Goal: Browse casually: Explore the website without a specific task or goal

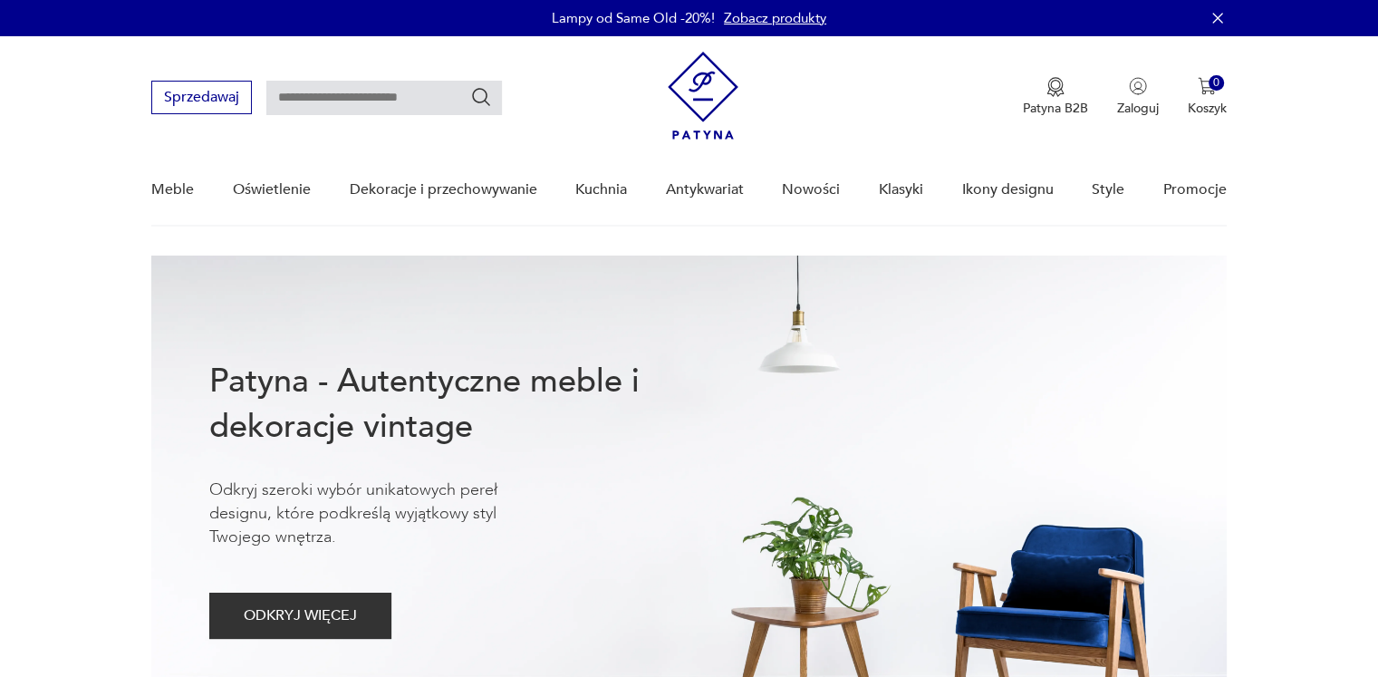
click at [850, 188] on div "Meble Oświetlenie Dekoracje i przechowywanie Kuchnia Antykwariat Nowości Klasyk…" at bounding box center [688, 190] width 1075 height 70
click at [801, 190] on link "Nowości" at bounding box center [811, 190] width 58 height 70
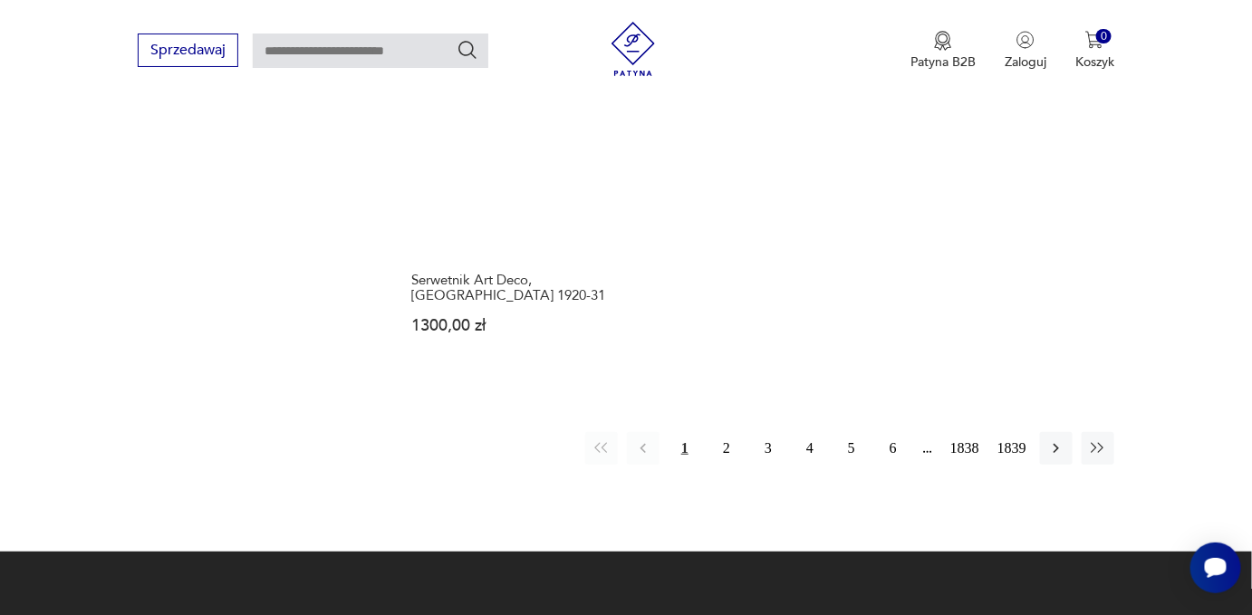
scroll to position [2423, 0]
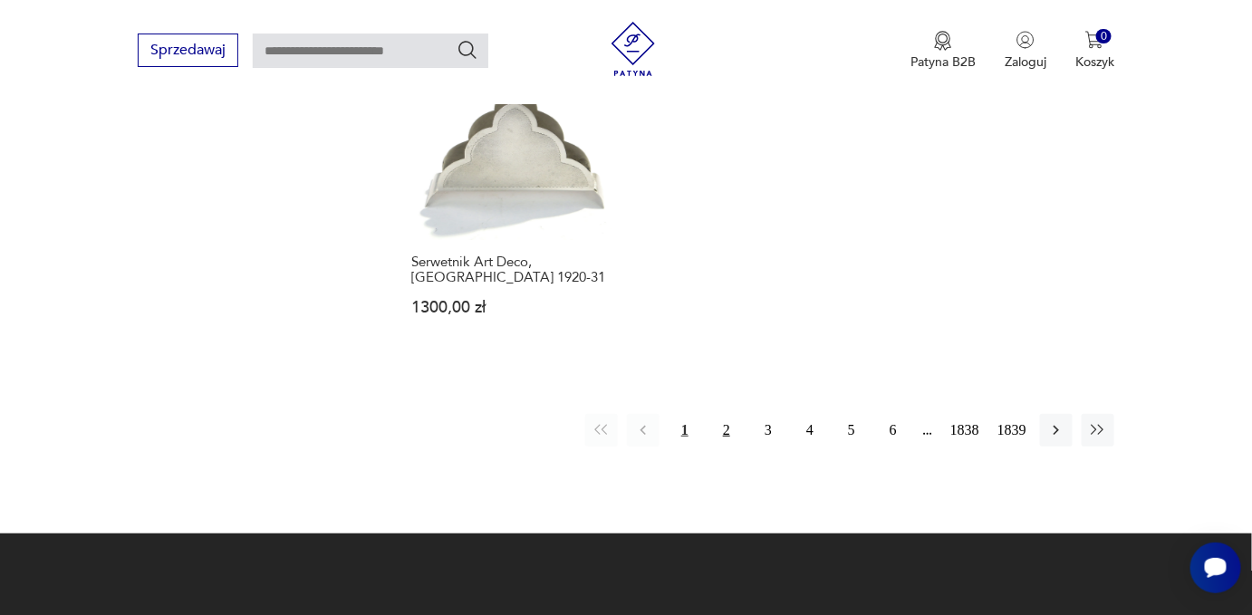
click at [726, 414] on button "2" at bounding box center [726, 430] width 33 height 33
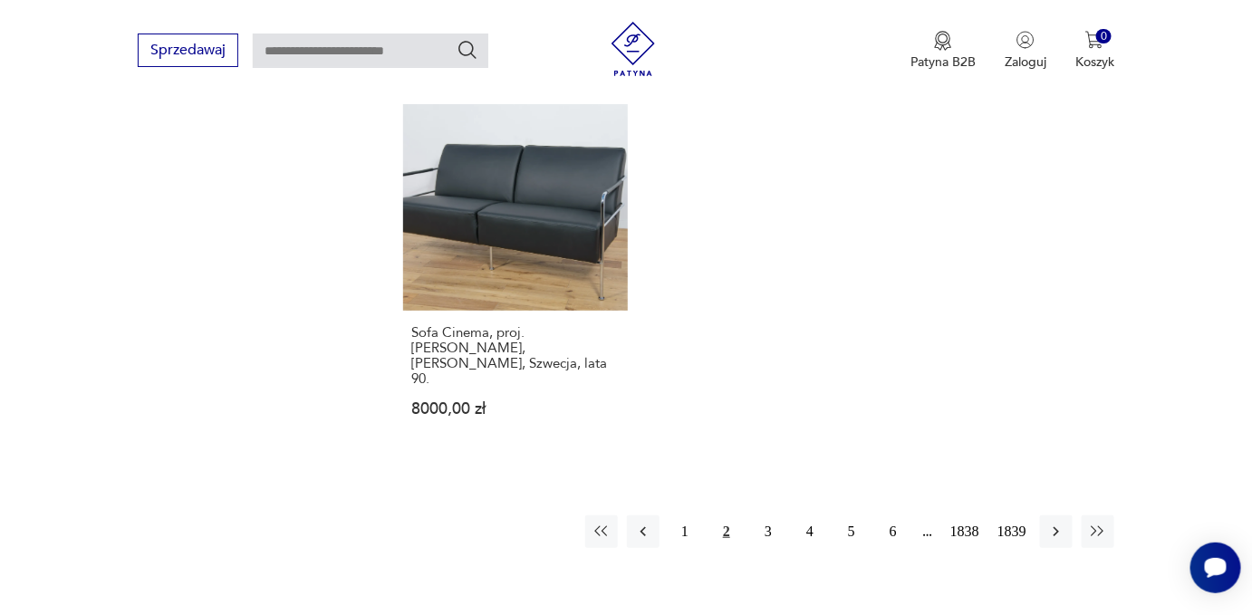
scroll to position [2539, 0]
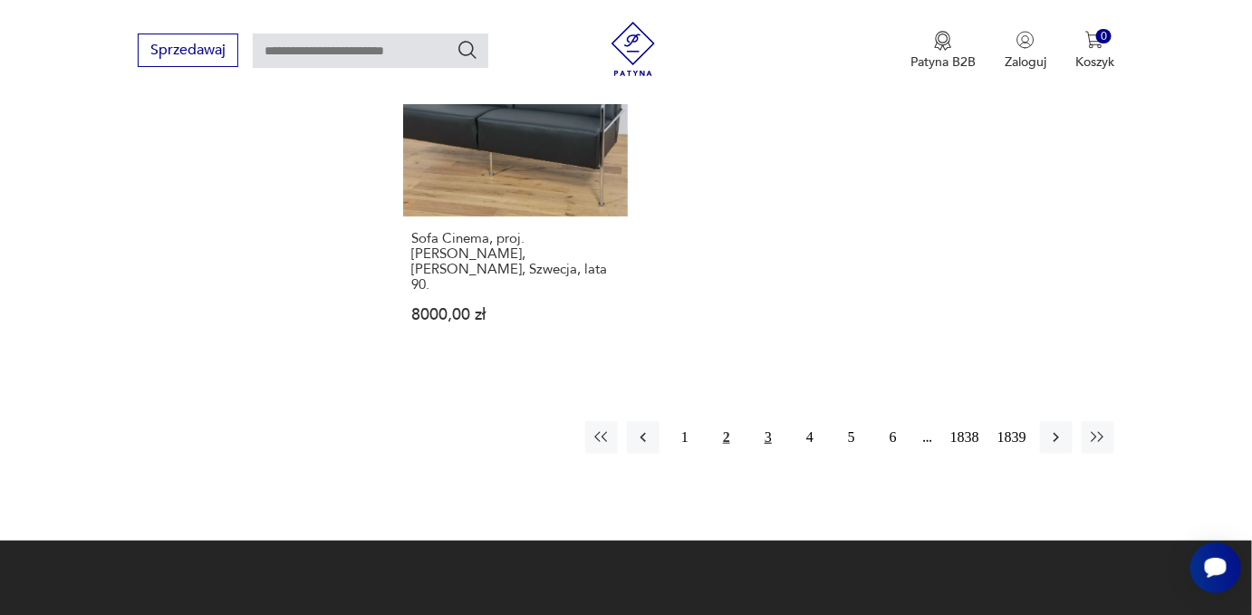
click at [768, 421] on button "3" at bounding box center [768, 437] width 33 height 33
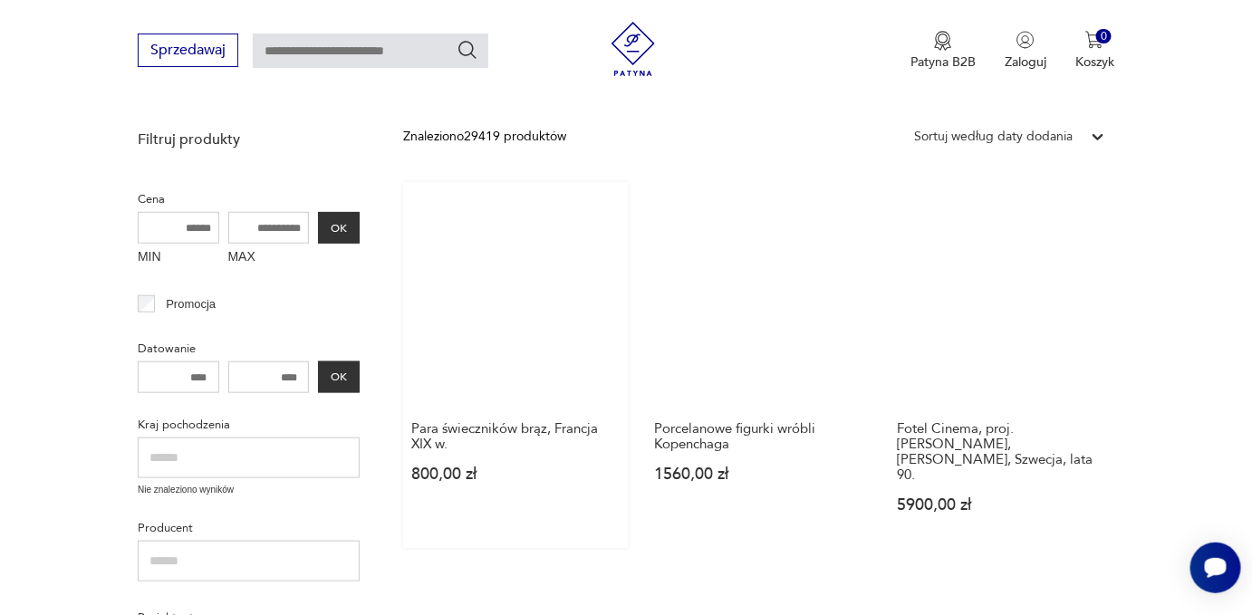
scroll to position [398, 0]
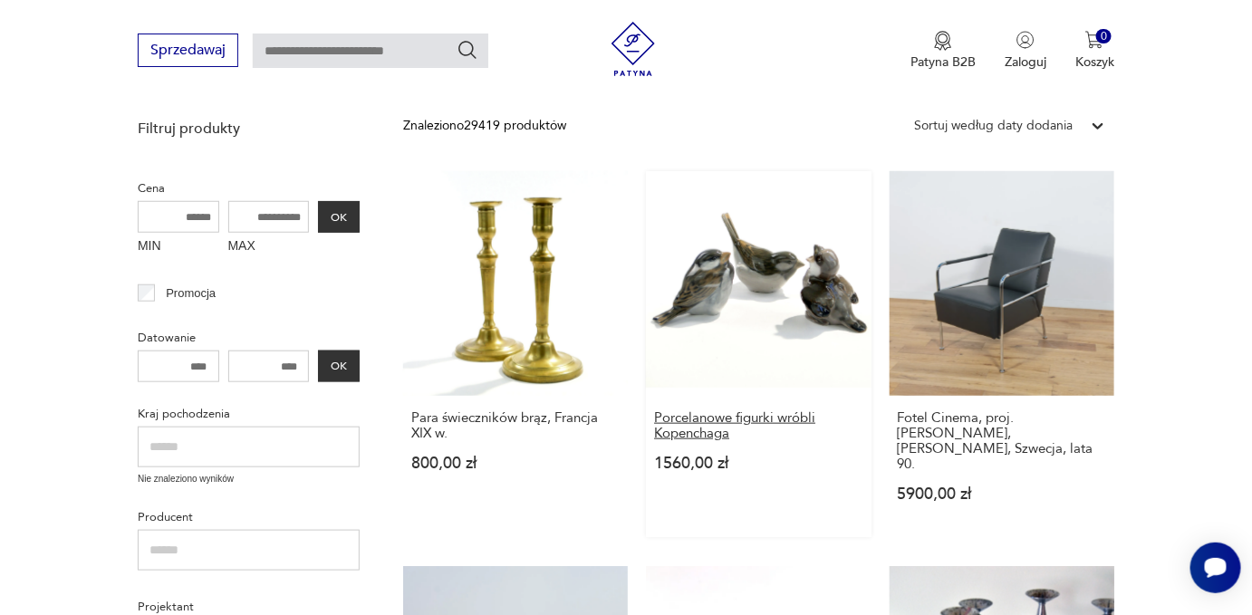
click at [699, 410] on h3 "Porcelanowe figurki wróbli Kopenchaga" at bounding box center [758, 425] width 208 height 31
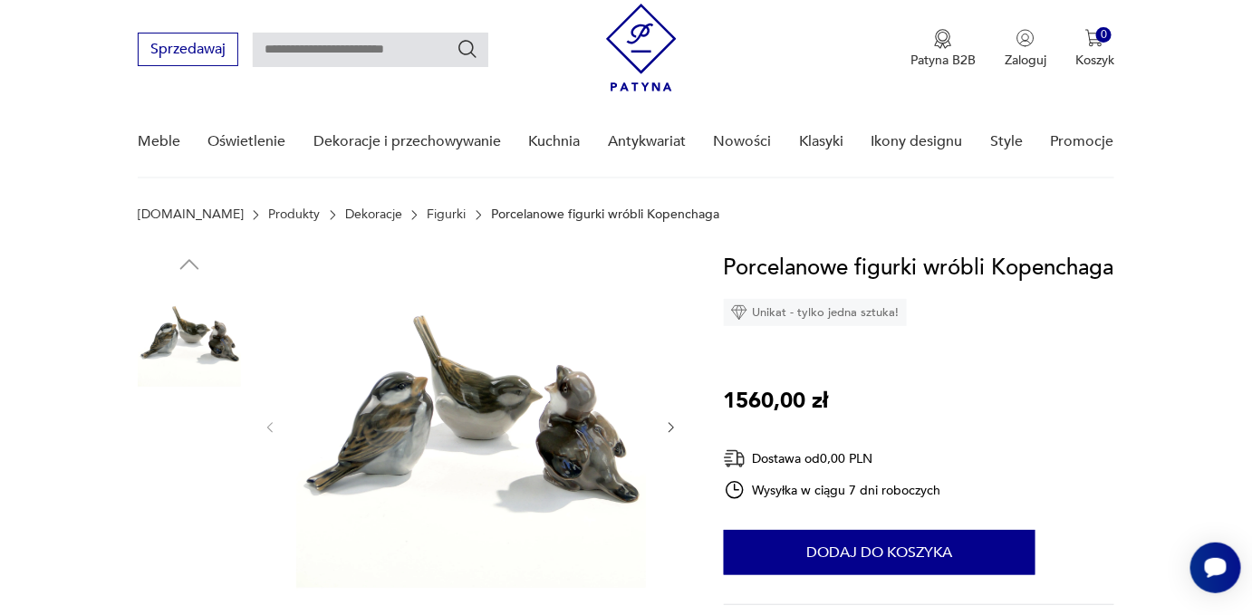
scroll to position [164, 0]
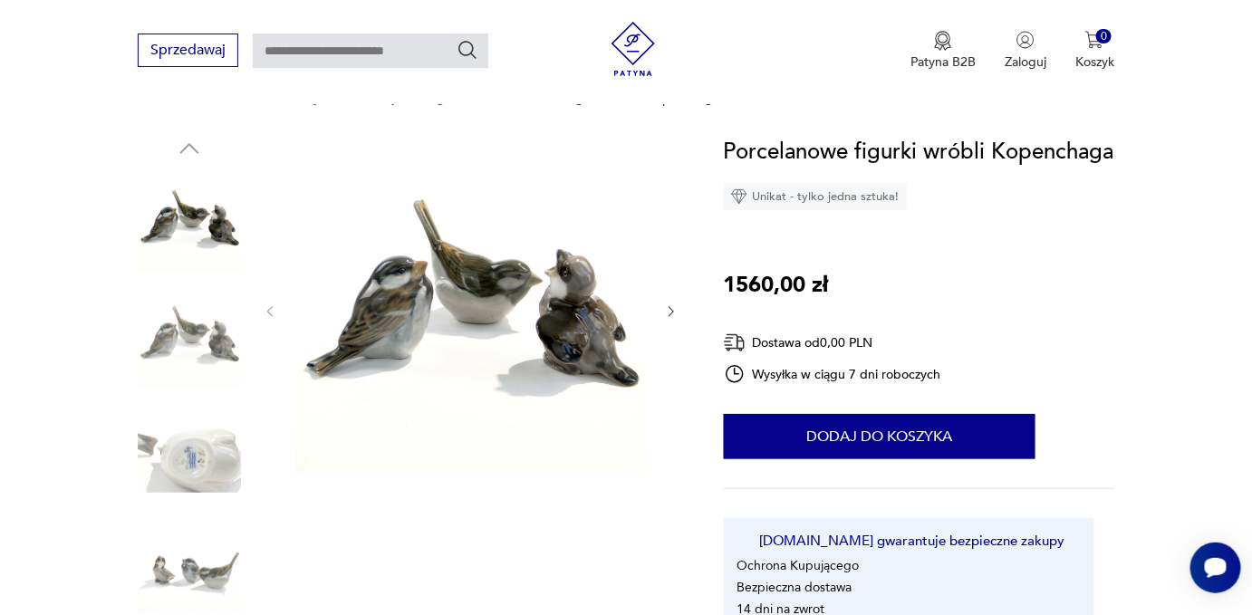
click at [521, 275] on img at bounding box center [471, 310] width 350 height 350
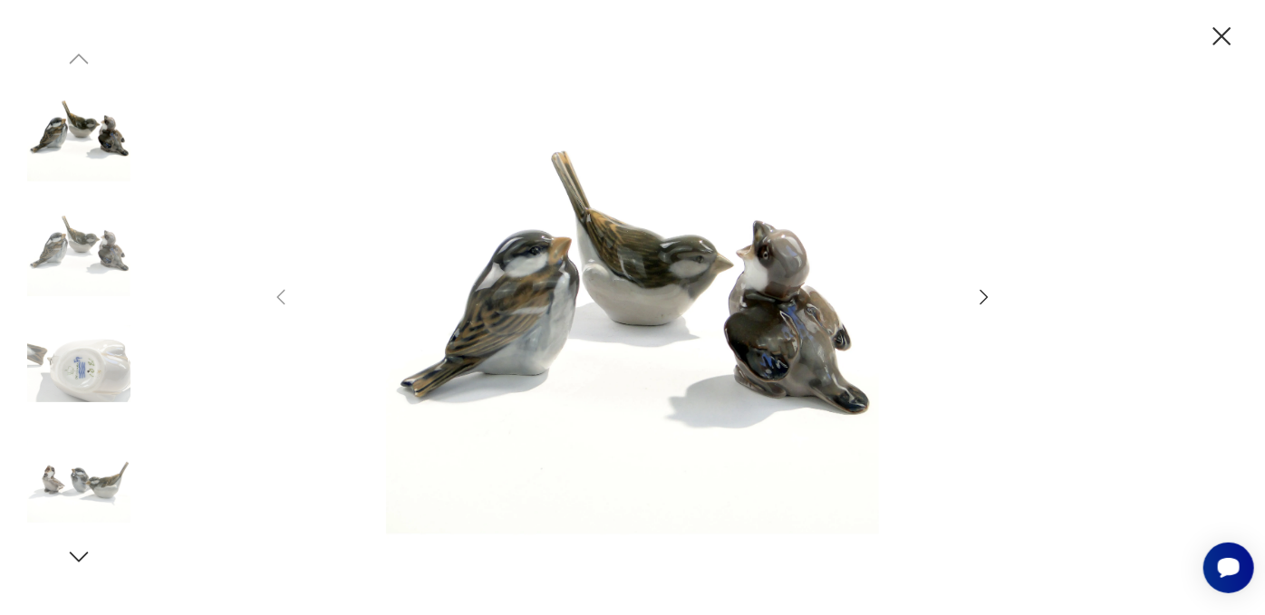
click at [671, 265] on img at bounding box center [632, 306] width 645 height 492
click at [973, 290] on icon "button" at bounding box center [984, 297] width 22 height 22
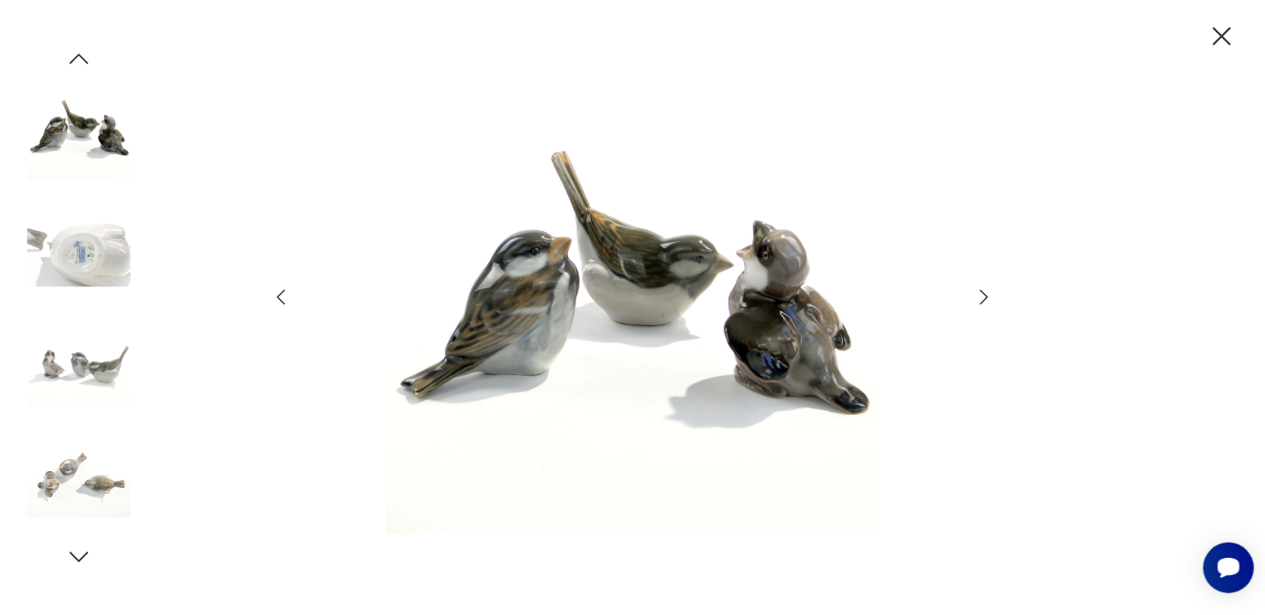
click at [973, 290] on icon "button" at bounding box center [984, 297] width 22 height 22
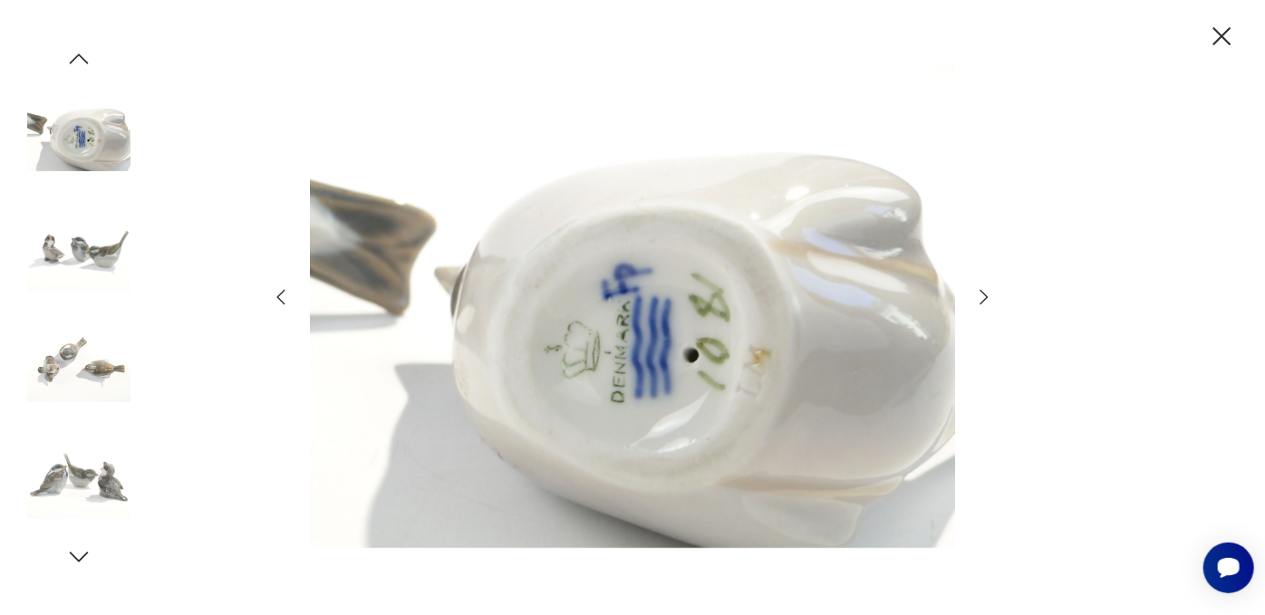
click at [973, 290] on icon "button" at bounding box center [984, 297] width 22 height 22
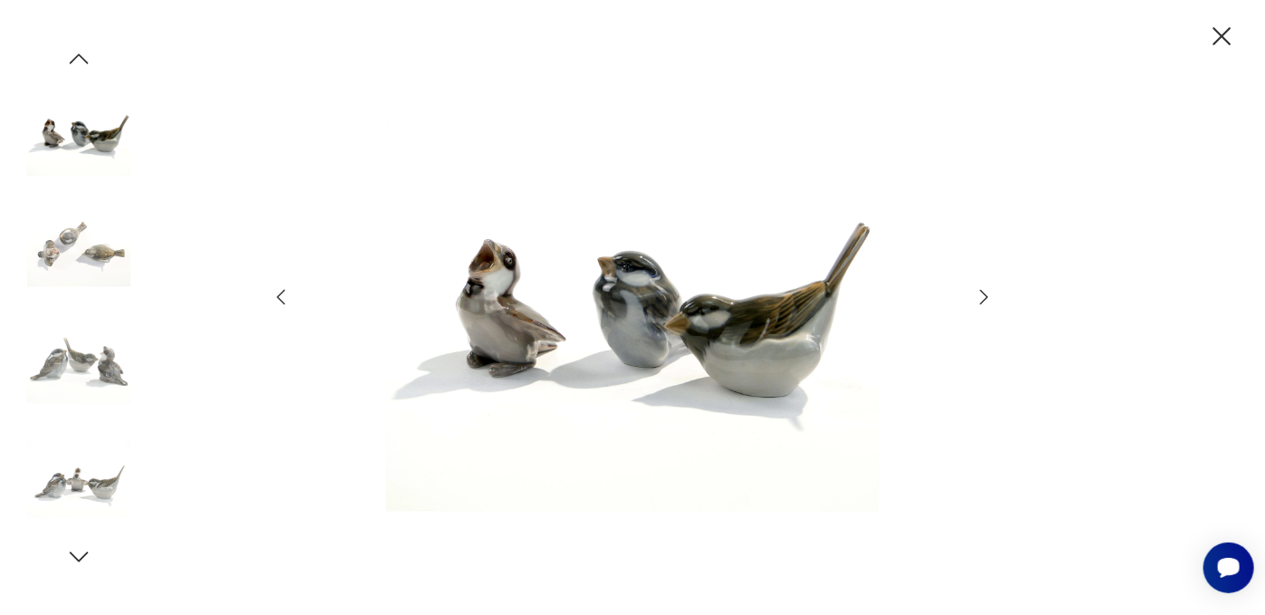
click at [973, 290] on icon "button" at bounding box center [984, 297] width 22 height 22
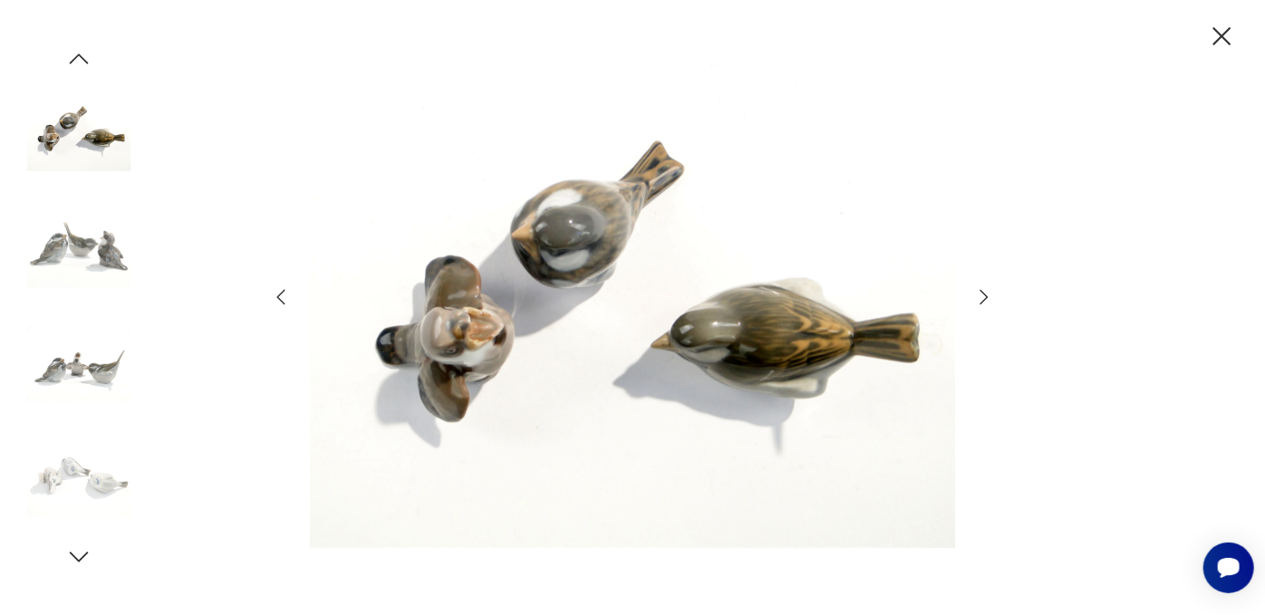
click at [984, 294] on icon "button" at bounding box center [984, 296] width 8 height 14
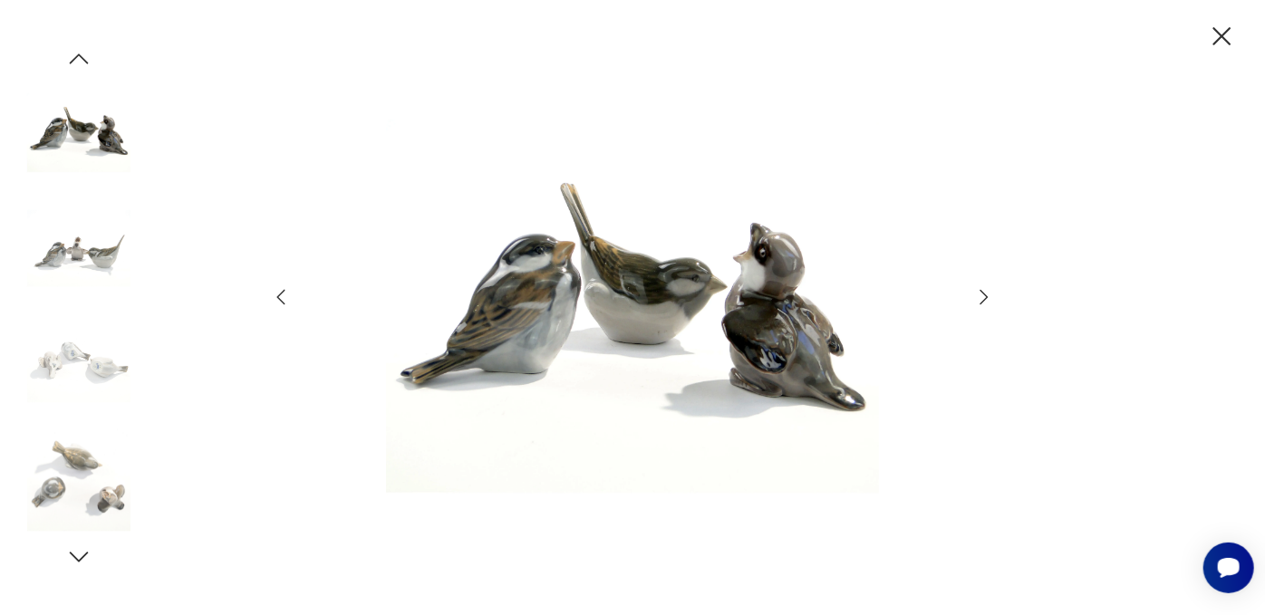
click at [1221, 42] on icon "button" at bounding box center [1222, 37] width 32 height 32
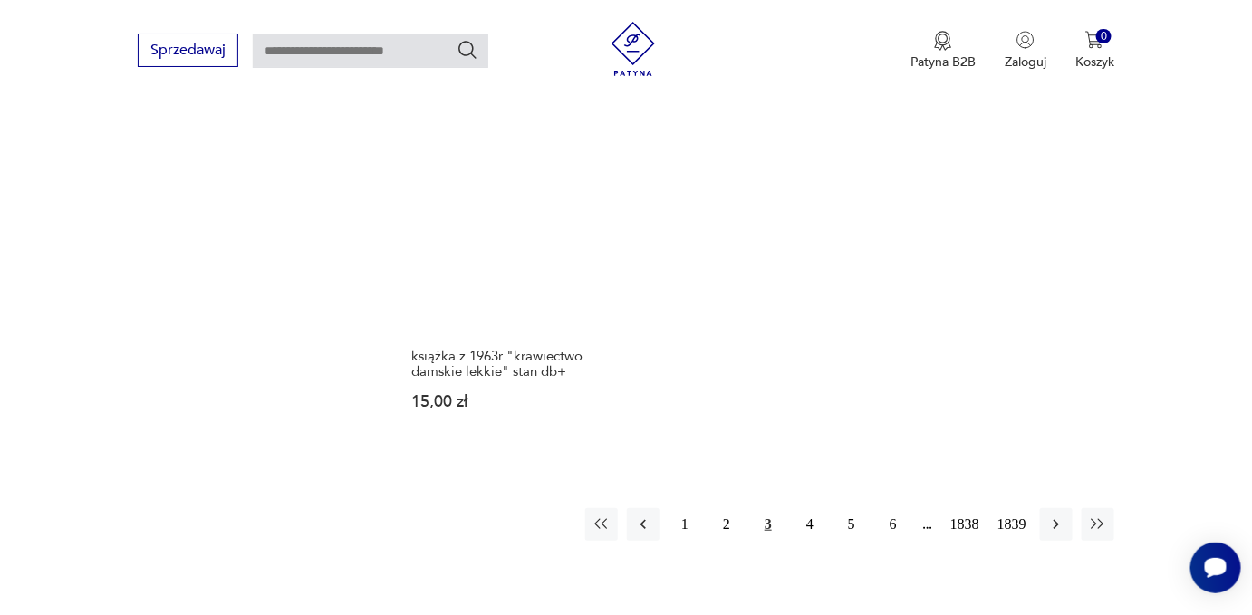
scroll to position [2539, 0]
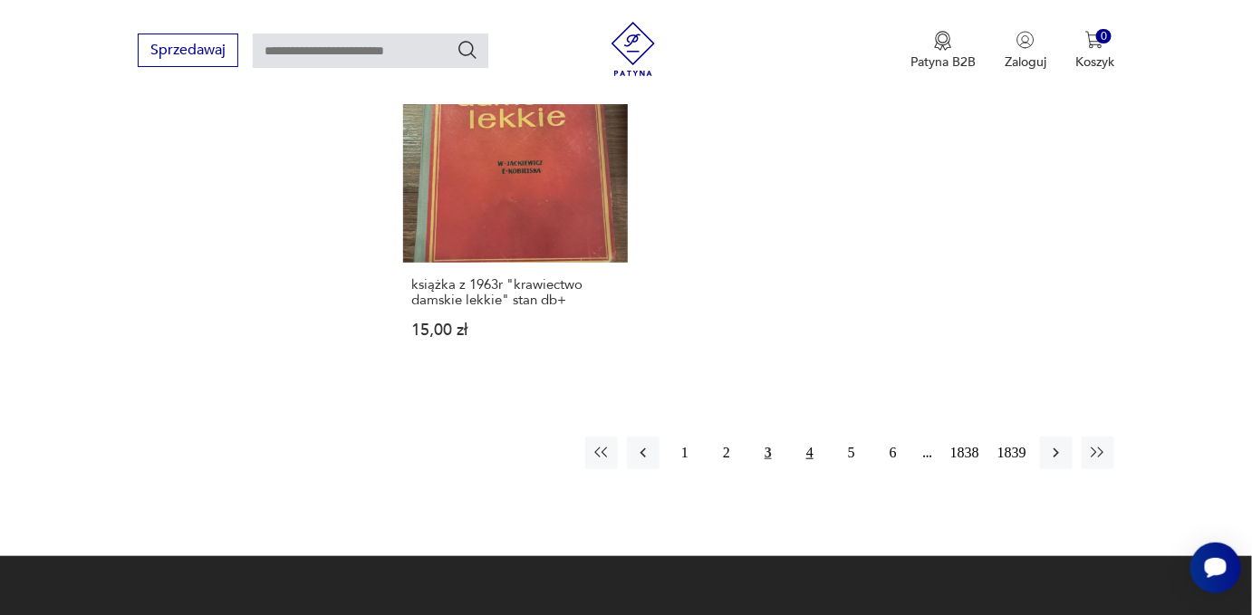
click at [812, 437] on button "4" at bounding box center [810, 453] width 33 height 33
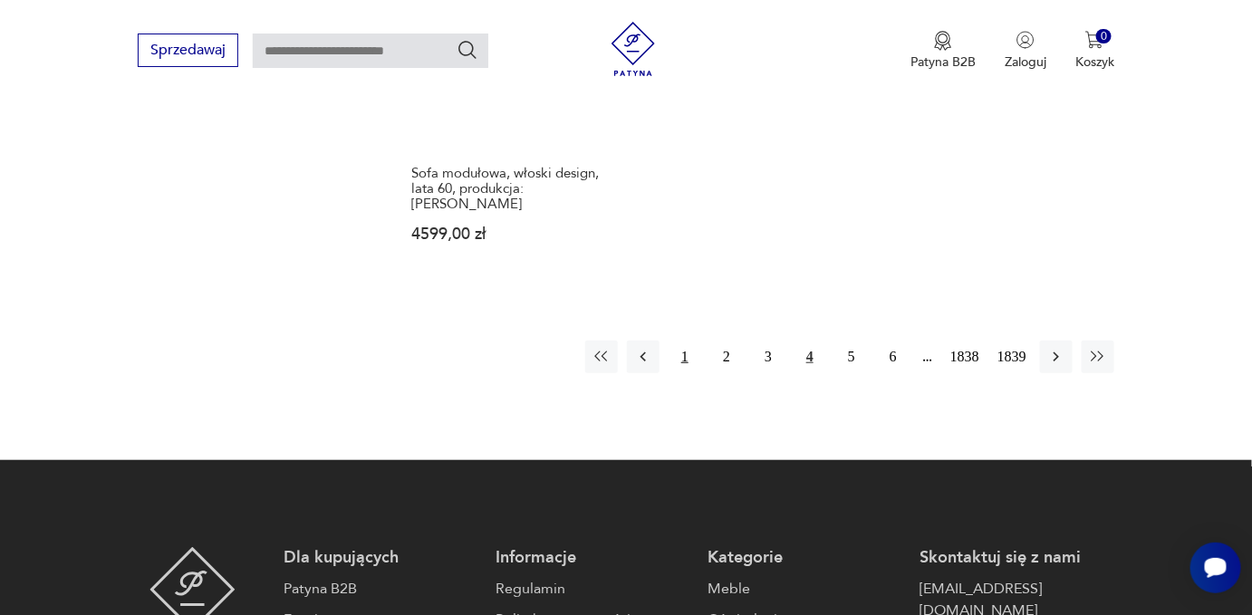
scroll to position [2539, 0]
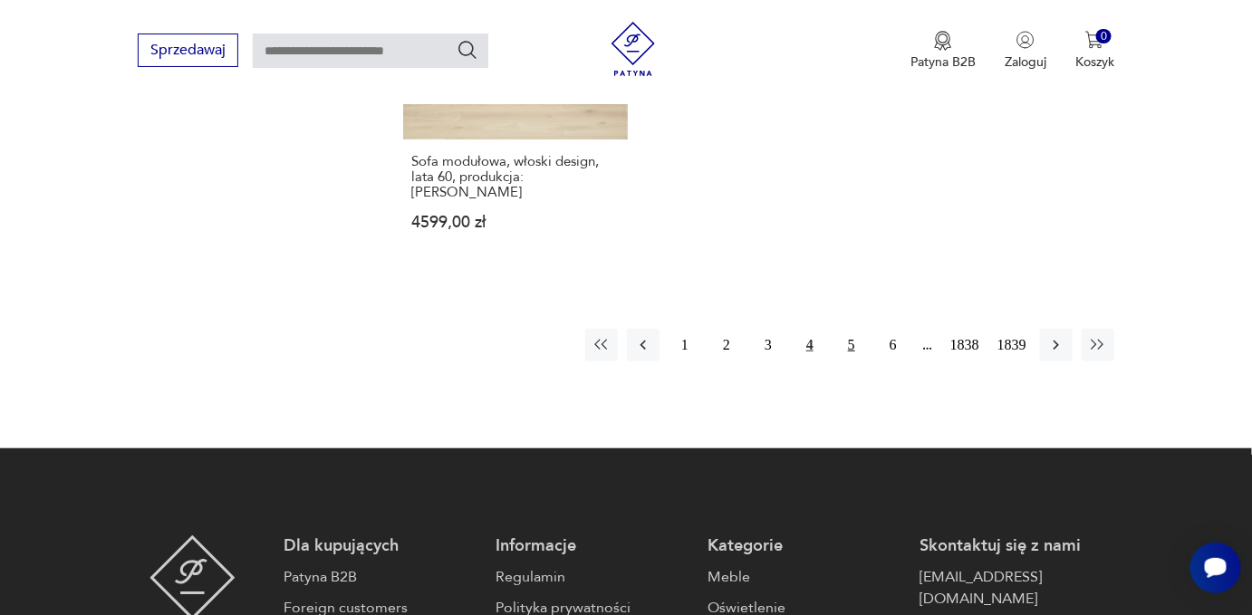
click at [850, 329] on button "5" at bounding box center [851, 345] width 33 height 33
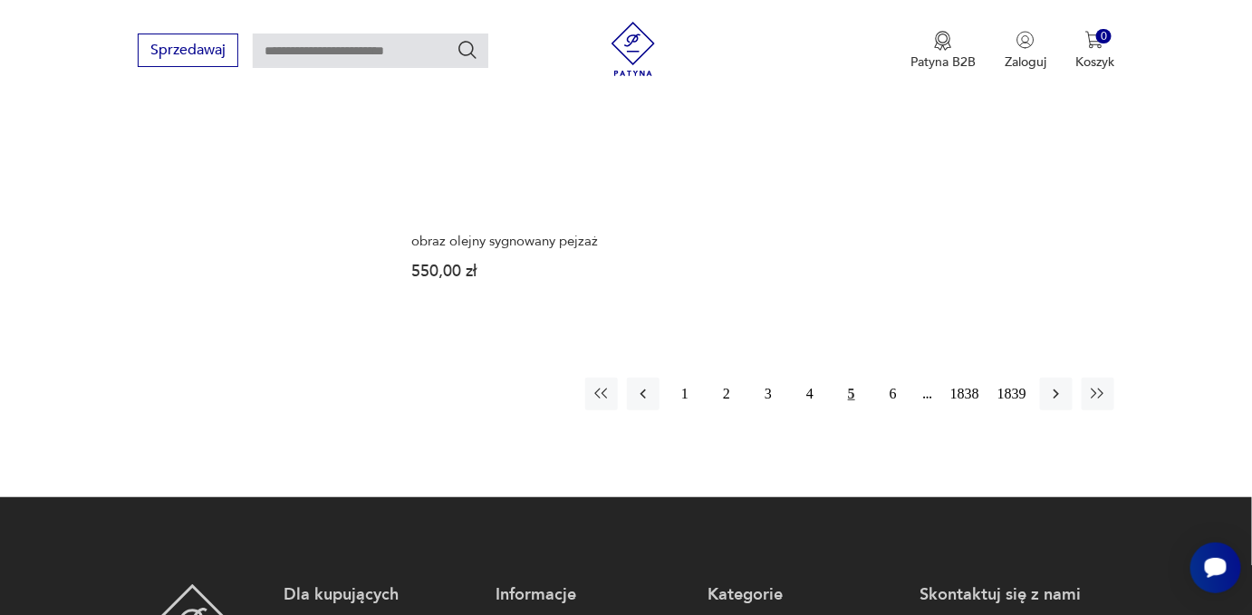
scroll to position [2457, 0]
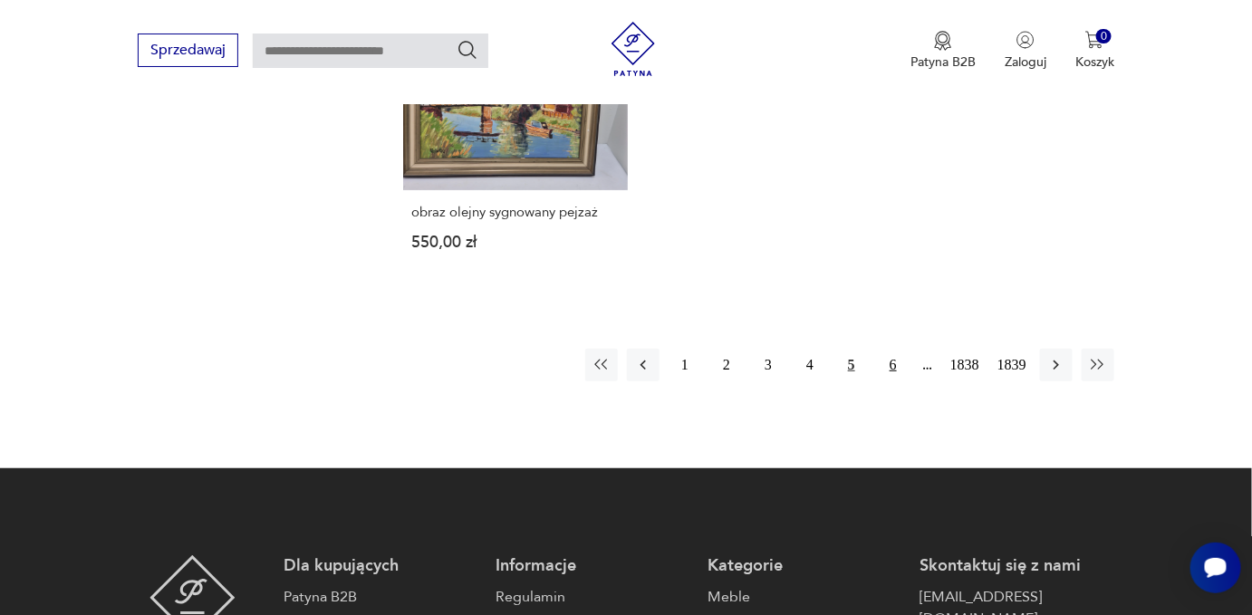
click at [893, 361] on button "6" at bounding box center [893, 365] width 33 height 33
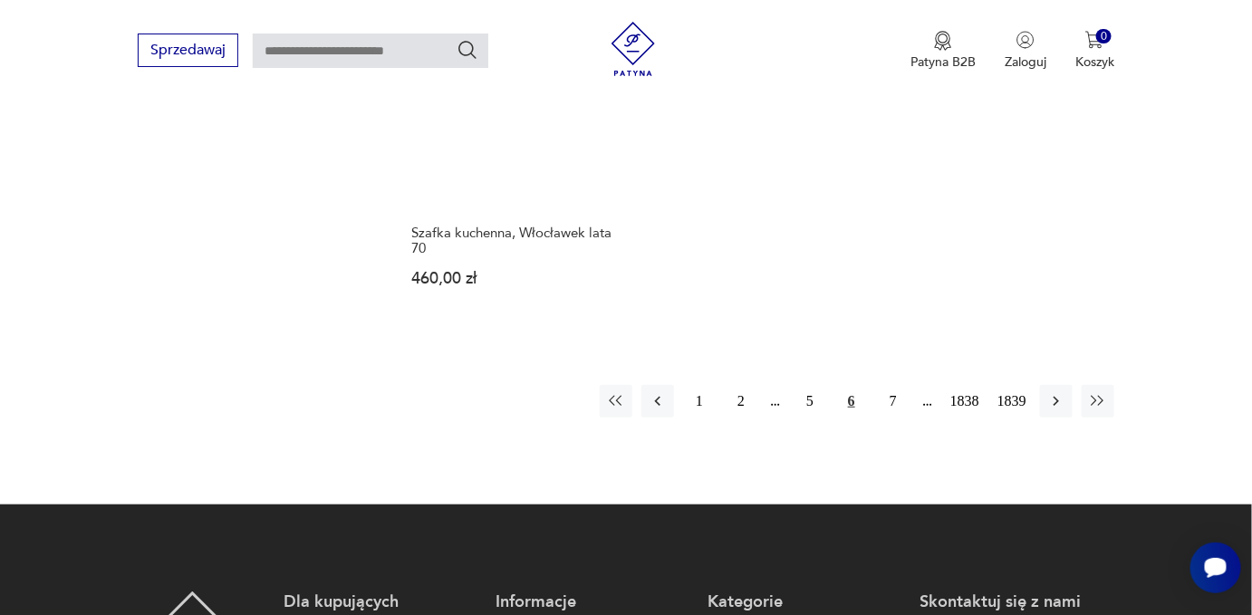
scroll to position [2539, 0]
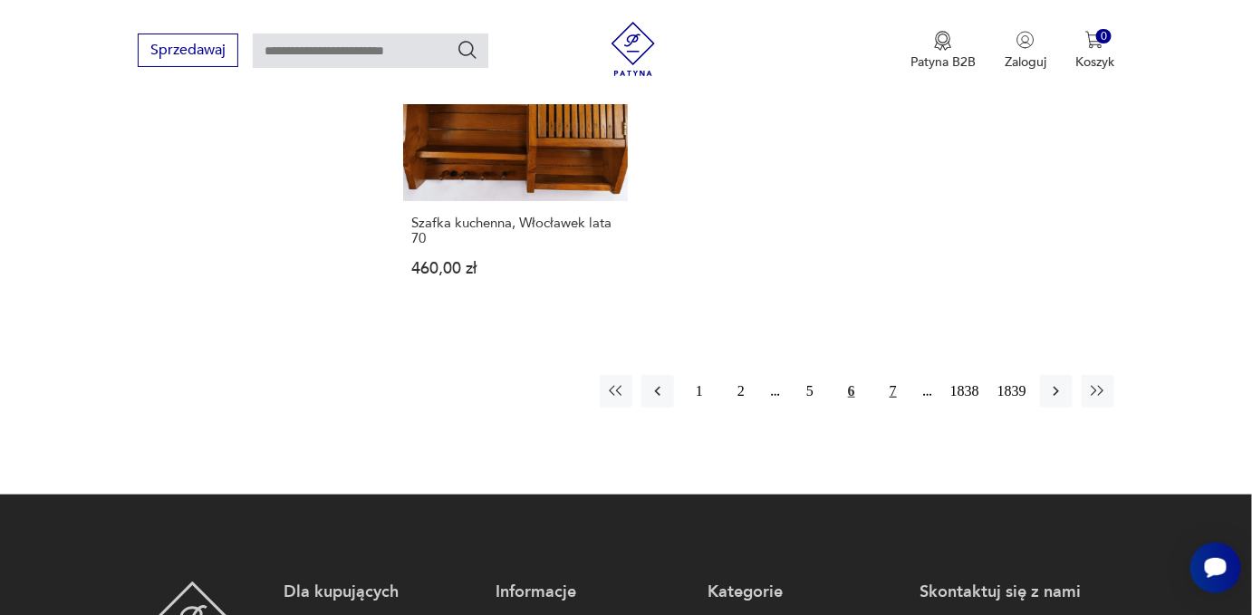
click at [893, 375] on button "7" at bounding box center [893, 391] width 33 height 33
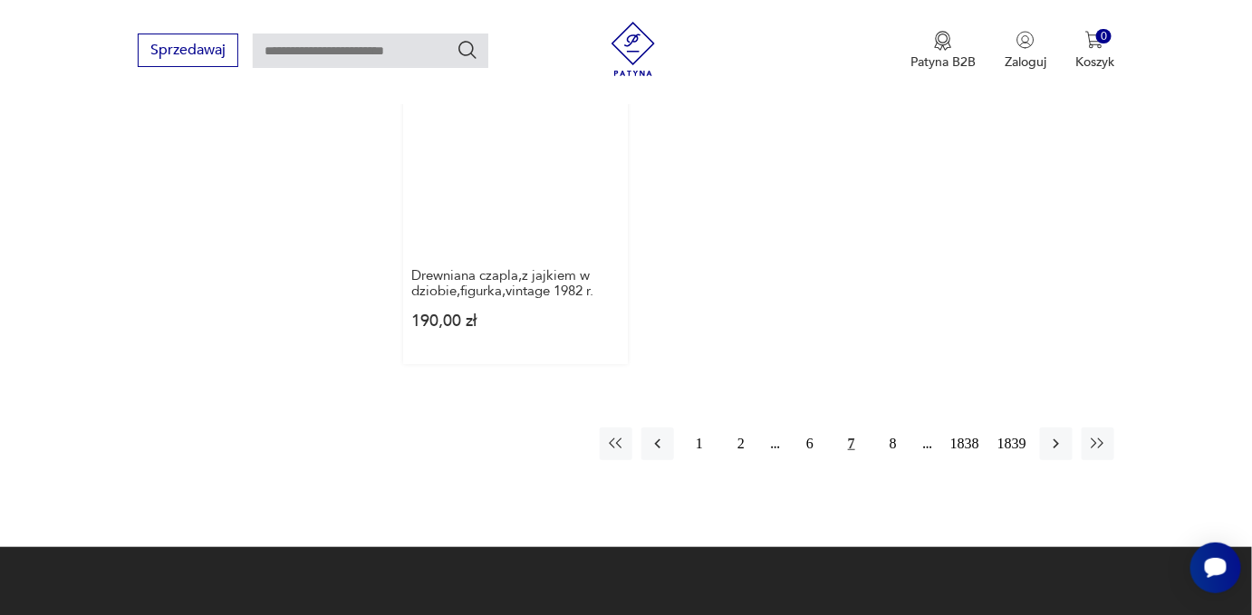
scroll to position [2457, 0]
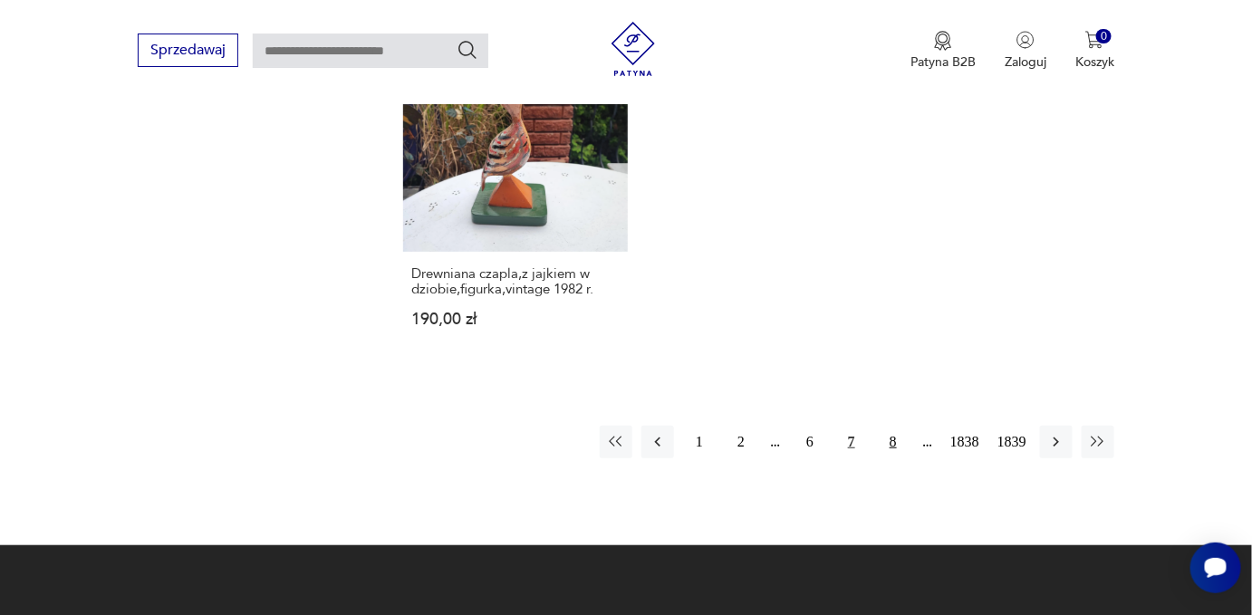
click at [891, 426] on button "8" at bounding box center [893, 442] width 33 height 33
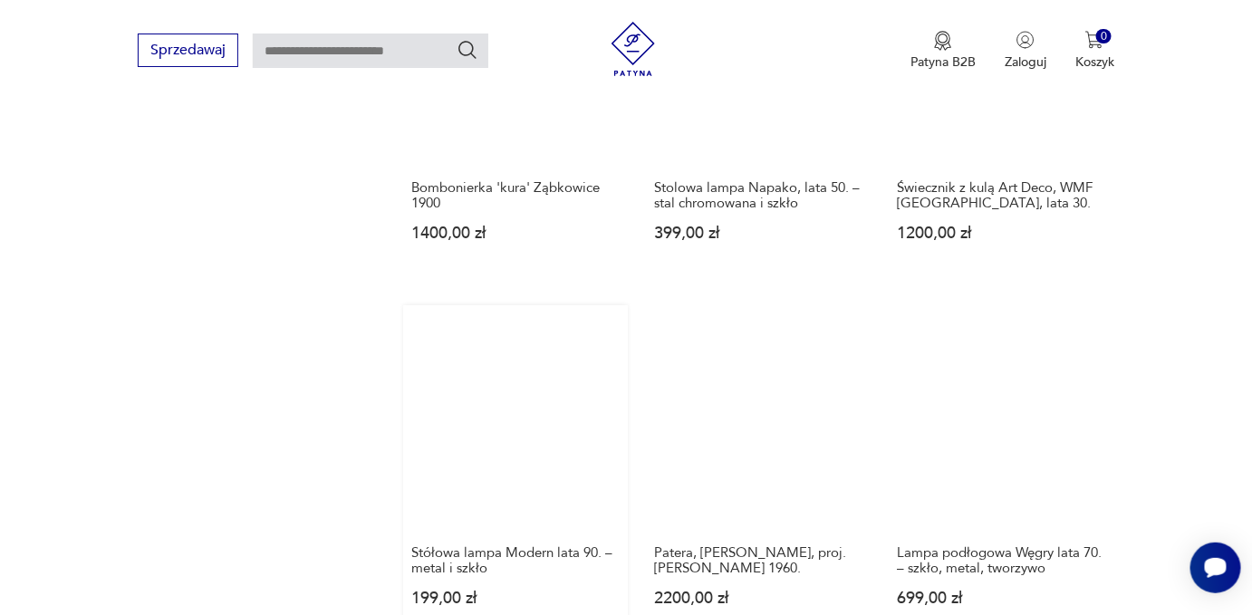
scroll to position [1798, 0]
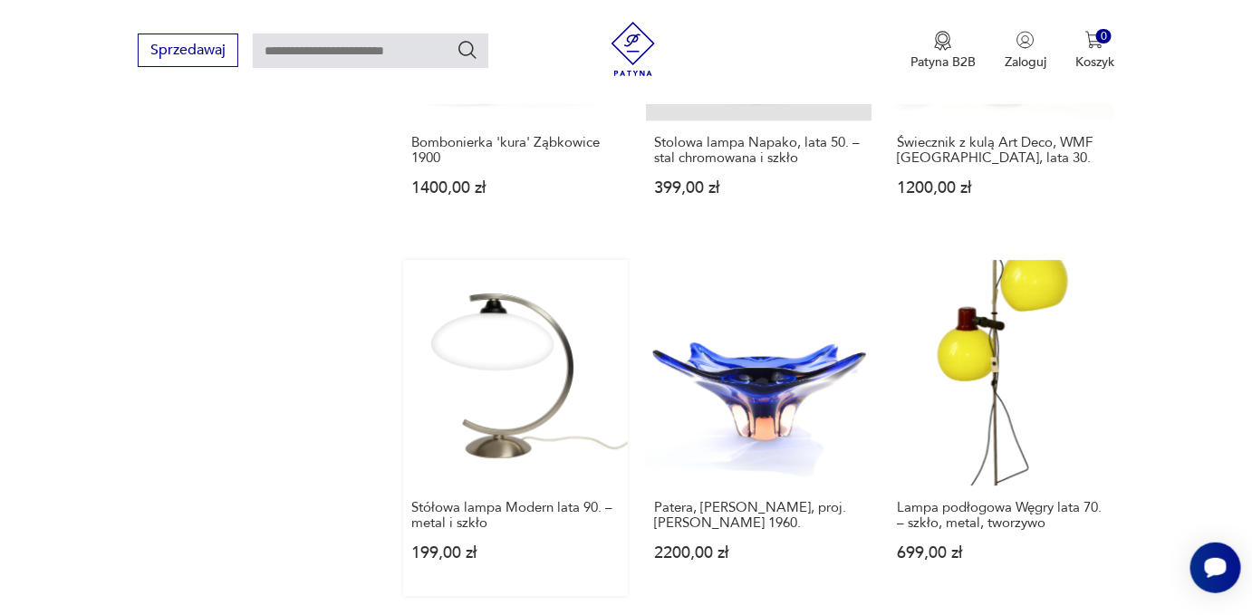
click at [517, 343] on link "Stółowa lampa Modern lata 90. – metal i szkło 199,00 zł" at bounding box center [515, 427] width 225 height 335
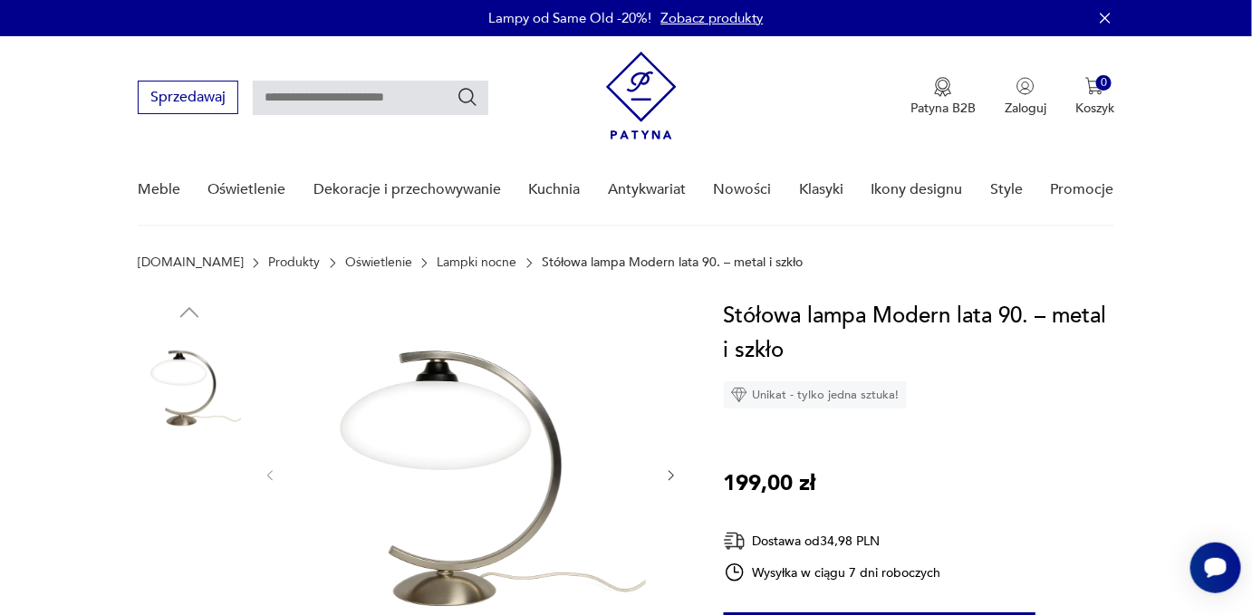
scroll to position [82, 0]
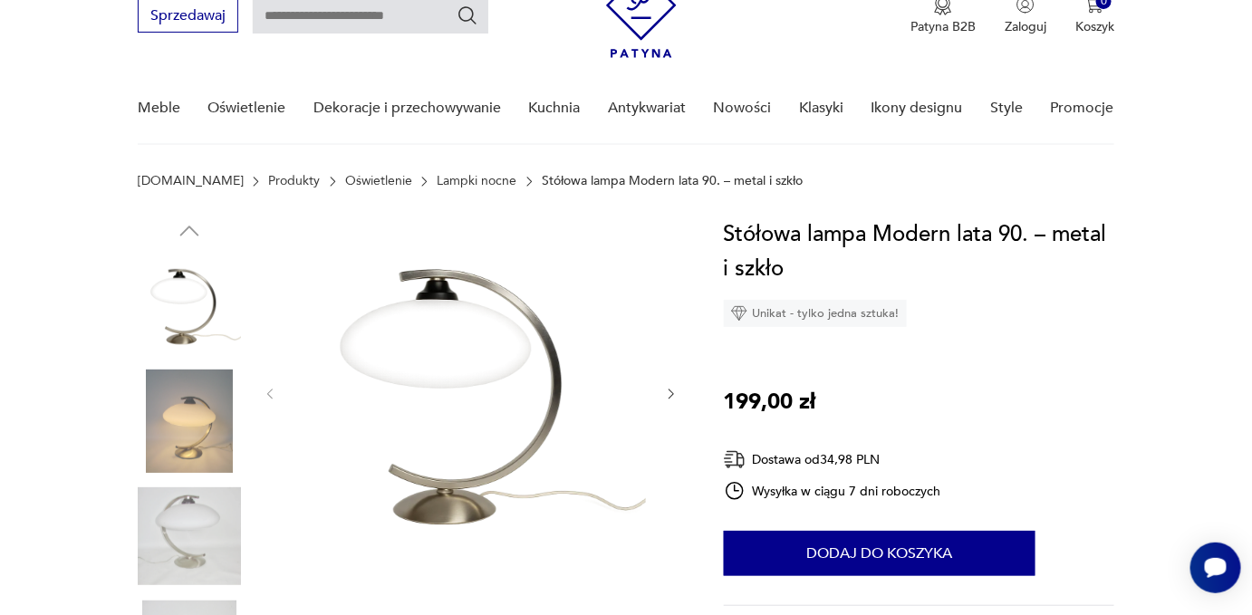
click at [524, 363] on img at bounding box center [471, 392] width 350 height 350
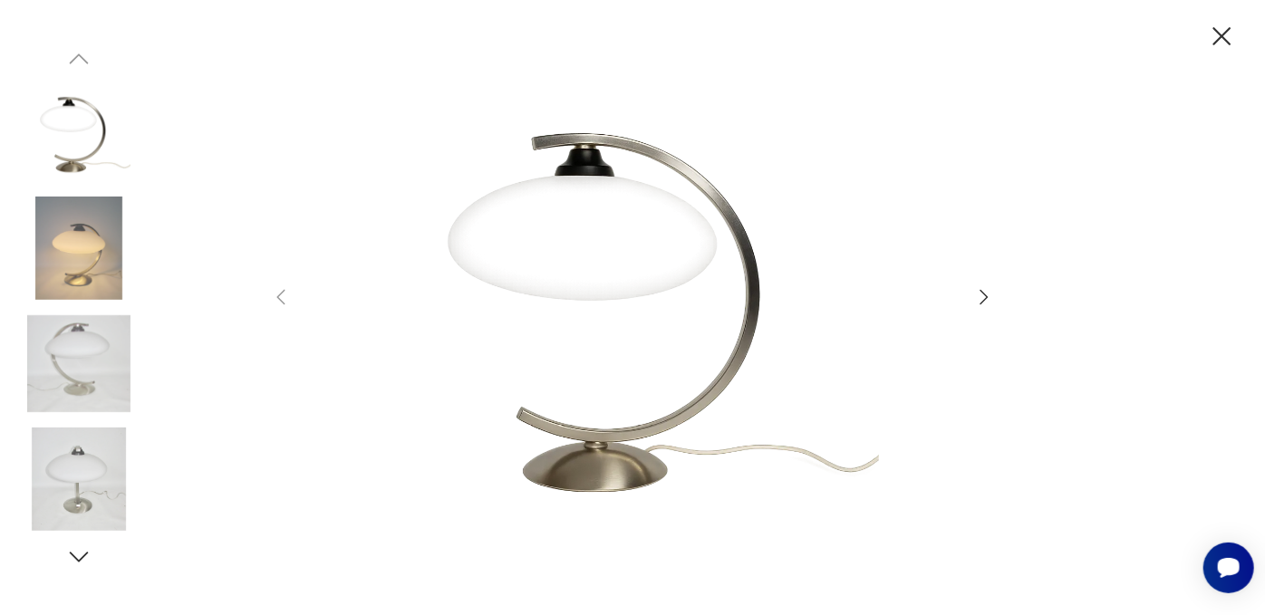
click at [985, 303] on icon "button" at bounding box center [984, 297] width 22 height 22
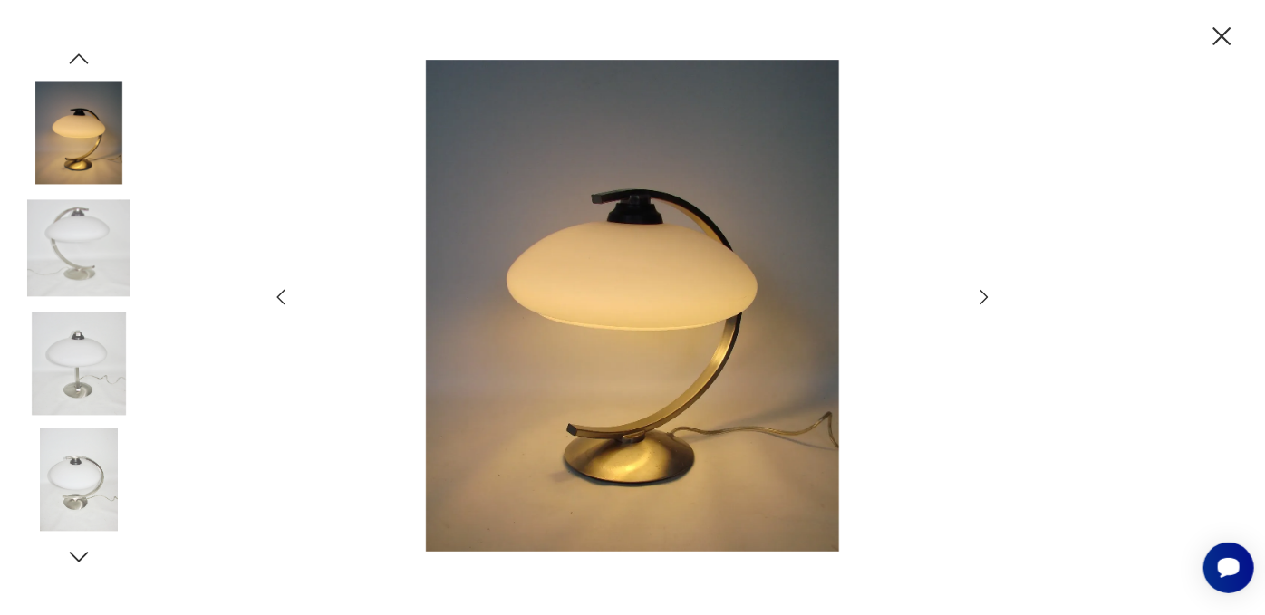
click at [977, 300] on icon "button" at bounding box center [984, 297] width 22 height 22
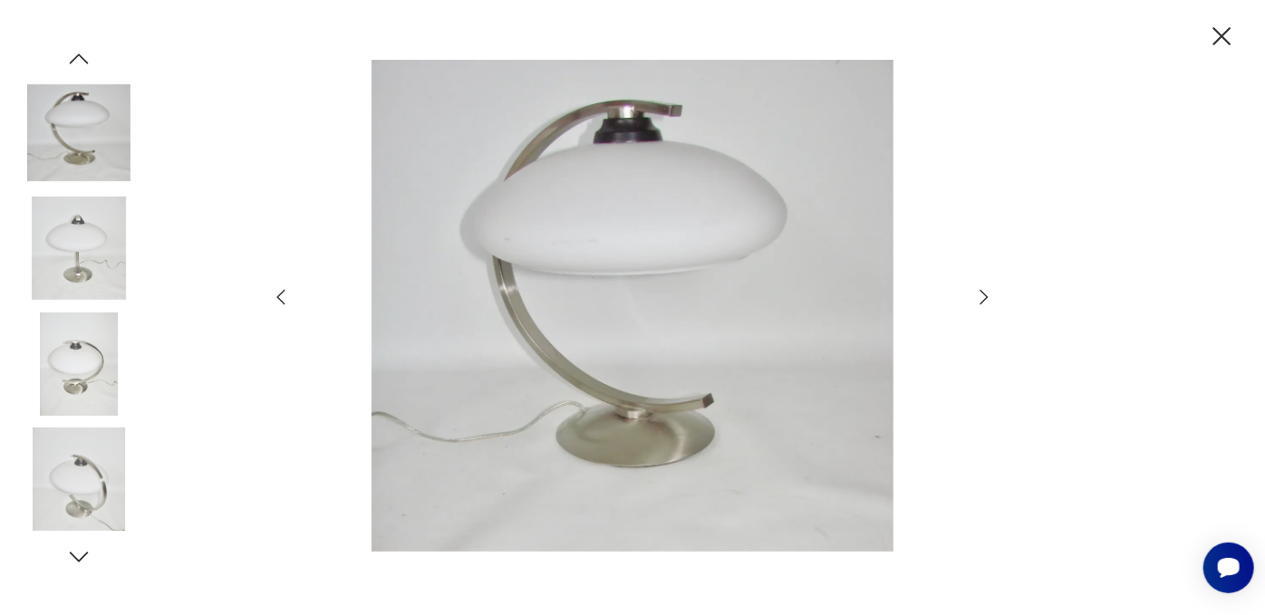
click at [977, 300] on icon "button" at bounding box center [984, 297] width 22 height 22
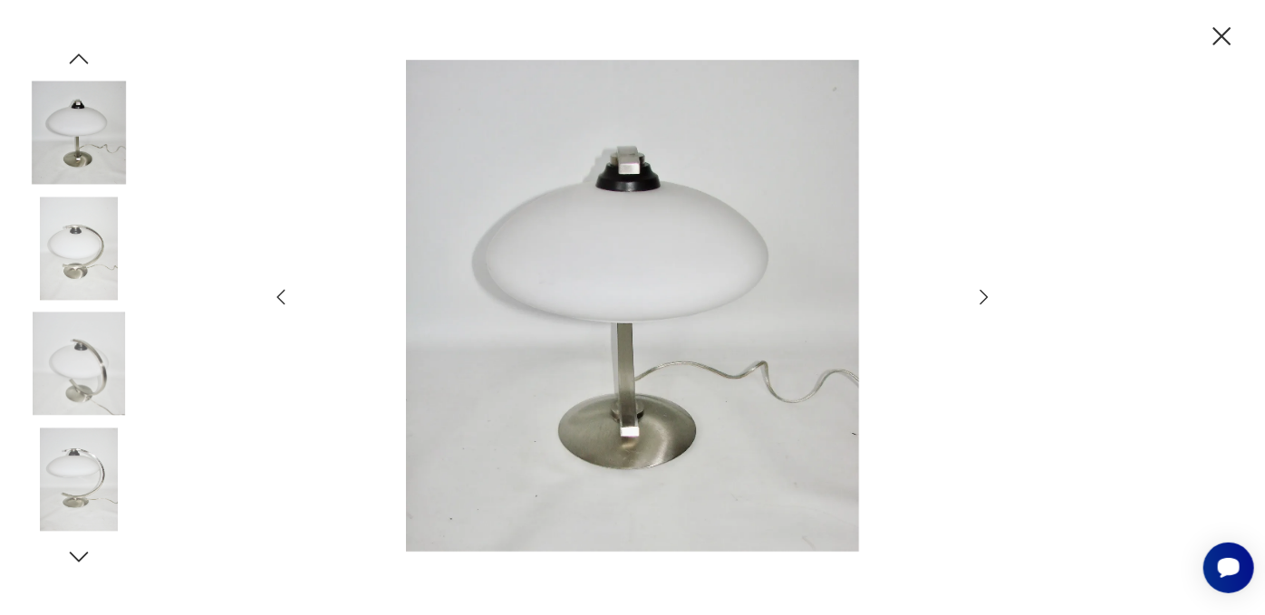
click at [977, 300] on icon "button" at bounding box center [984, 297] width 22 height 22
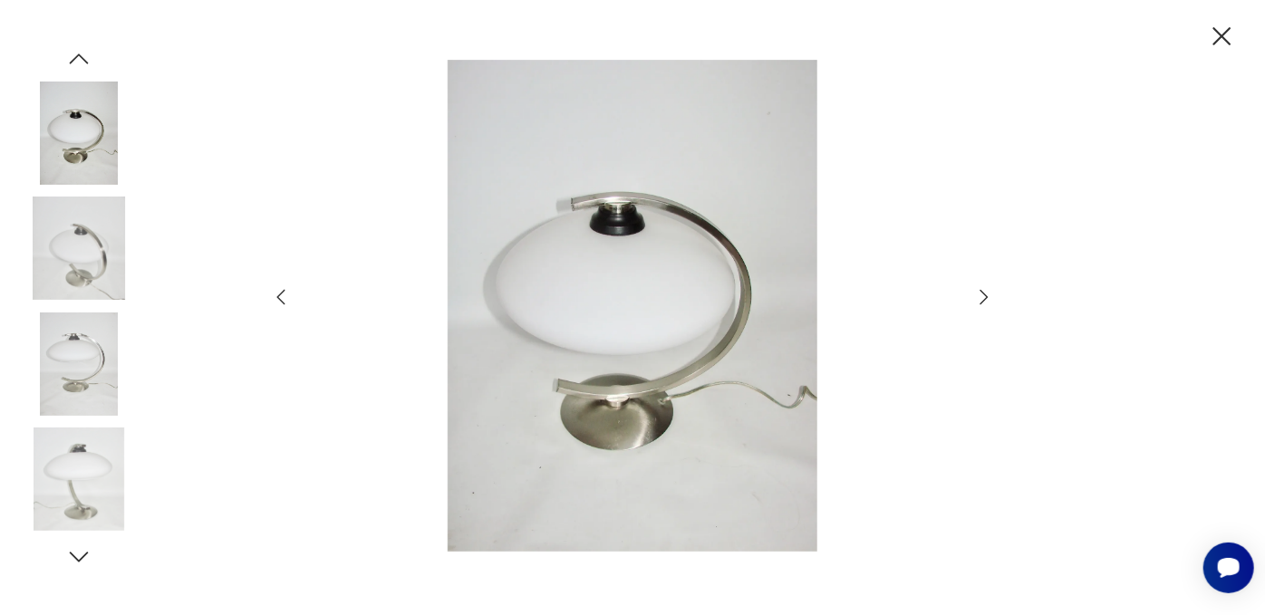
click at [977, 300] on icon "button" at bounding box center [984, 297] width 22 height 22
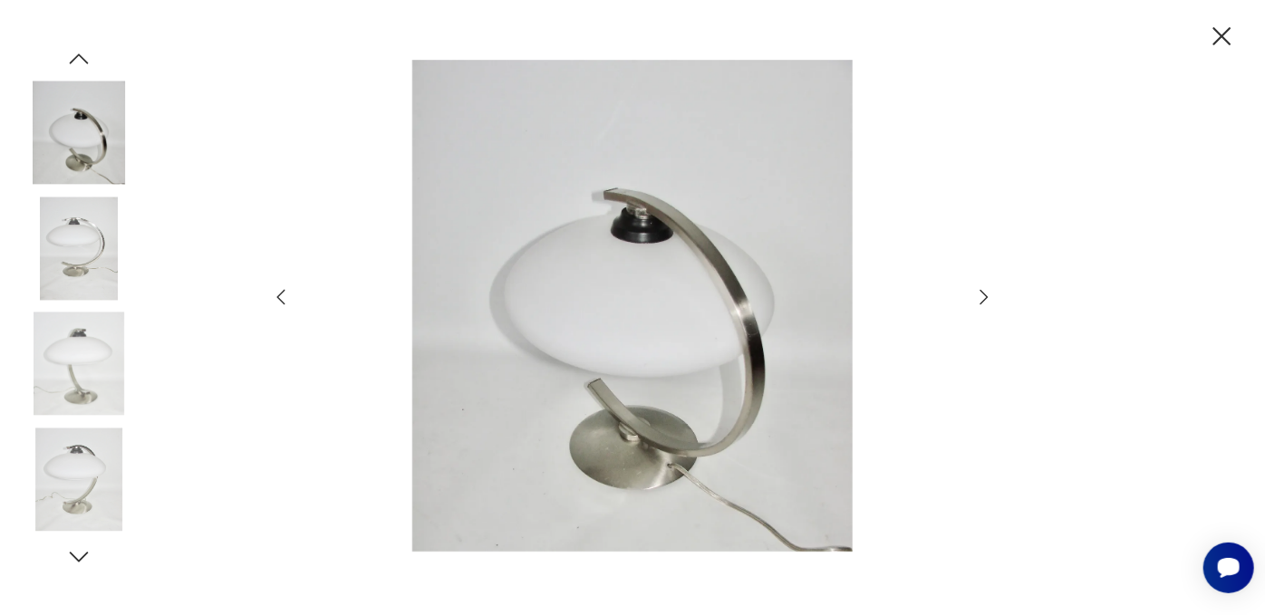
click at [977, 300] on icon "button" at bounding box center [984, 297] width 22 height 22
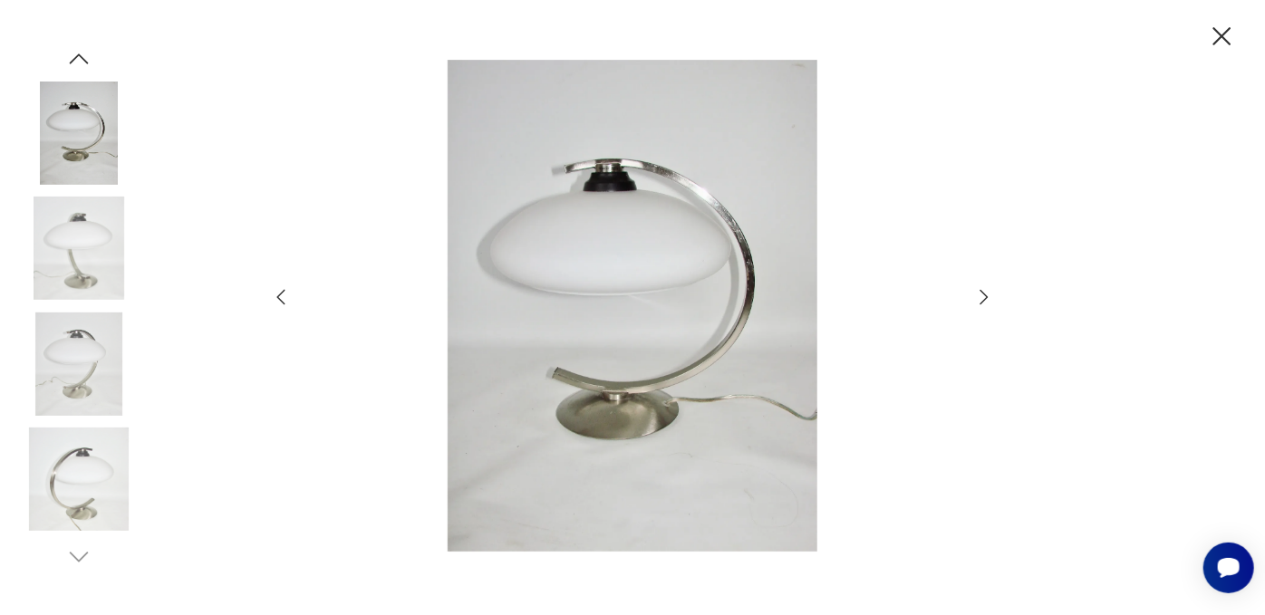
click at [977, 300] on icon "button" at bounding box center [984, 297] width 22 height 22
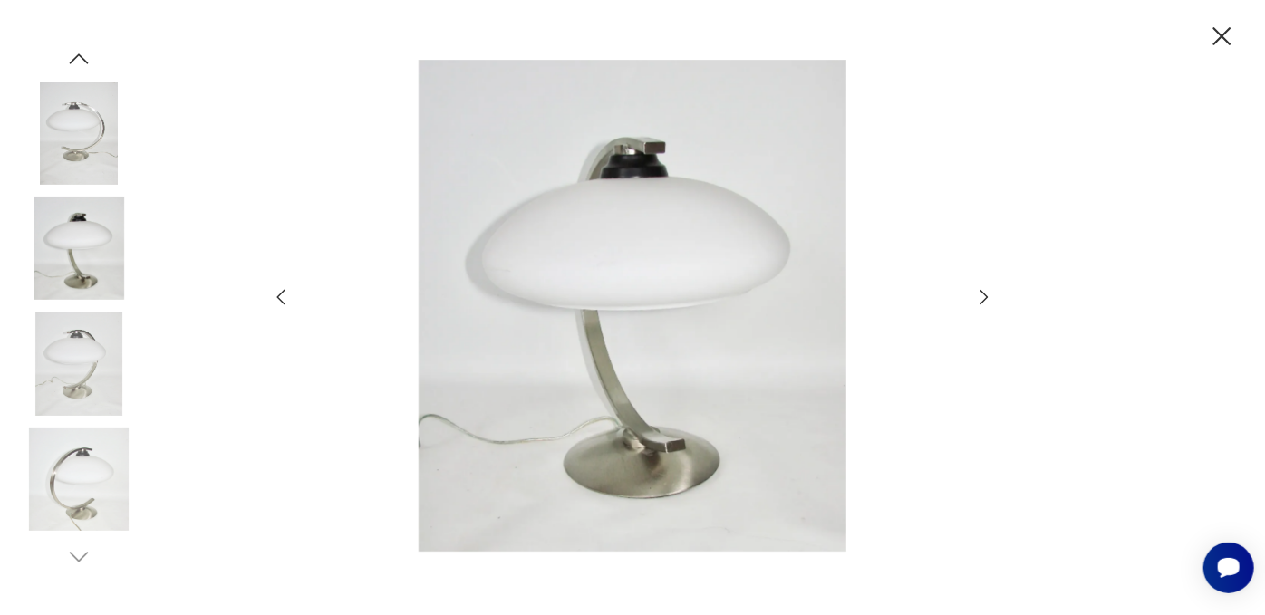
click at [977, 300] on icon "button" at bounding box center [984, 297] width 22 height 22
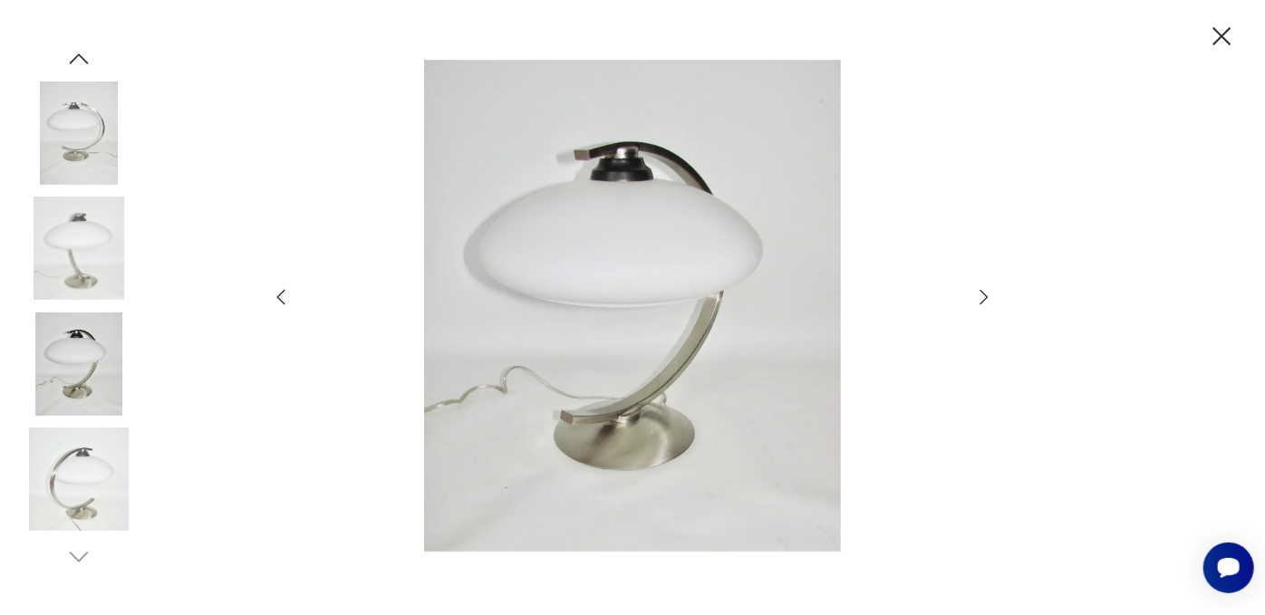
click at [977, 300] on icon "button" at bounding box center [984, 297] width 22 height 22
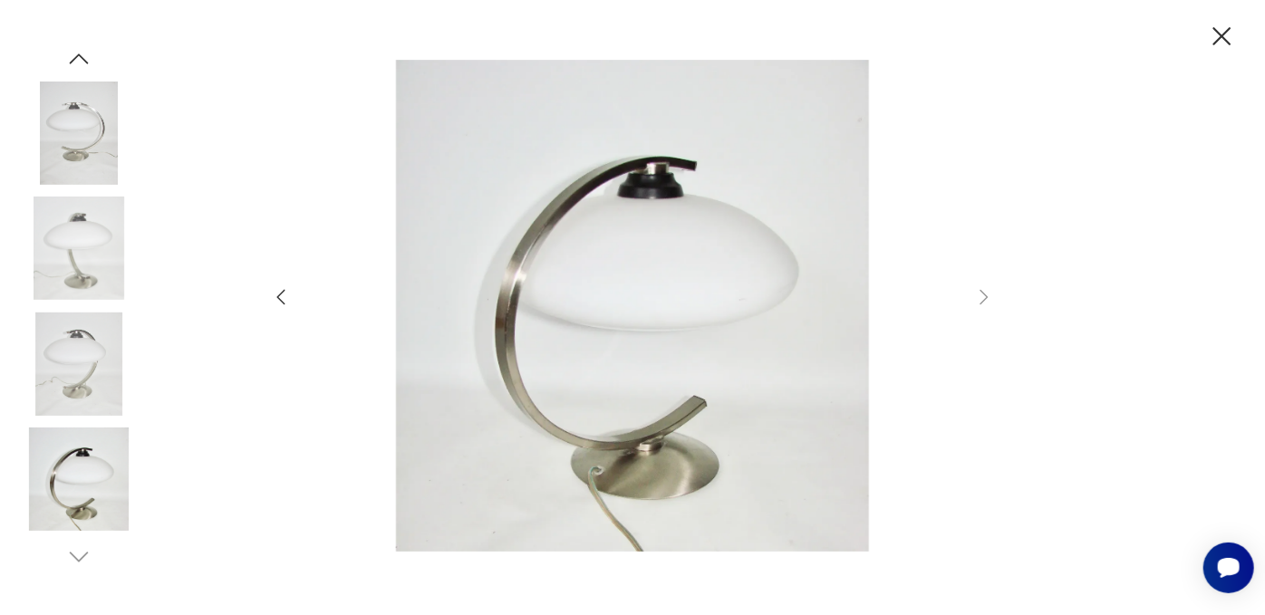
click at [1229, 34] on icon "button" at bounding box center [1222, 37] width 32 height 32
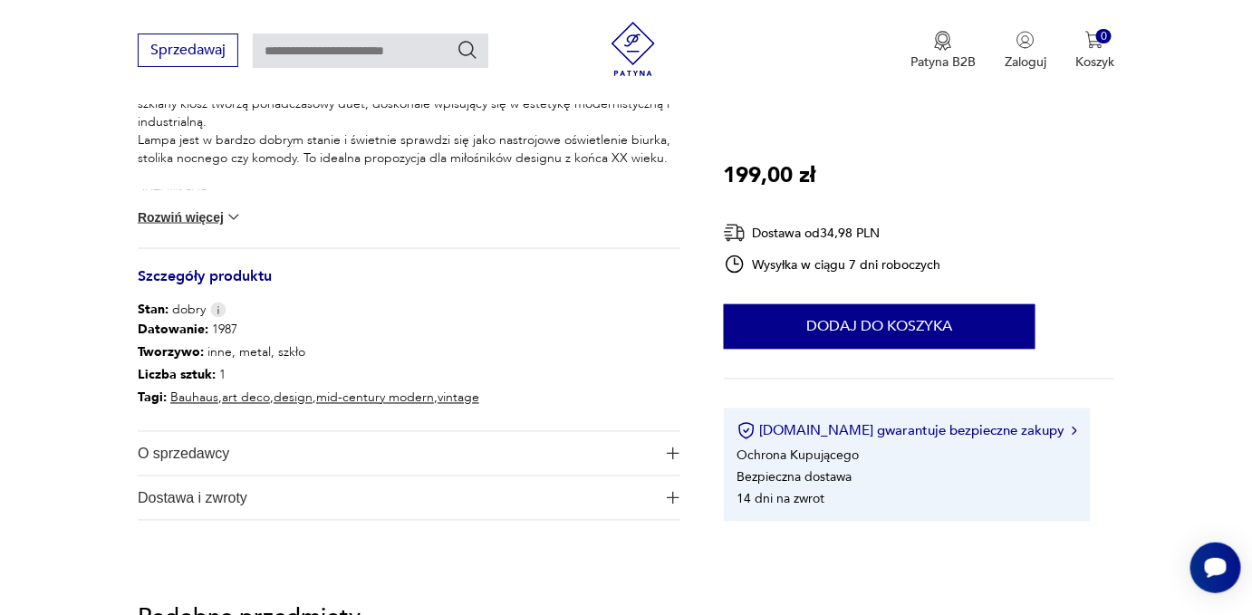
scroll to position [824, 0]
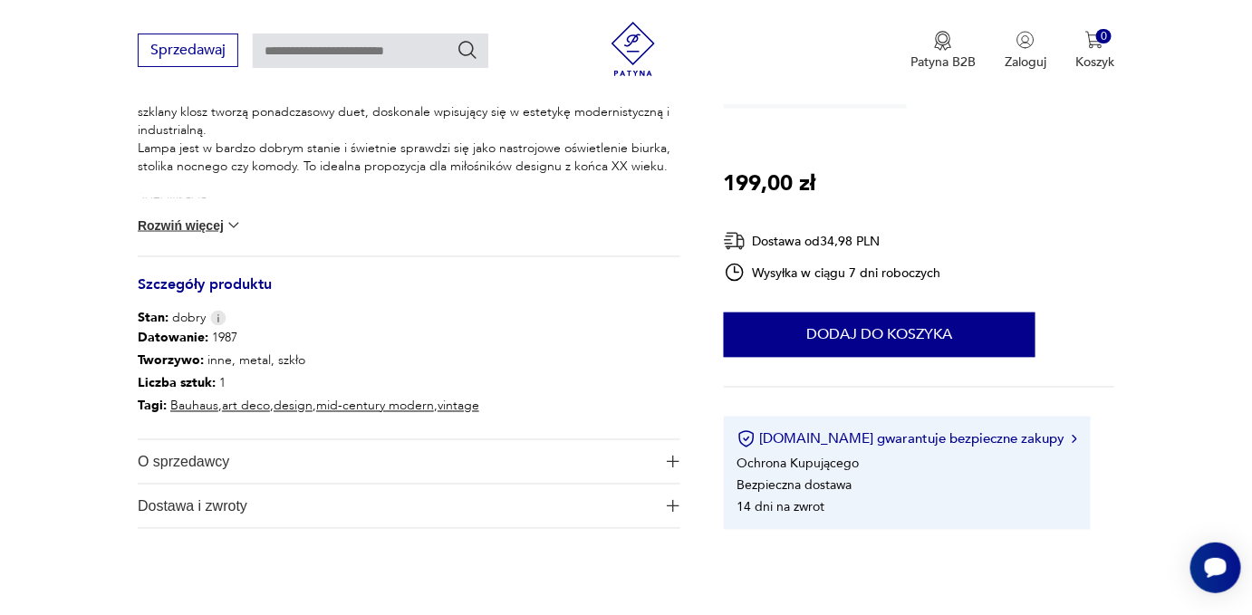
click at [219, 285] on h3 "Szczegóły produktu" at bounding box center [409, 294] width 543 height 30
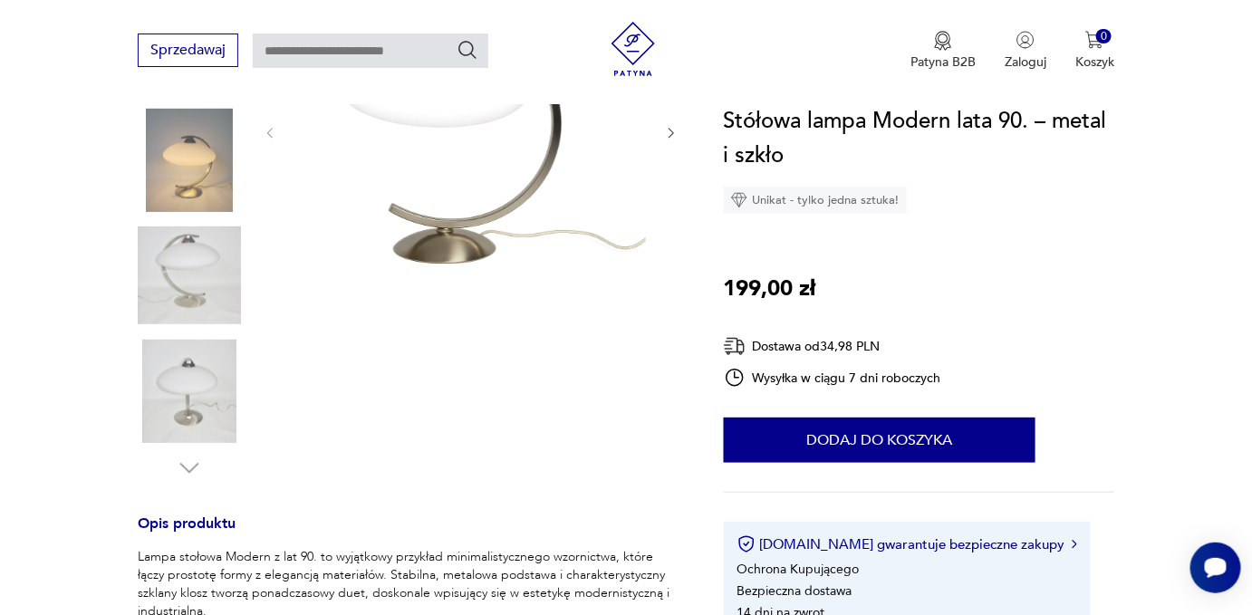
scroll to position [164, 0]
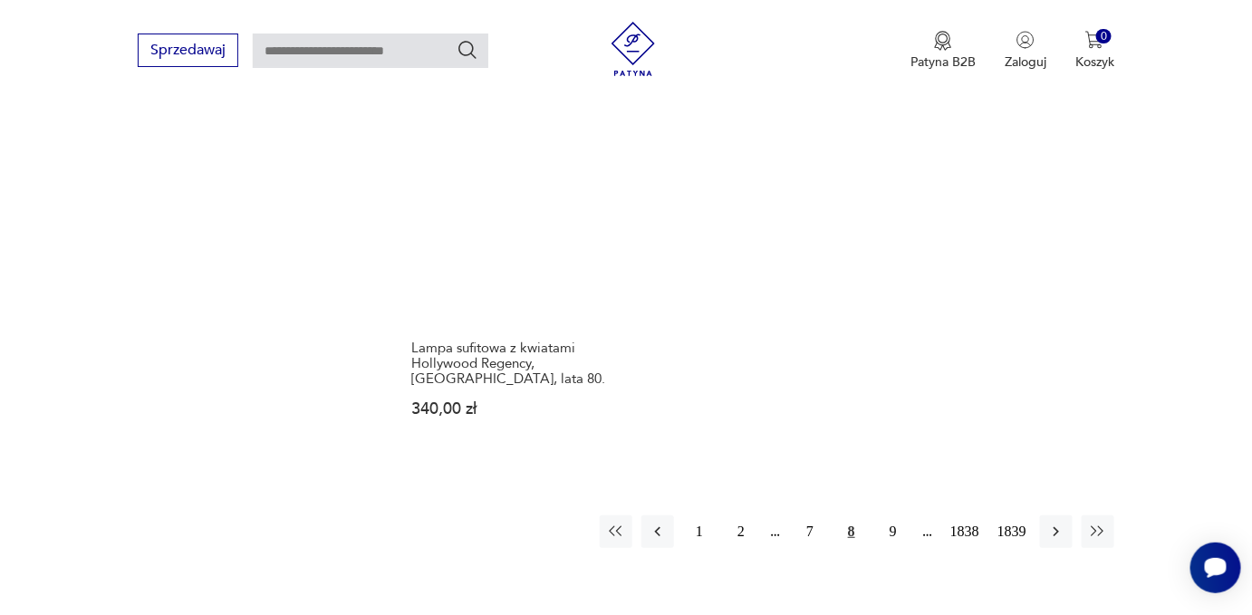
scroll to position [2375, 0]
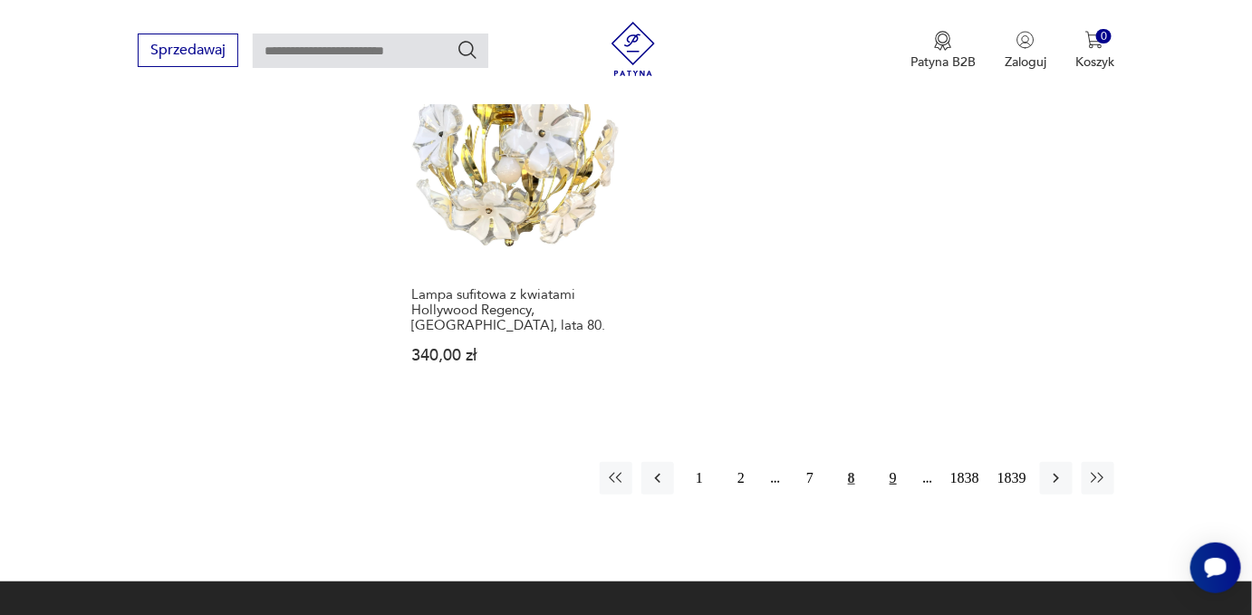
click at [891, 478] on button "9" at bounding box center [893, 478] width 33 height 33
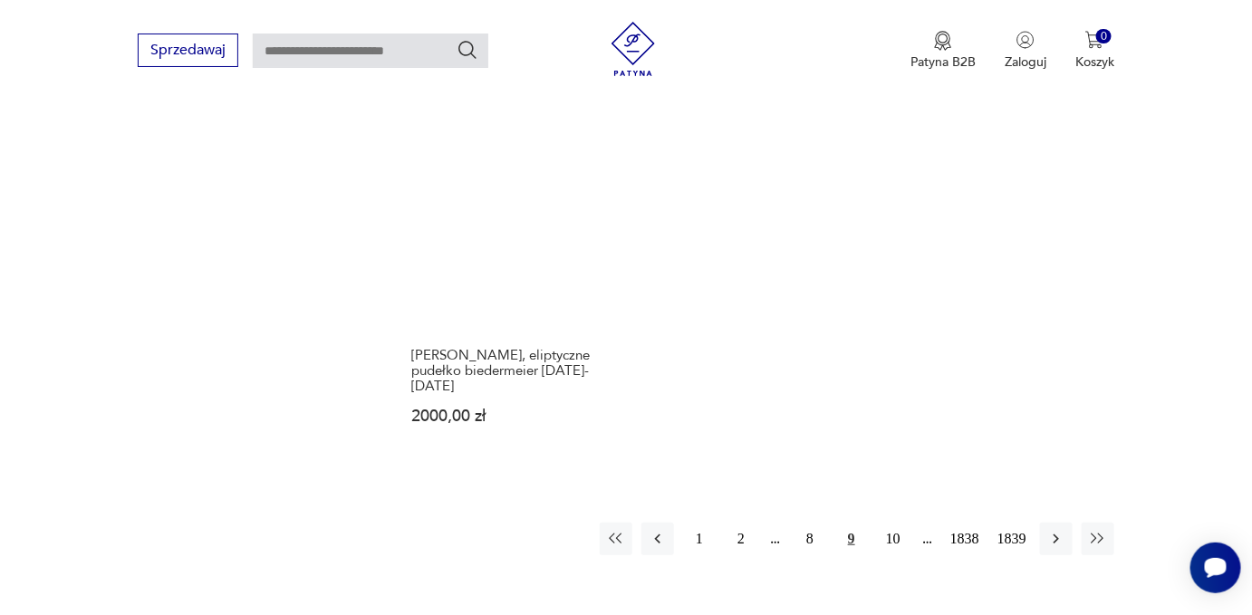
scroll to position [2457, 0]
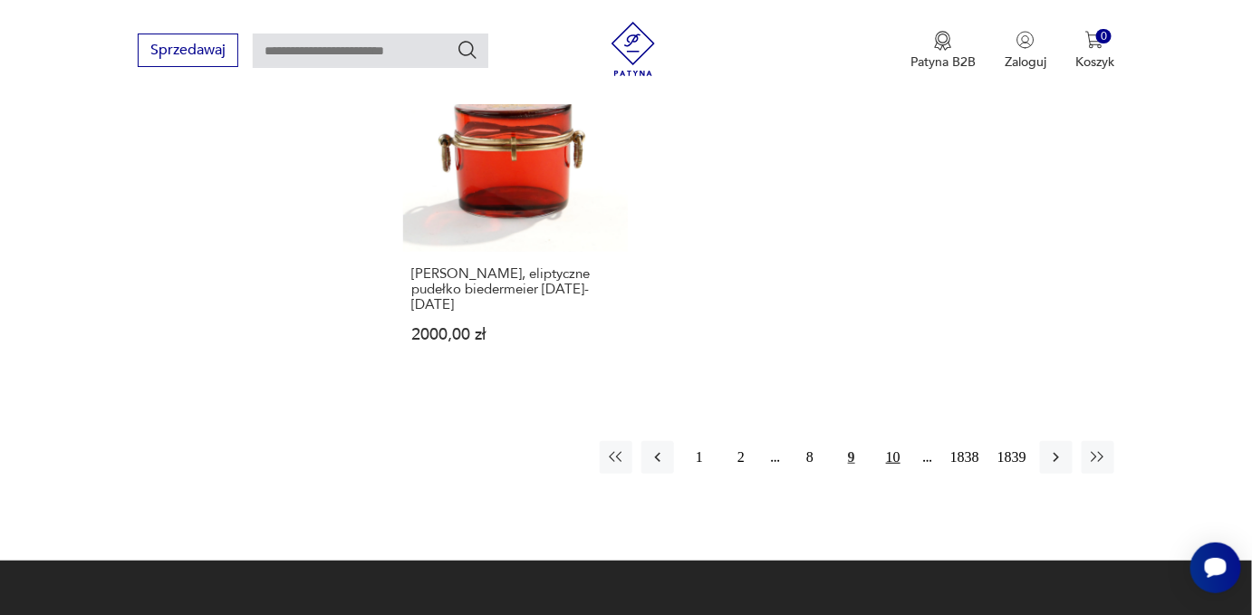
click at [896, 441] on button "10" at bounding box center [893, 457] width 33 height 33
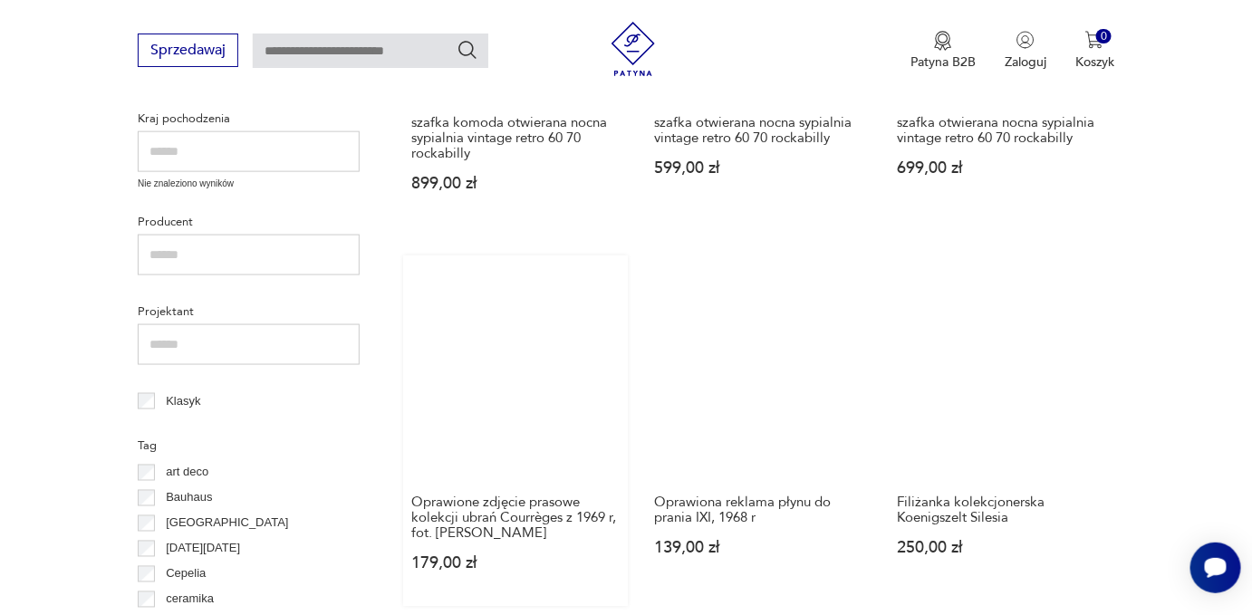
scroll to position [727, 0]
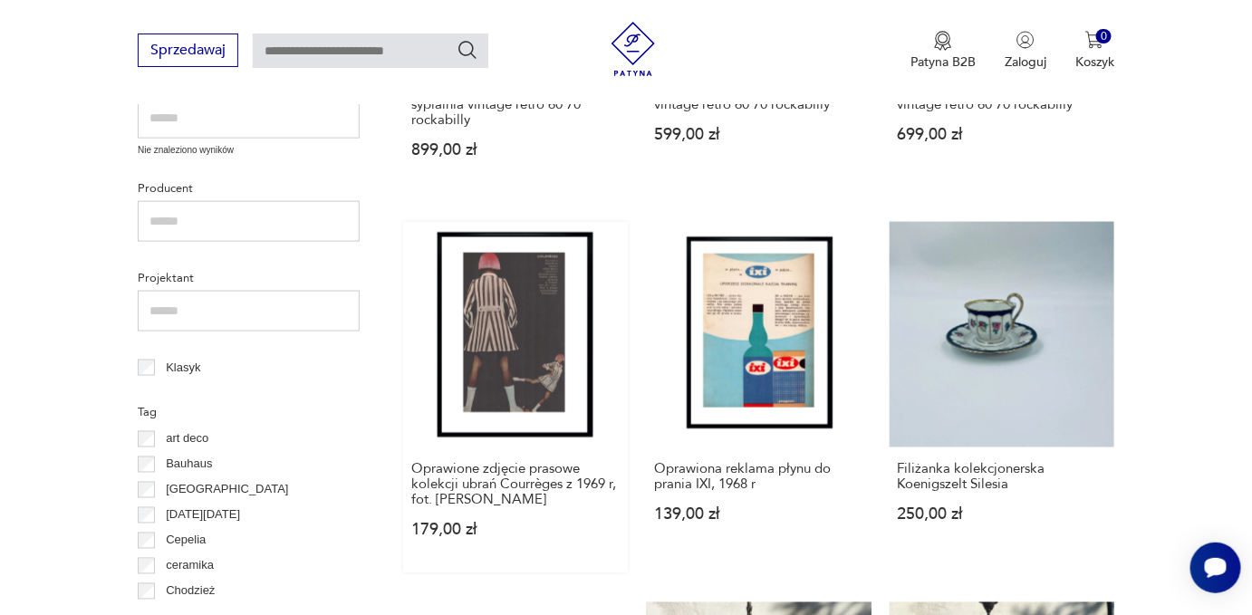
click at [513, 324] on link "Oprawione zdjęcie prasowe kolekcji ubrań Courrèges z 1969 r, fot. [PERSON_NAME]…" at bounding box center [515, 397] width 225 height 351
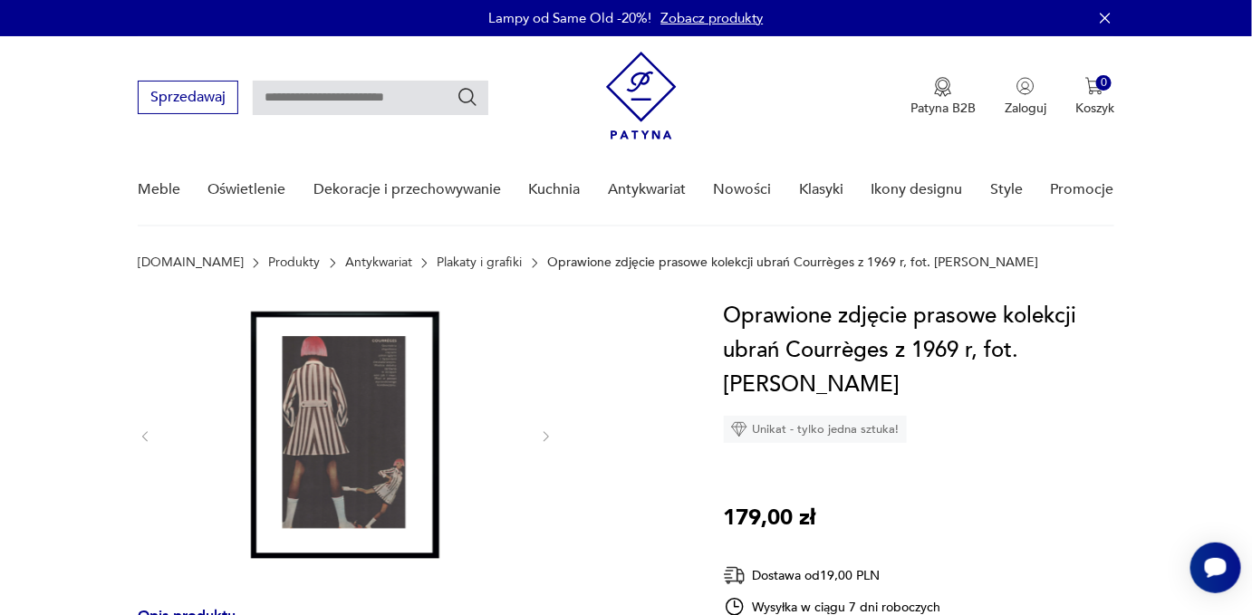
click at [362, 390] on img at bounding box center [346, 435] width 350 height 272
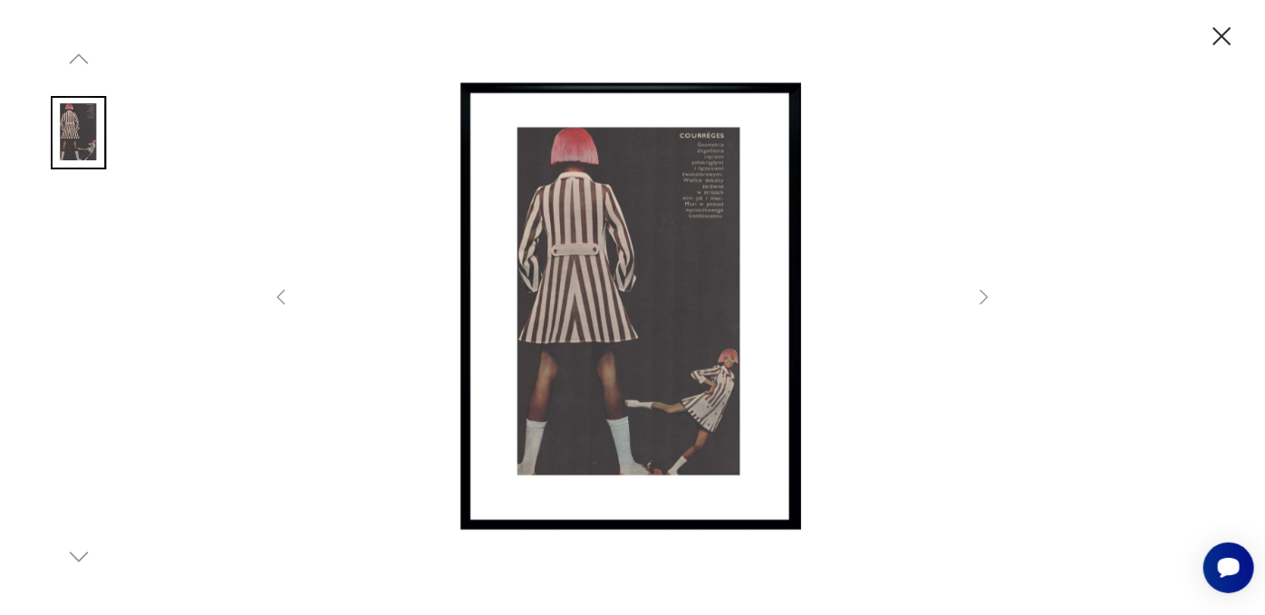
click at [635, 355] on img at bounding box center [632, 306] width 645 height 492
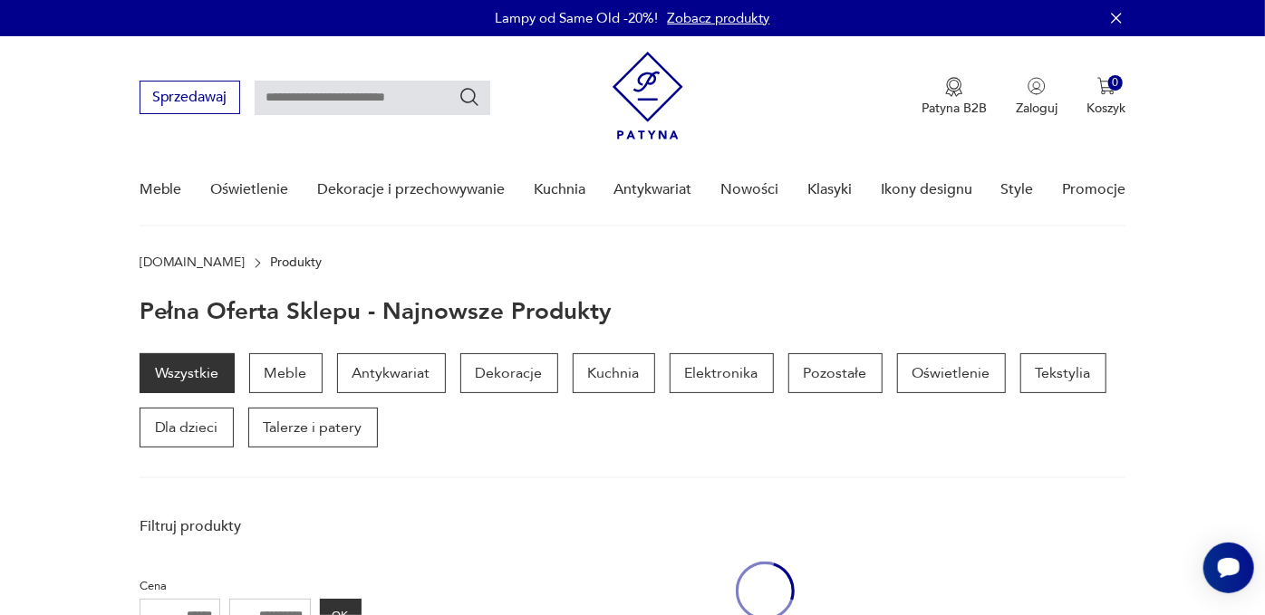
scroll to position [726, 0]
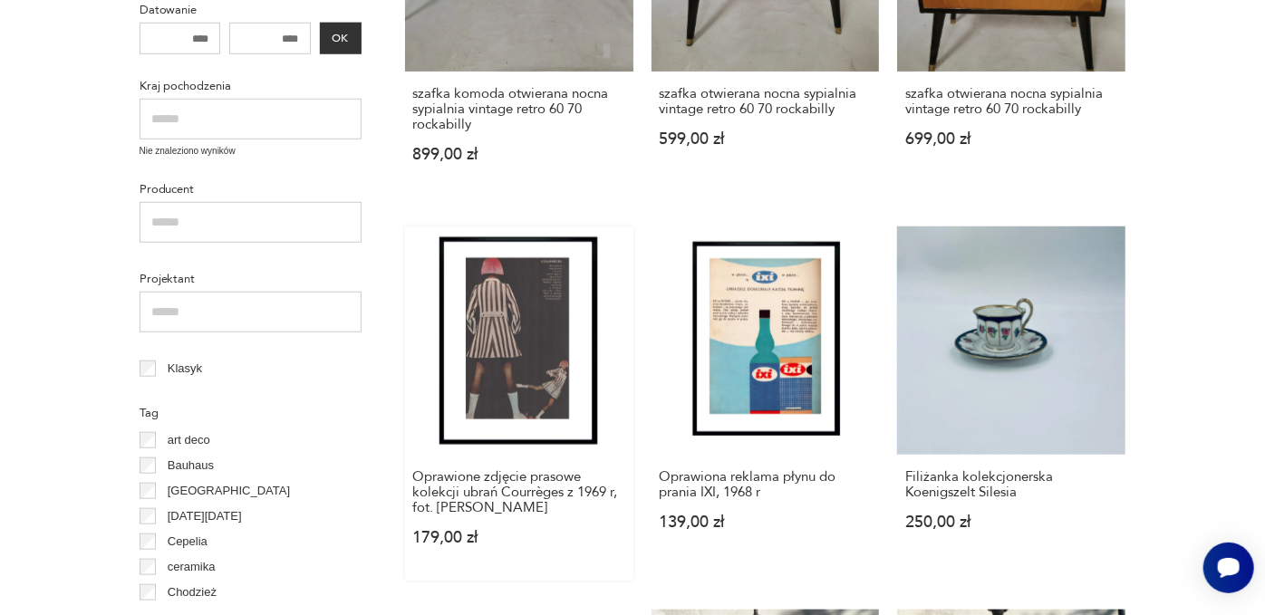
click at [556, 335] on link "Oprawione zdjęcie prasowe kolekcji ubrań Courrèges z 1969 r, fot. [PERSON_NAME]…" at bounding box center [519, 404] width 228 height 354
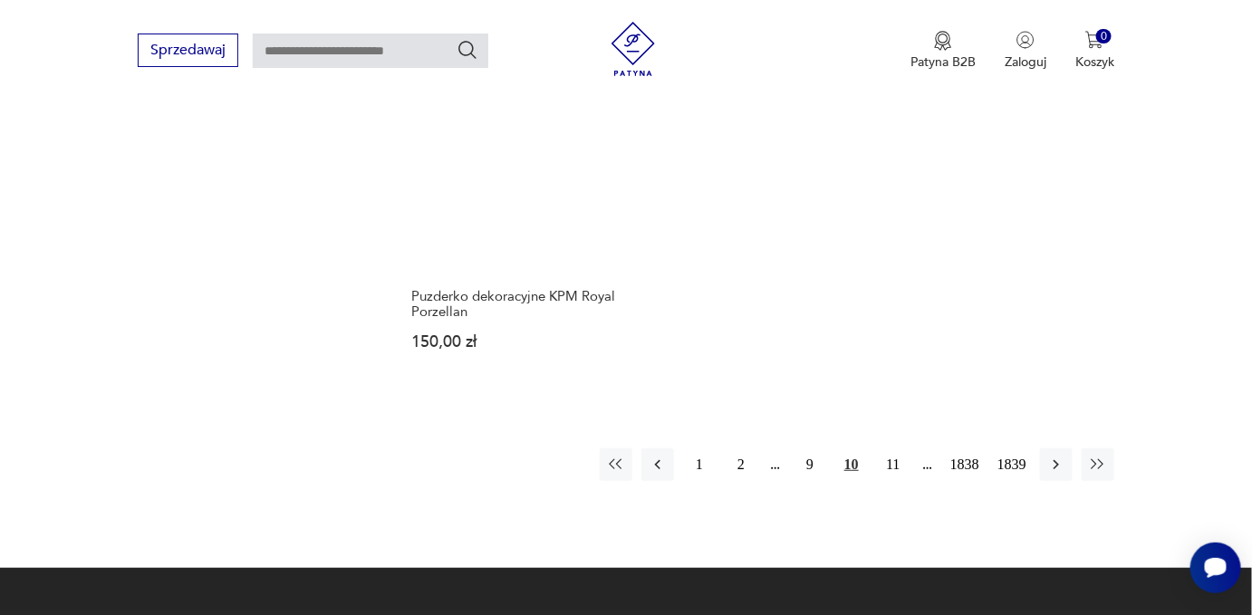
scroll to position [2537, 0]
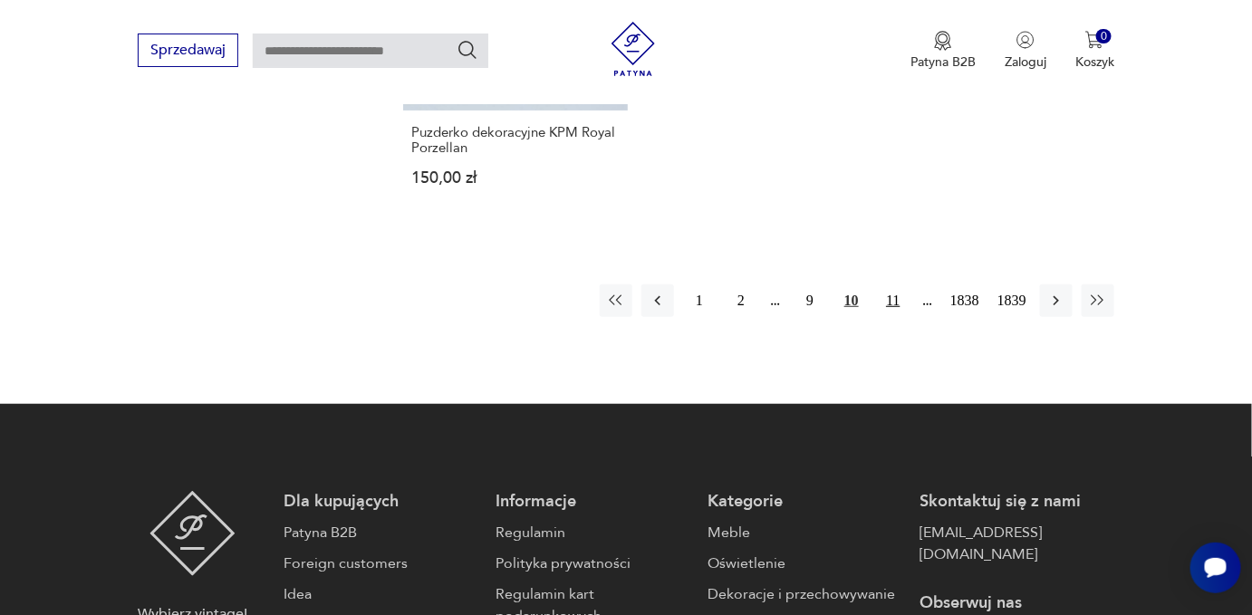
click at [895, 312] on button "11" at bounding box center [893, 301] width 33 height 33
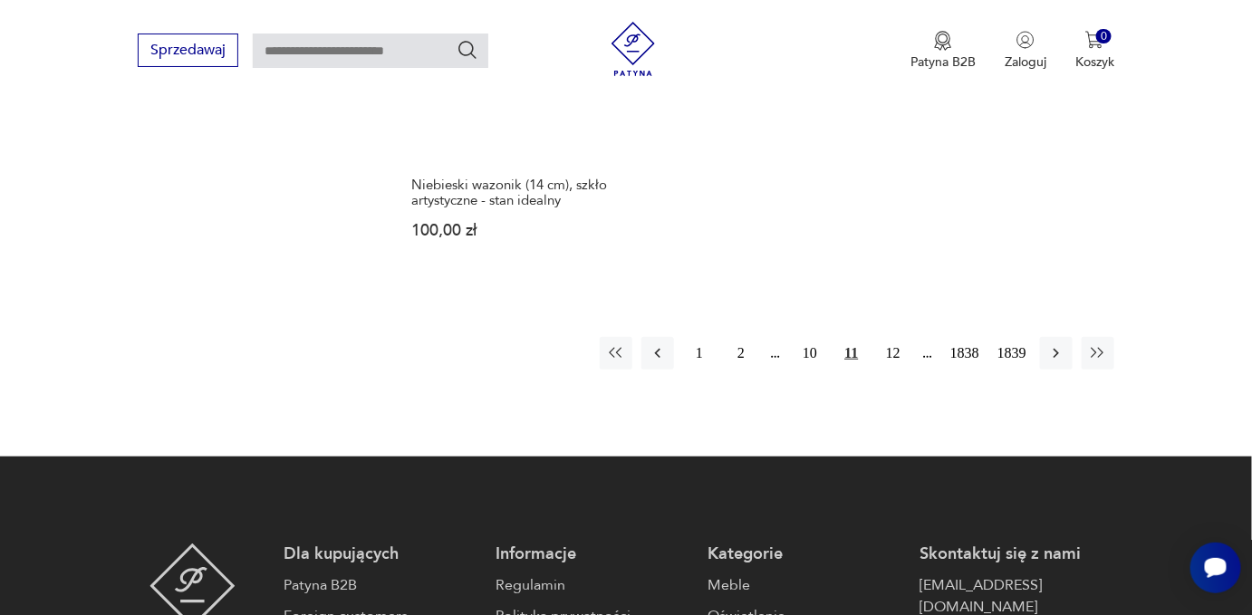
scroll to position [2457, 0]
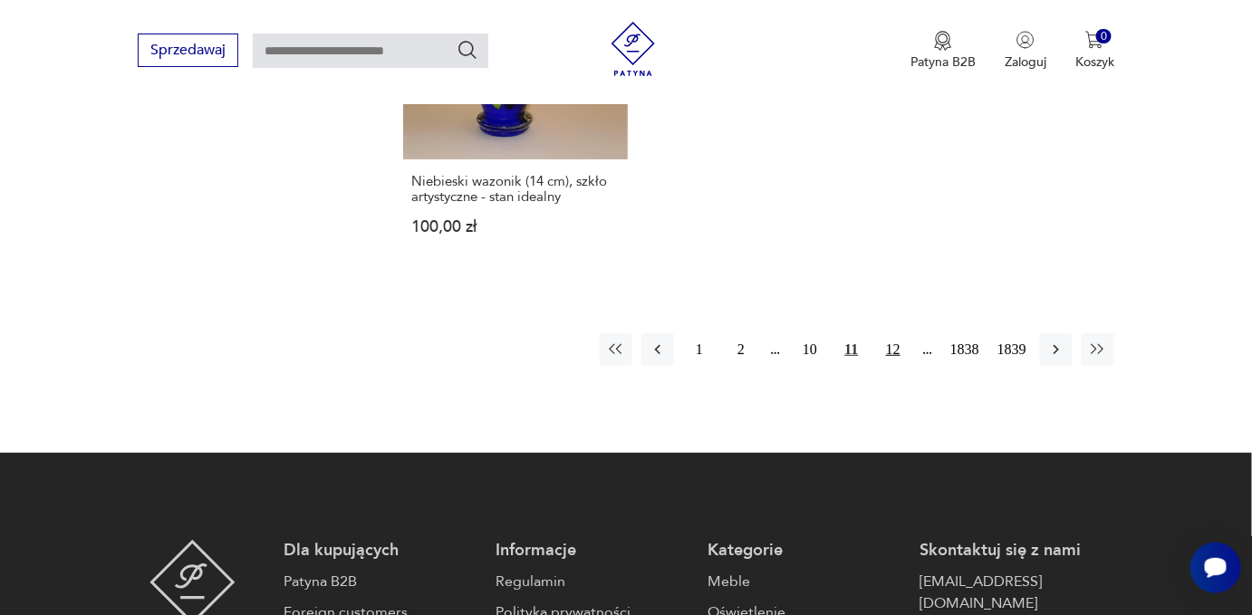
click at [893, 344] on button "12" at bounding box center [893, 349] width 33 height 33
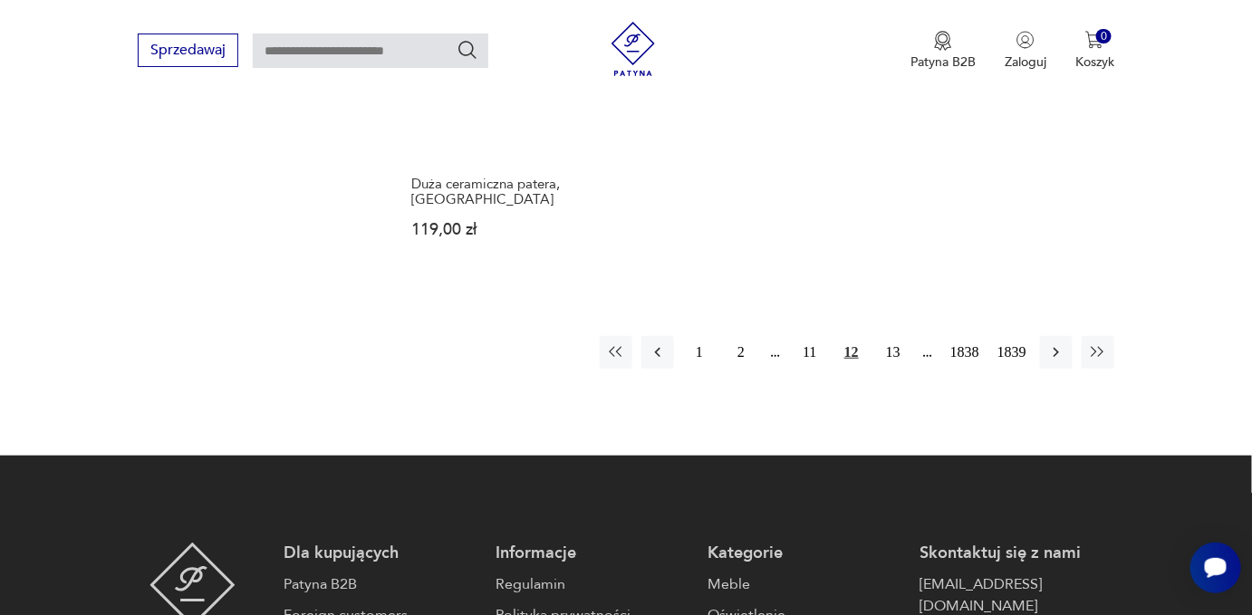
scroll to position [2539, 0]
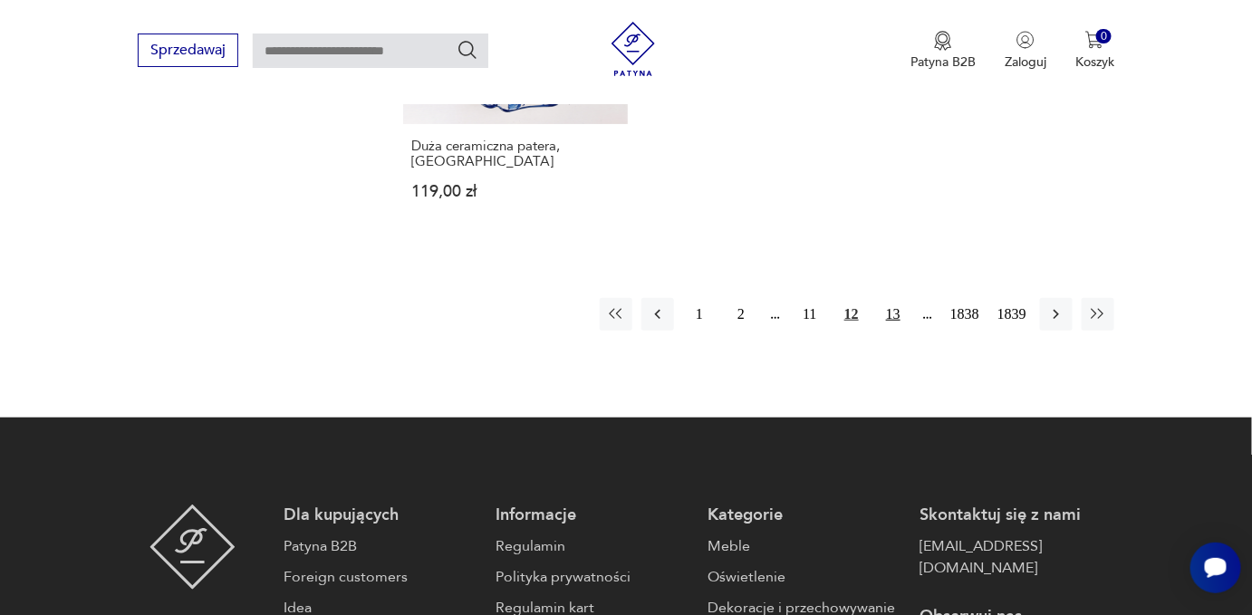
click at [895, 316] on button "13" at bounding box center [893, 314] width 33 height 33
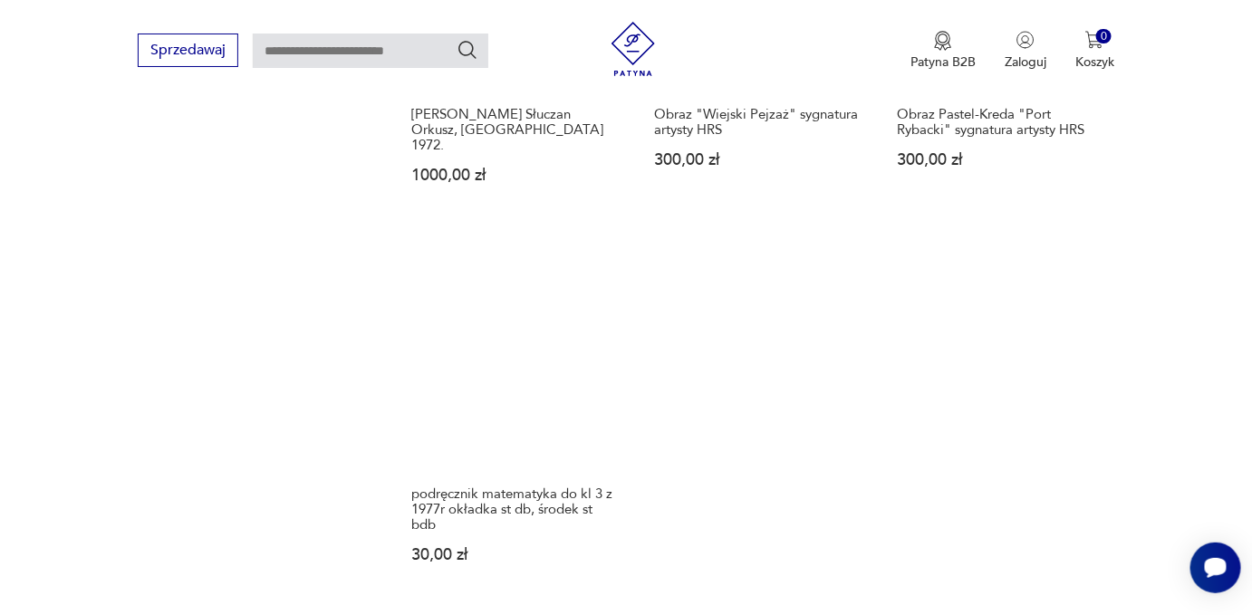
scroll to position [2457, 0]
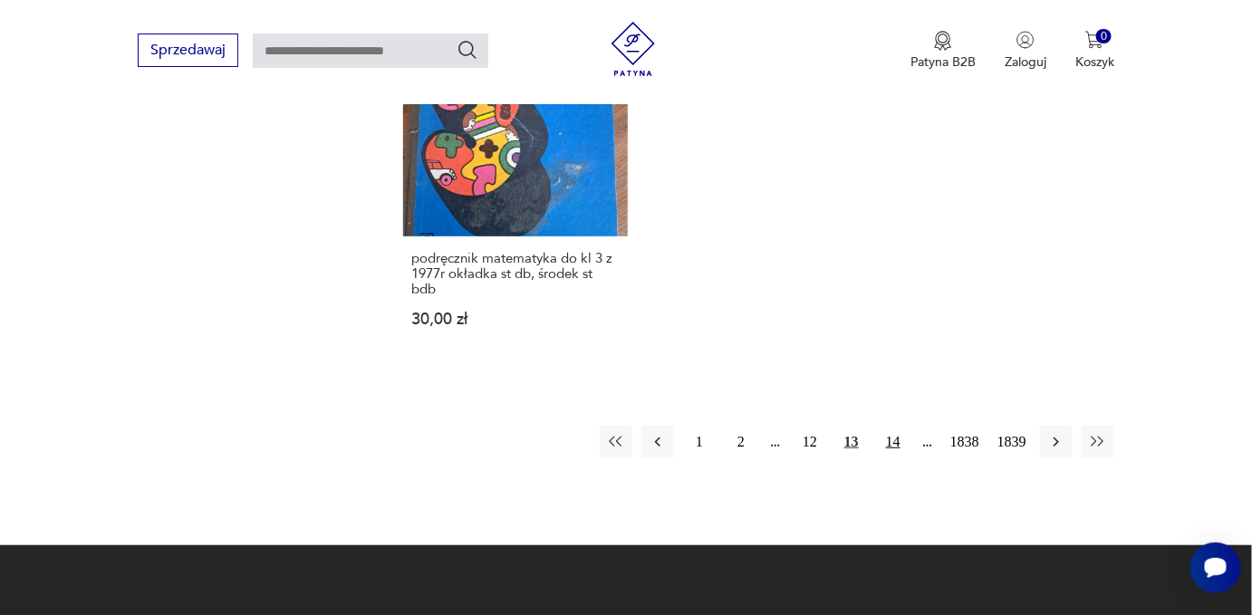
click at [902, 426] on button "14" at bounding box center [893, 442] width 33 height 33
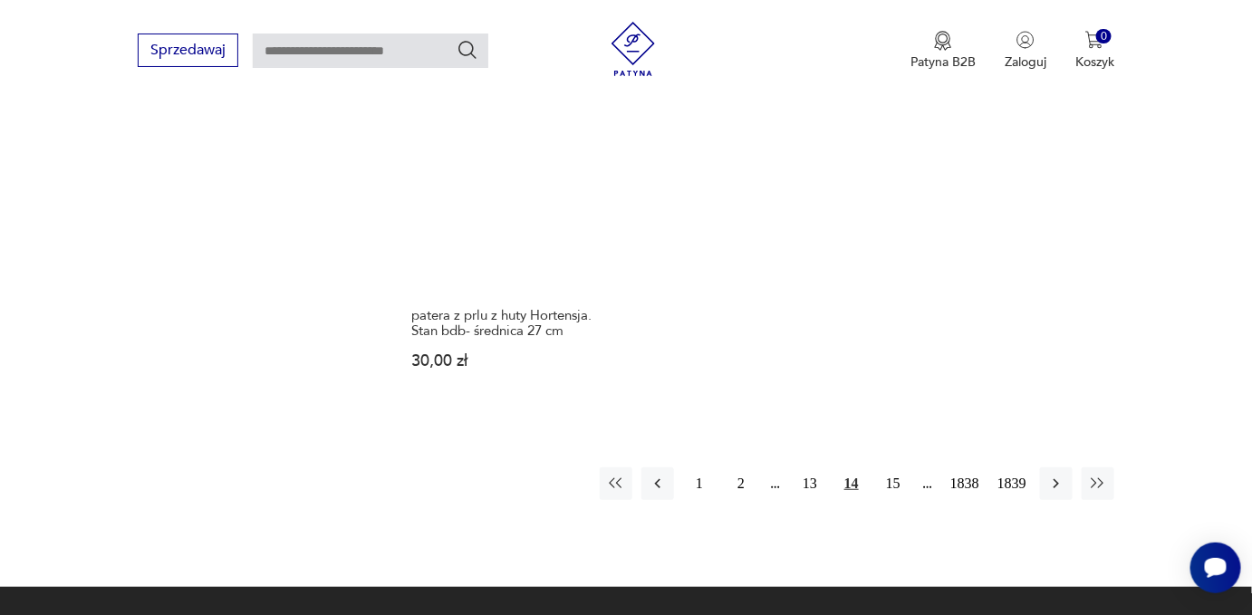
scroll to position [2457, 0]
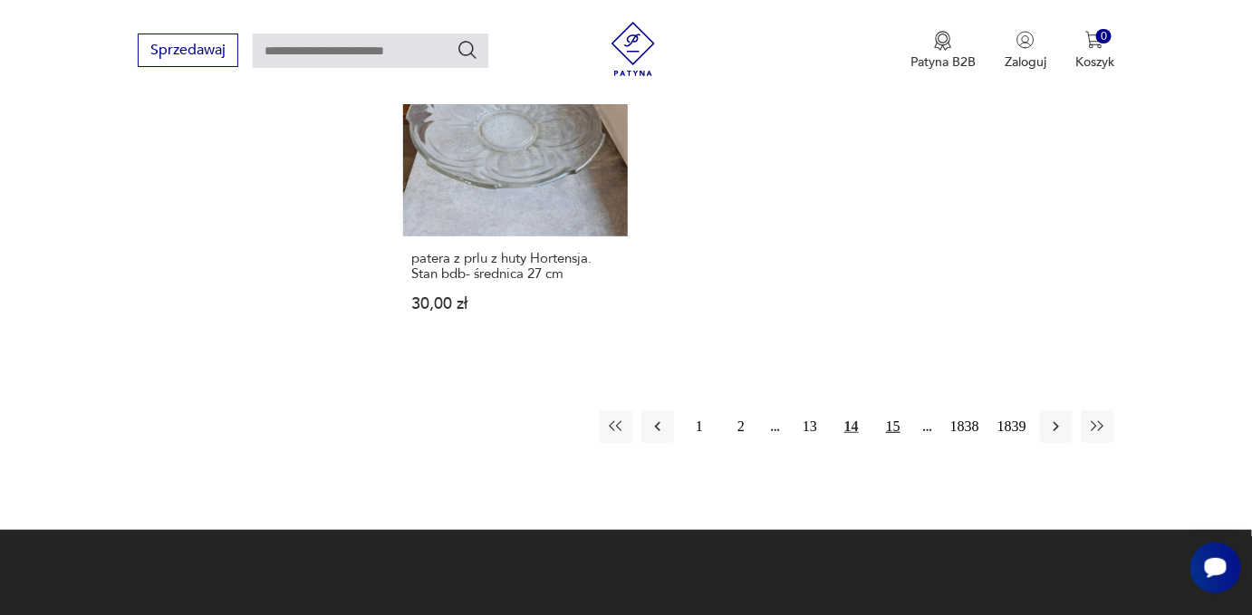
click at [884, 410] on button "15" at bounding box center [893, 426] width 33 height 33
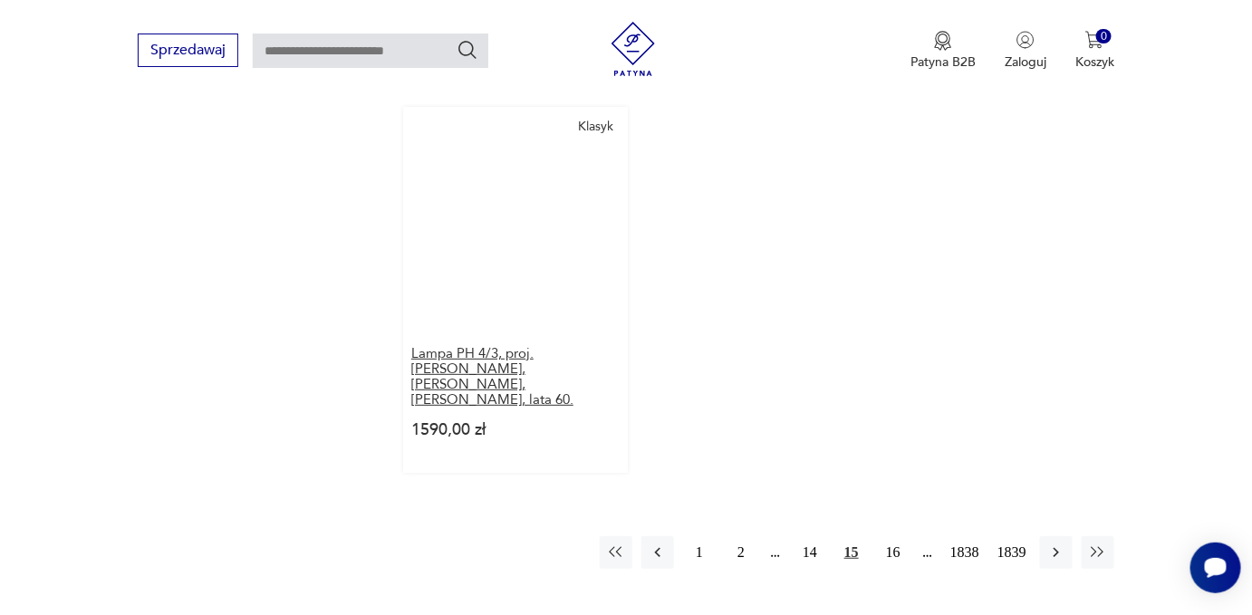
scroll to position [2375, 0]
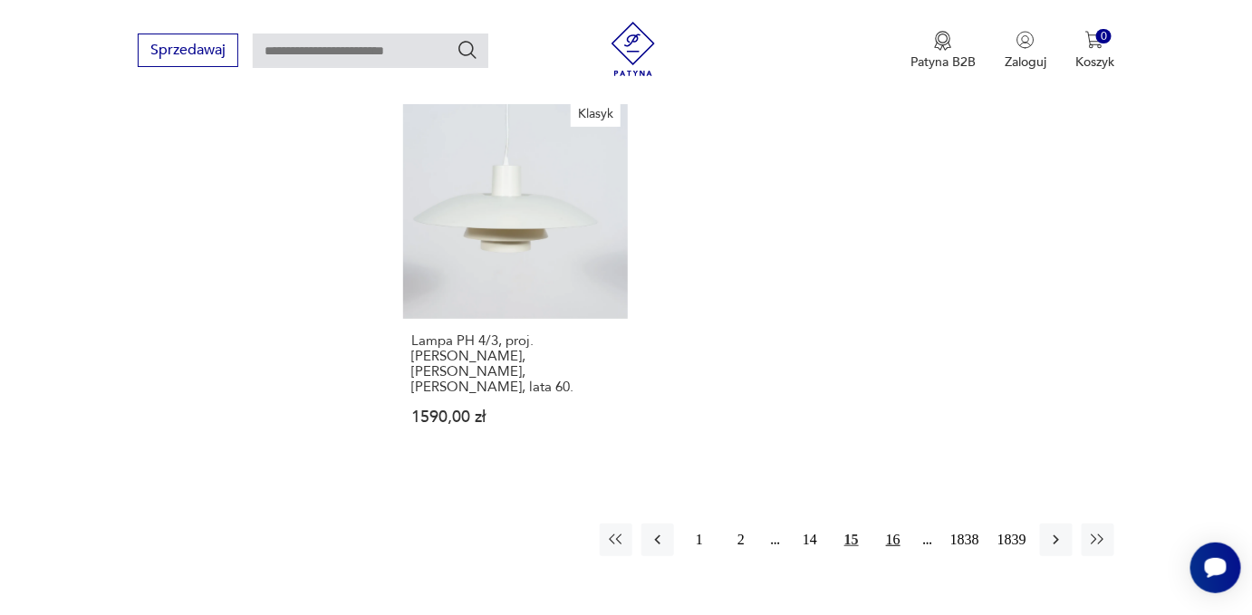
click at [897, 524] on button "16" at bounding box center [893, 540] width 33 height 33
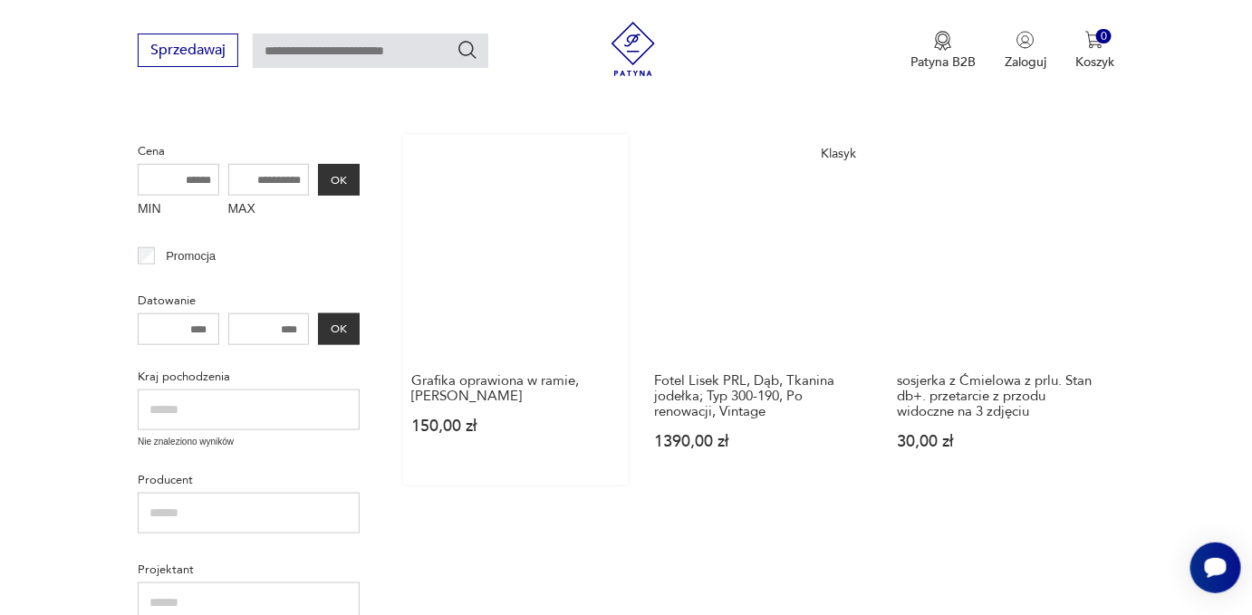
scroll to position [398, 0]
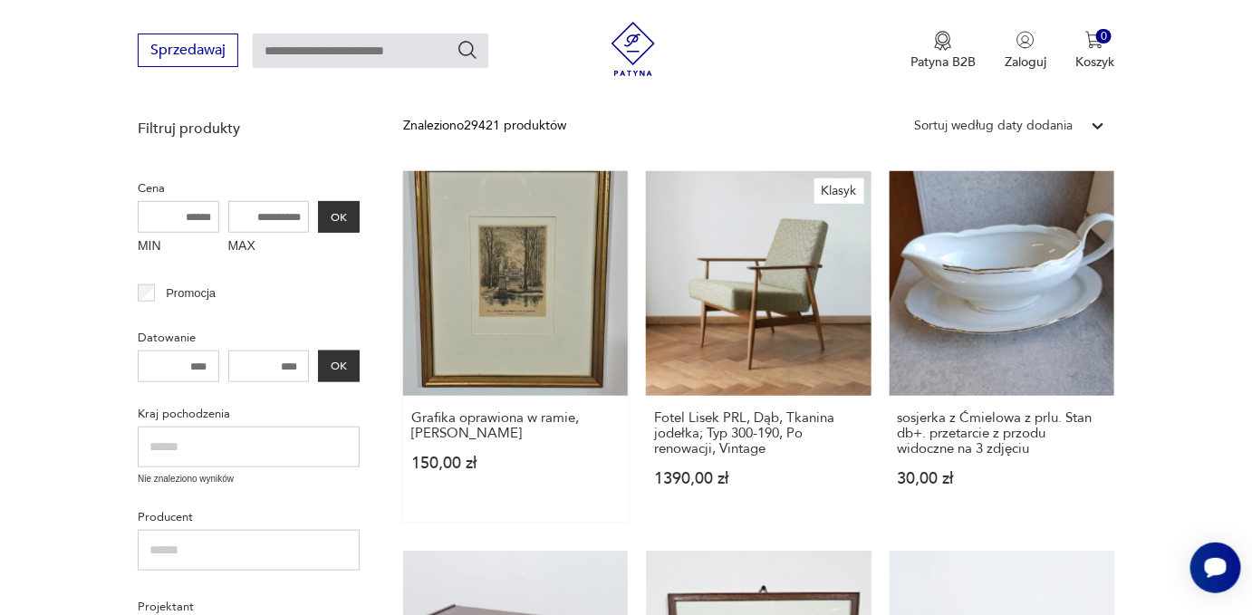
click at [523, 300] on link "Grafika oprawiona w ramie, [PERSON_NAME] 150,00 zł" at bounding box center [515, 346] width 225 height 351
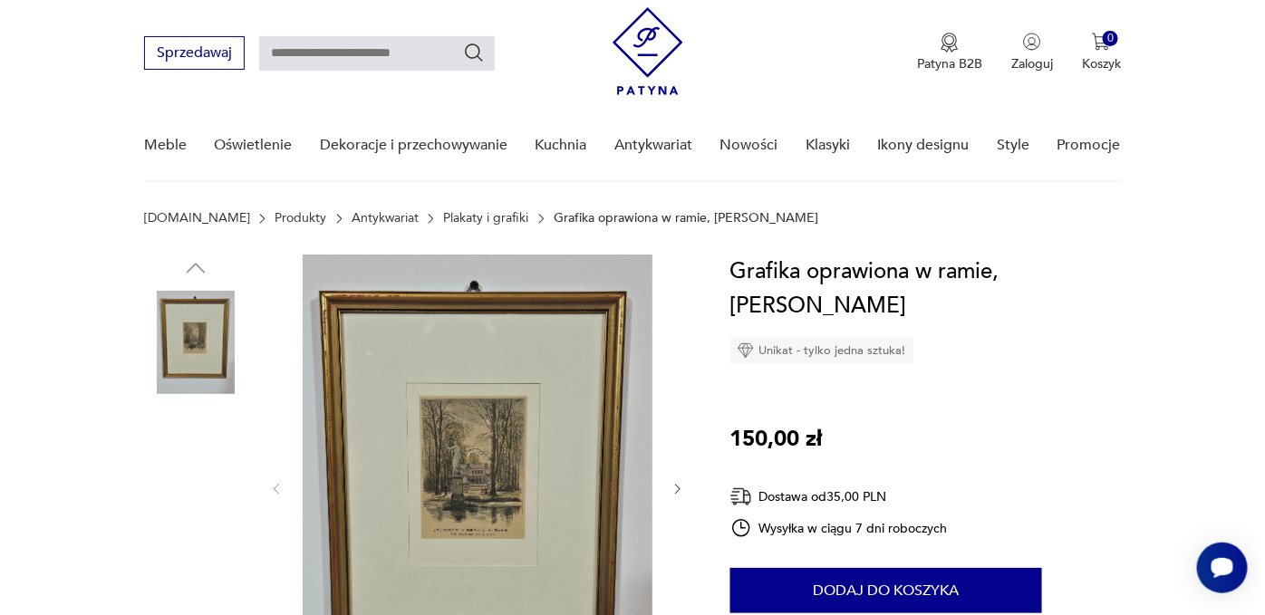
scroll to position [164, 0]
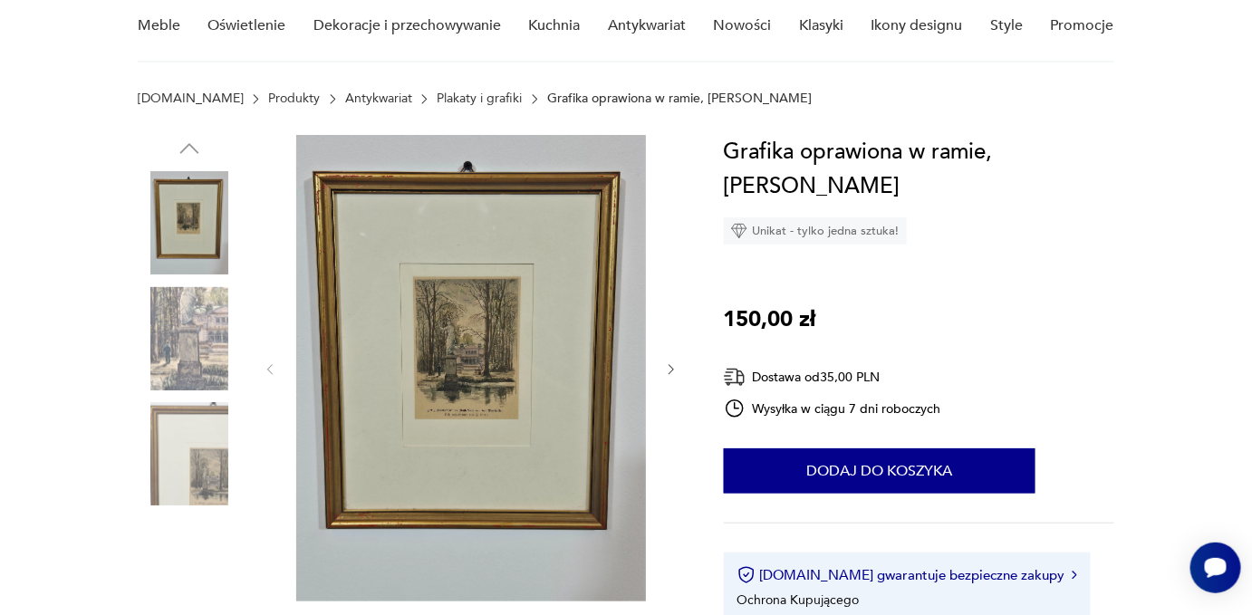
click at [475, 333] on img at bounding box center [471, 368] width 350 height 467
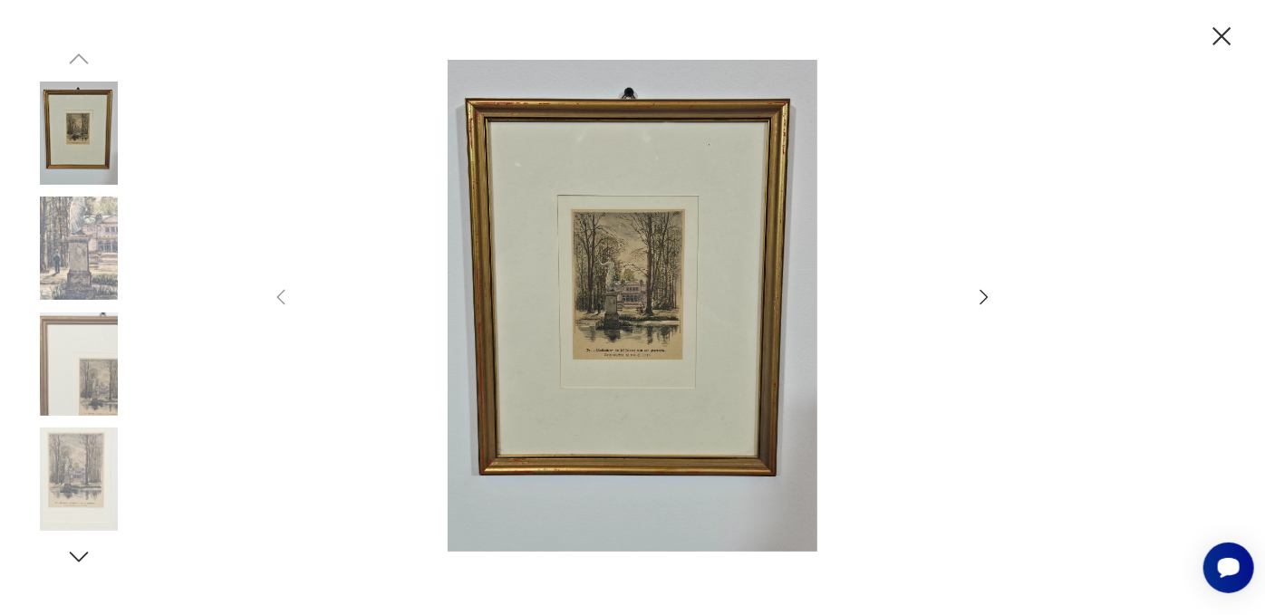
click at [657, 295] on img at bounding box center [632, 306] width 645 height 492
click at [629, 285] on img at bounding box center [632, 306] width 645 height 492
click at [988, 295] on icon "button" at bounding box center [984, 297] width 22 height 22
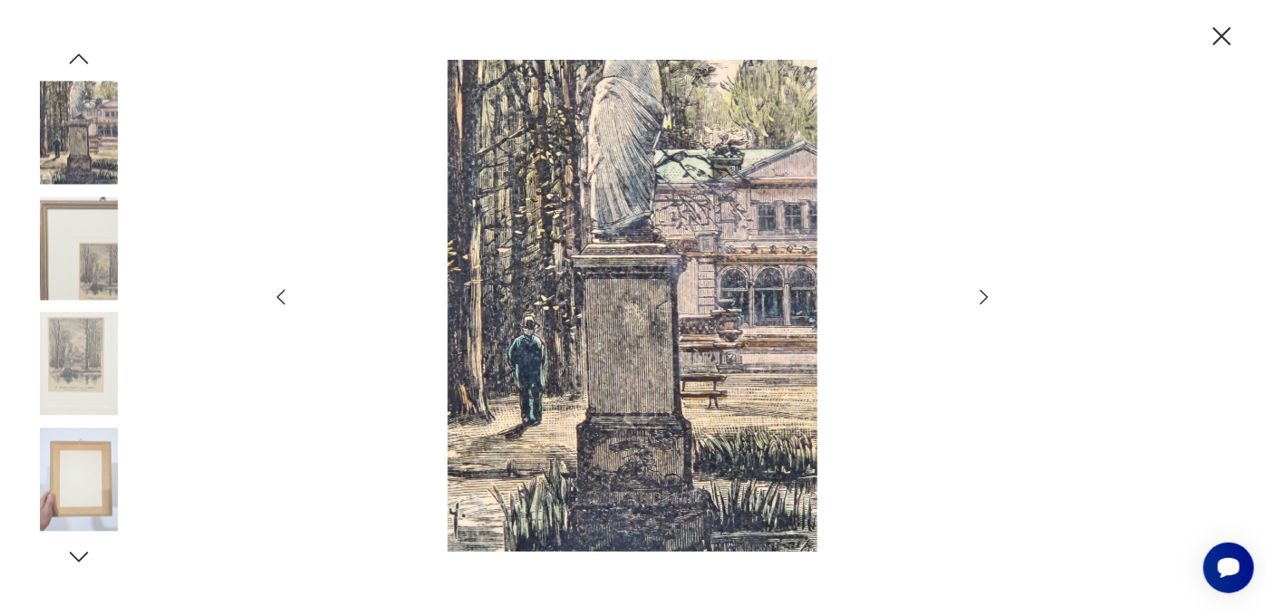
click at [980, 295] on icon "button" at bounding box center [984, 297] width 22 height 22
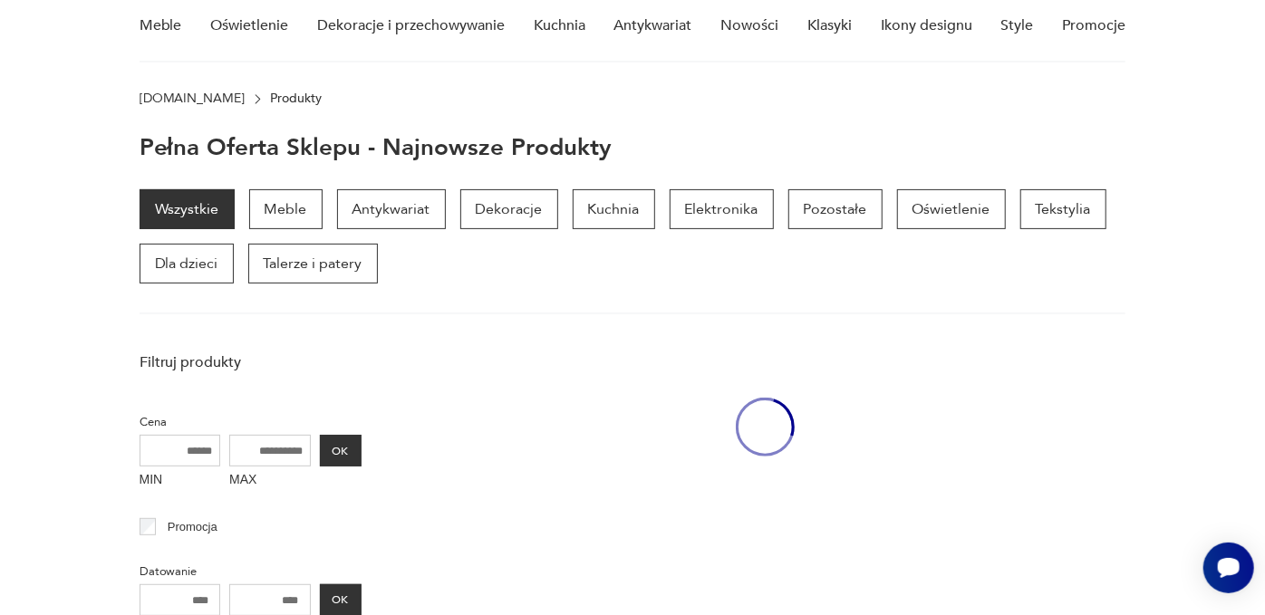
scroll to position [396, 0]
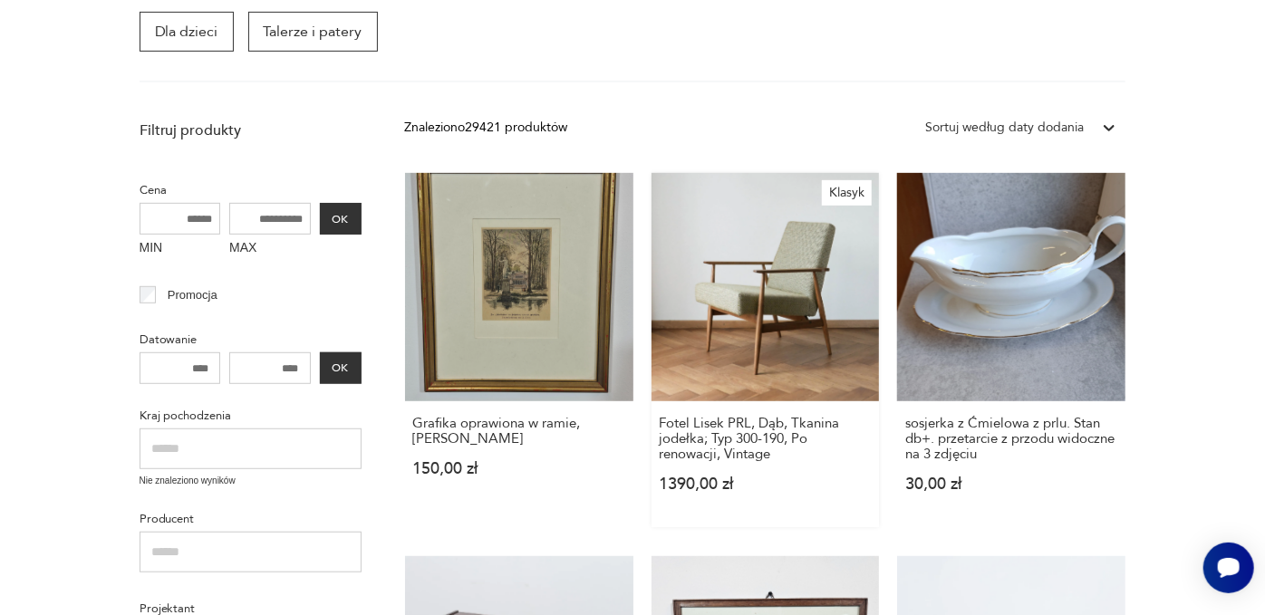
click at [786, 306] on link "Klasyk Fotel Lisek PRL, Dąb, Tkanina jodełka; Typ 300-190, Po renowacji, Vintag…" at bounding box center [766, 350] width 228 height 354
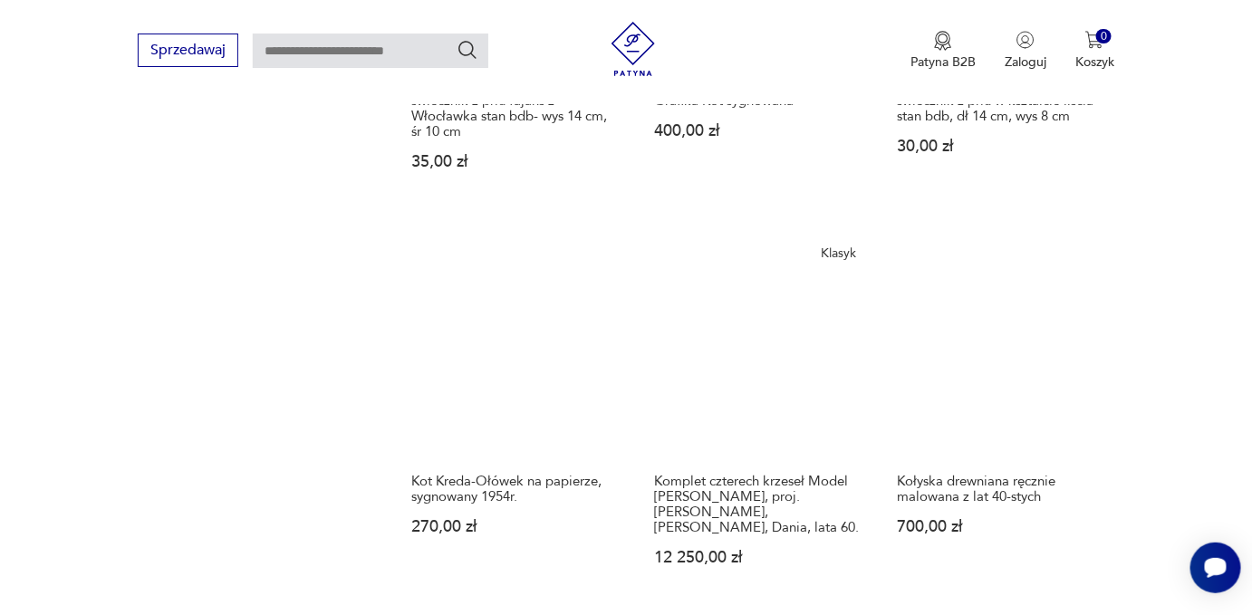
scroll to position [1962, 0]
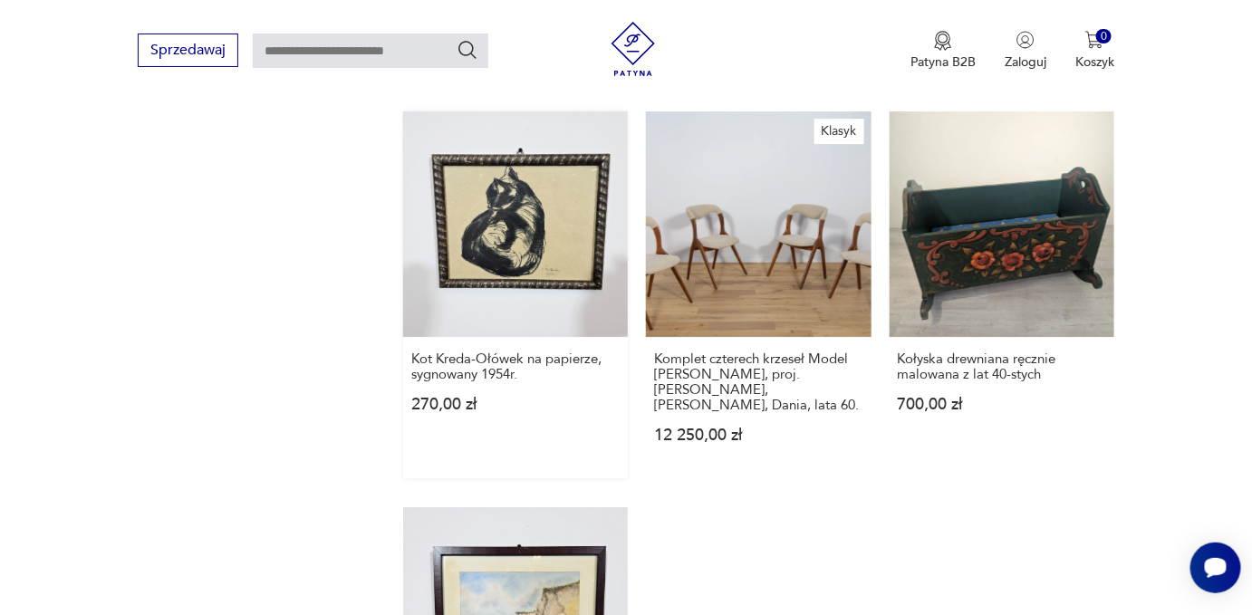
click at [567, 227] on link "Kot Kreda-Ołówek na papierze, sygnowany 1954r. 270,00 zł" at bounding box center [515, 294] width 225 height 366
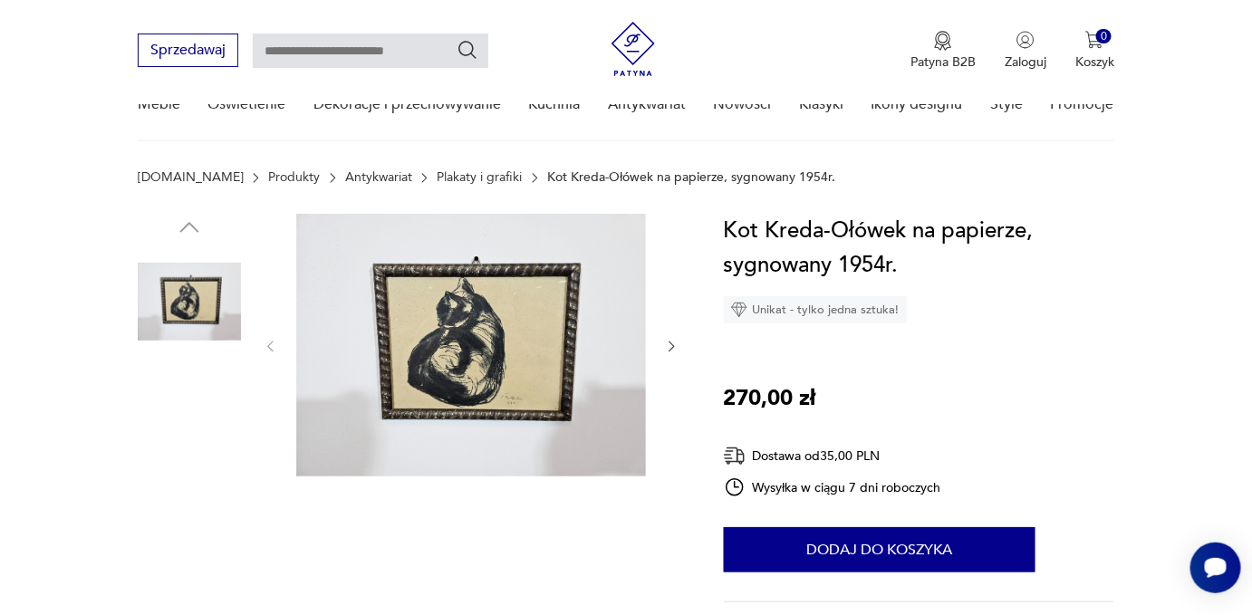
scroll to position [164, 0]
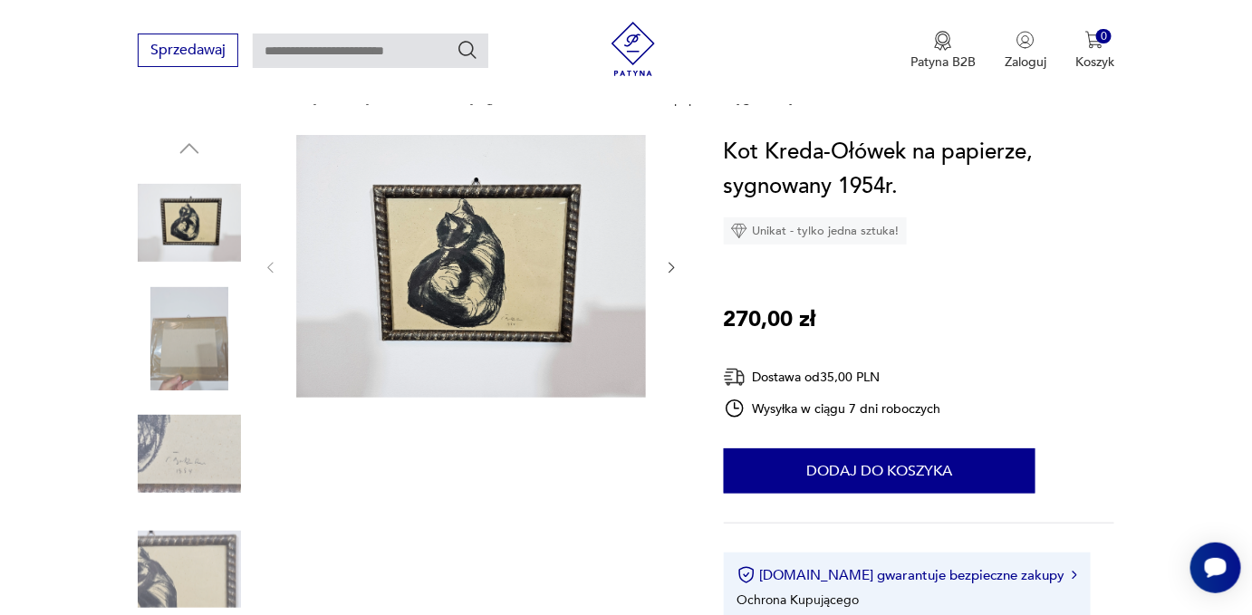
click at [487, 235] on img at bounding box center [471, 266] width 350 height 263
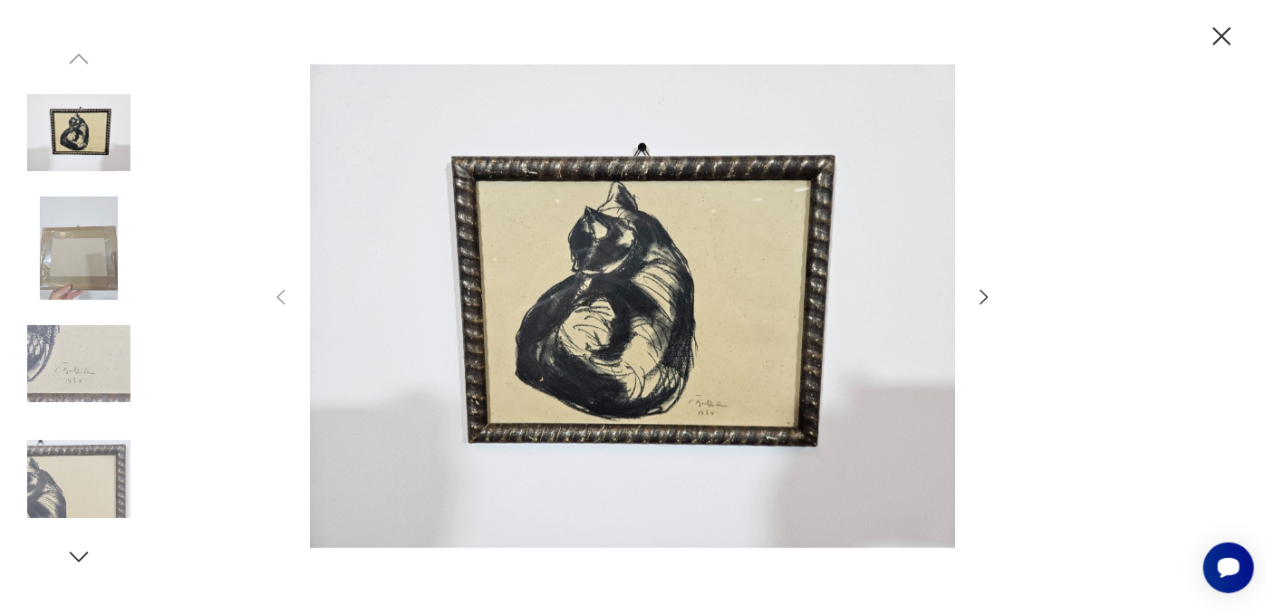
click at [980, 302] on icon "button" at bounding box center [984, 297] width 22 height 22
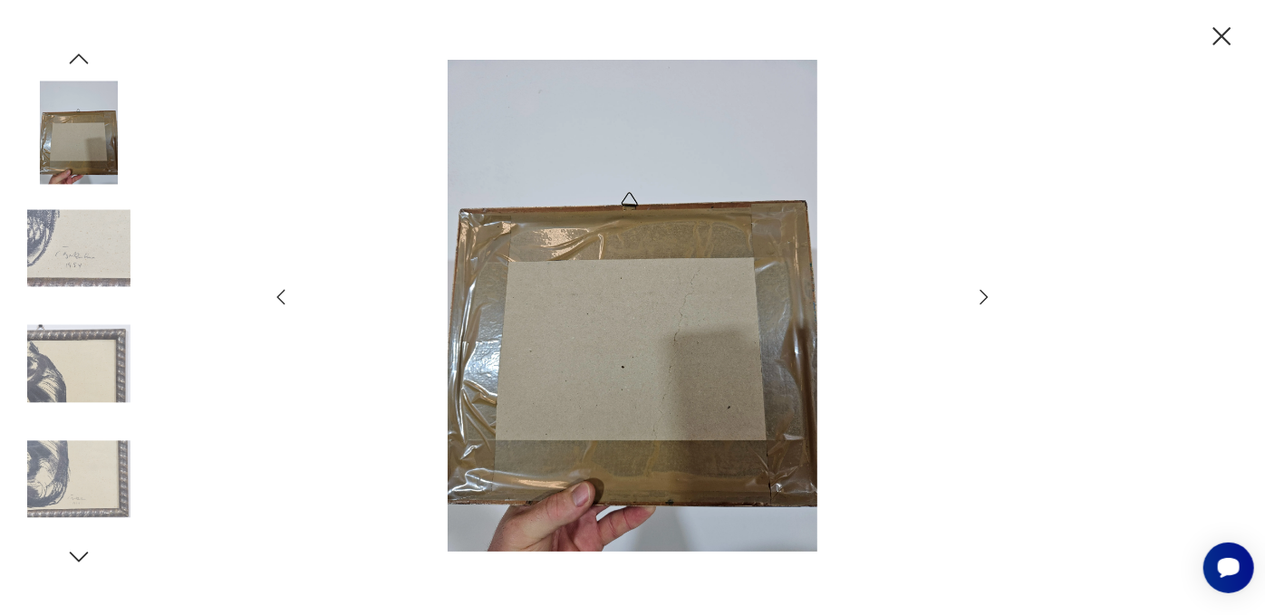
click at [980, 302] on icon "button" at bounding box center [984, 297] width 22 height 22
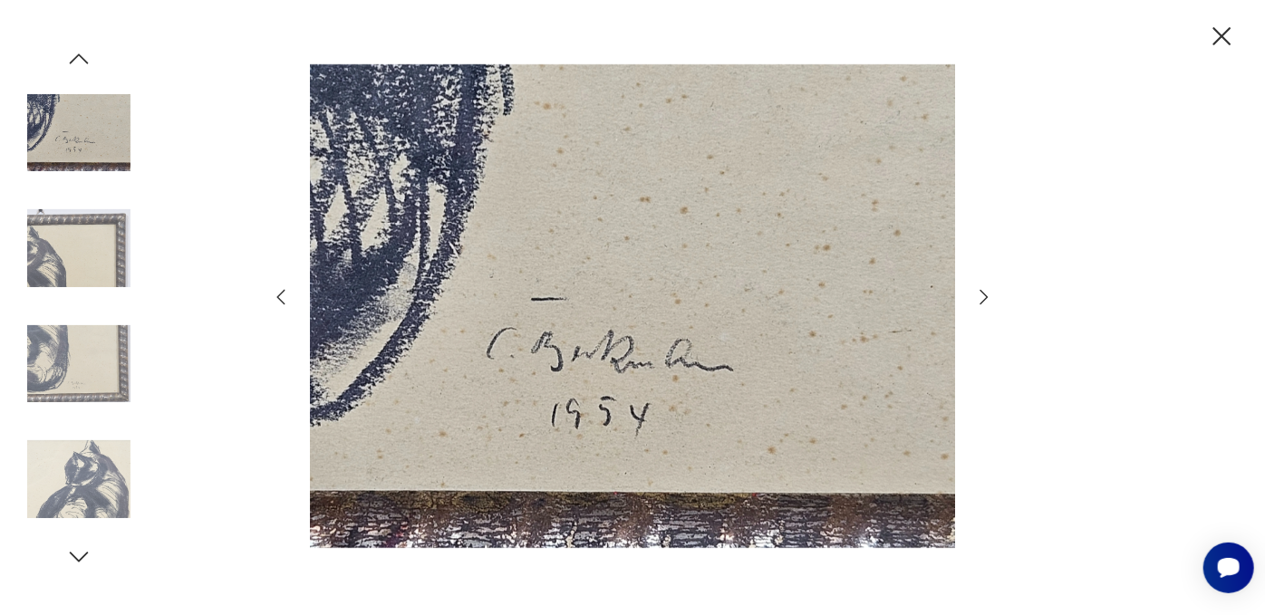
click at [980, 302] on icon "button" at bounding box center [984, 297] width 22 height 22
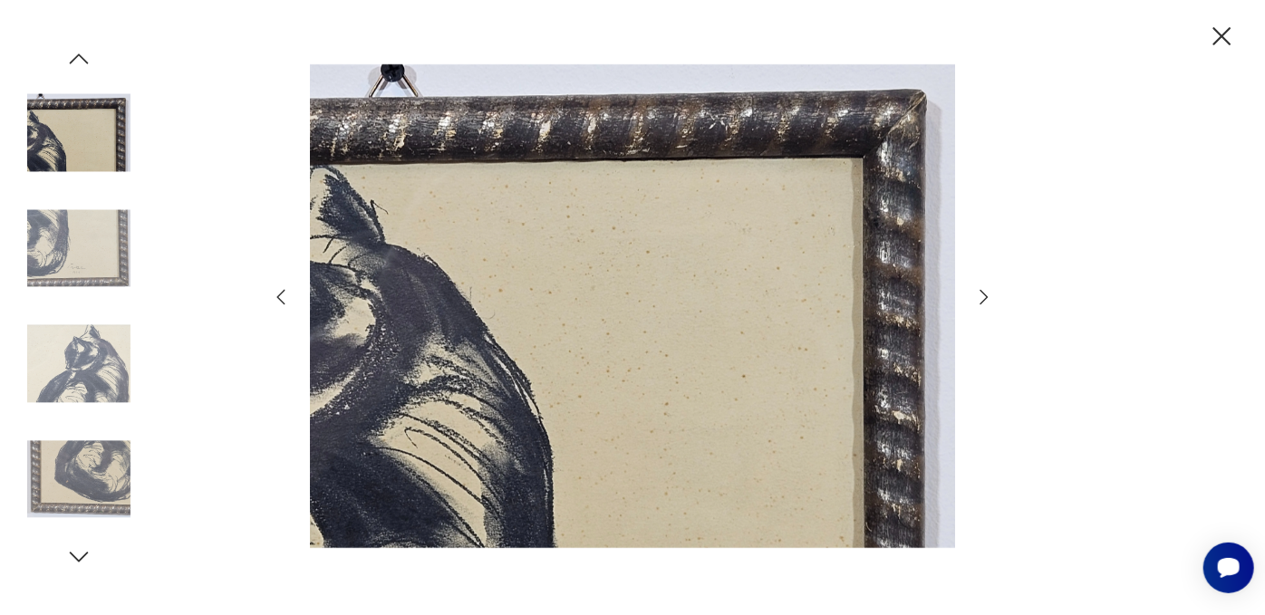
click at [980, 302] on icon "button" at bounding box center [984, 297] width 22 height 22
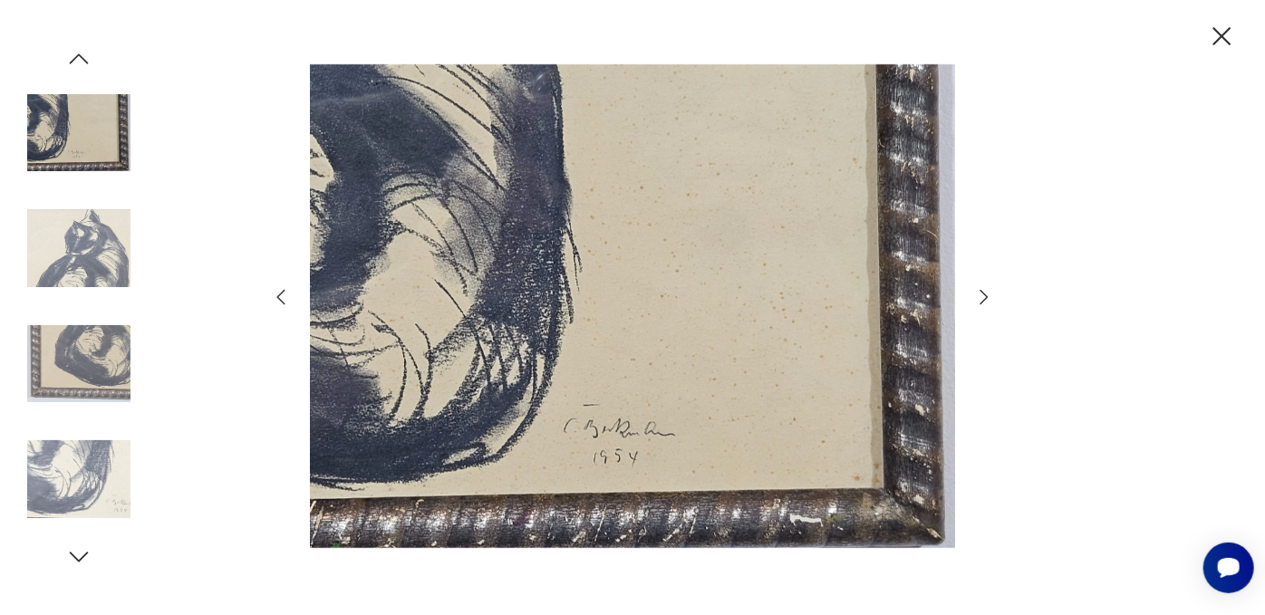
click at [980, 302] on icon "button" at bounding box center [984, 297] width 22 height 22
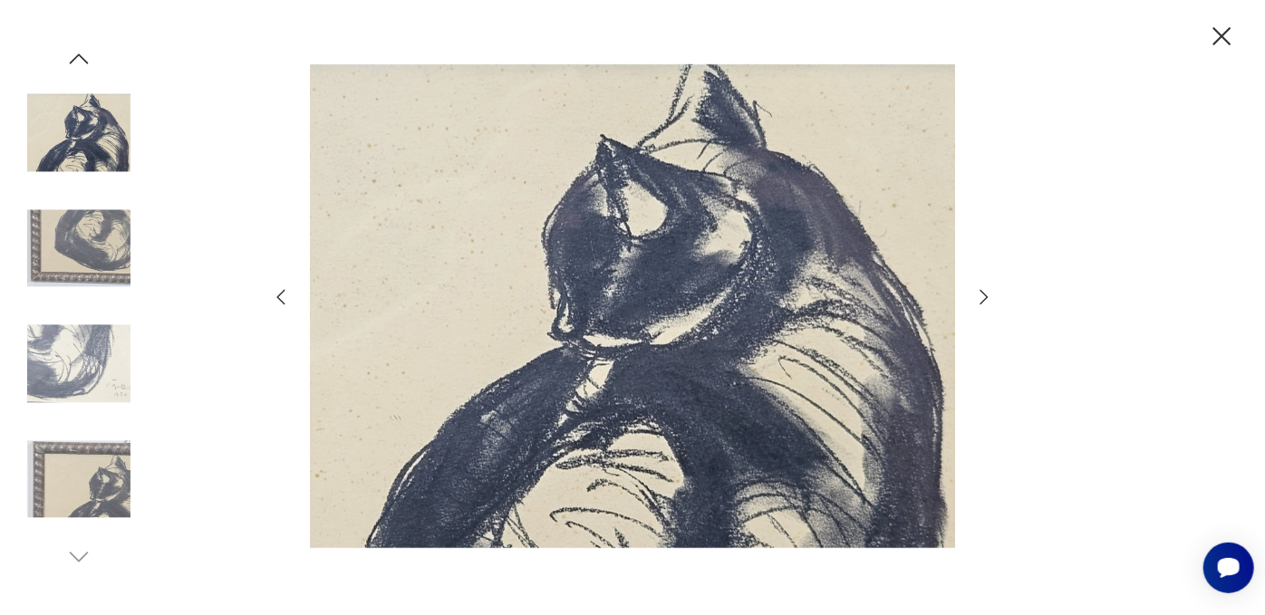
click at [980, 300] on icon "button" at bounding box center [984, 297] width 22 height 22
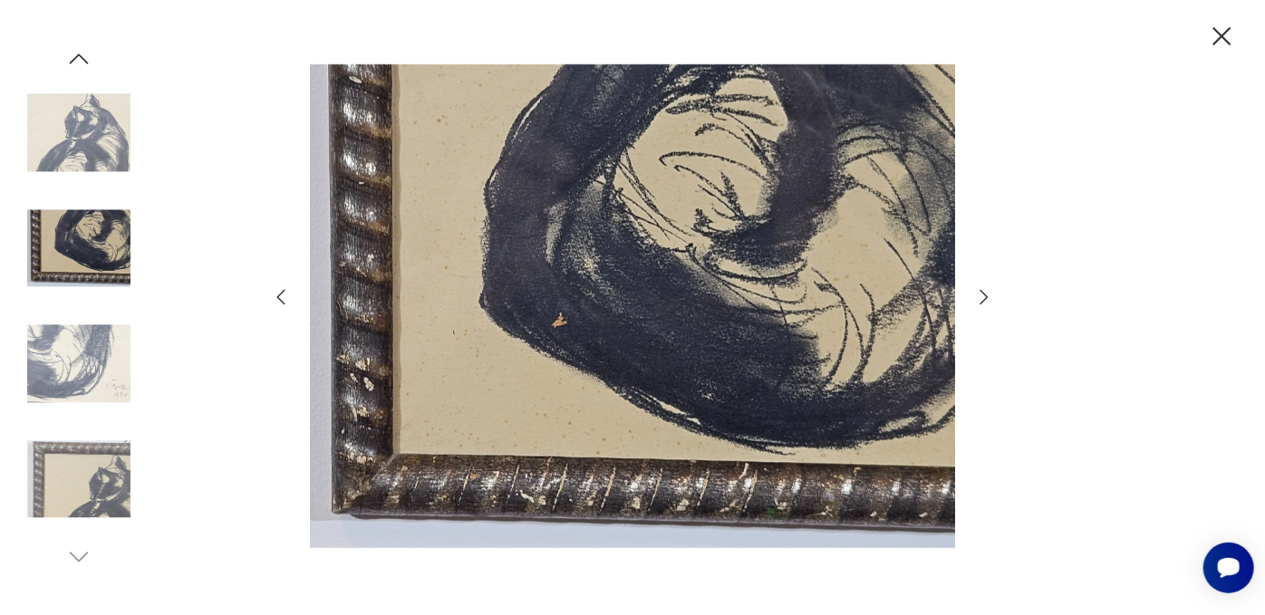
click at [980, 300] on icon "button" at bounding box center [984, 297] width 22 height 22
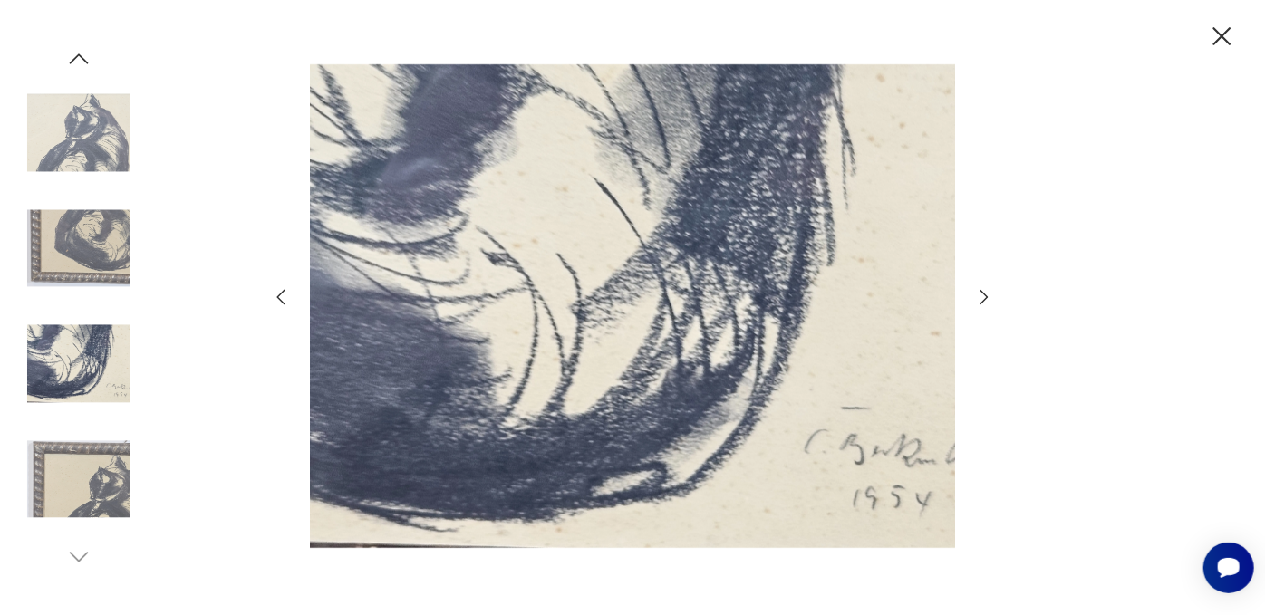
click at [1210, 39] on icon "button" at bounding box center [1222, 37] width 32 height 32
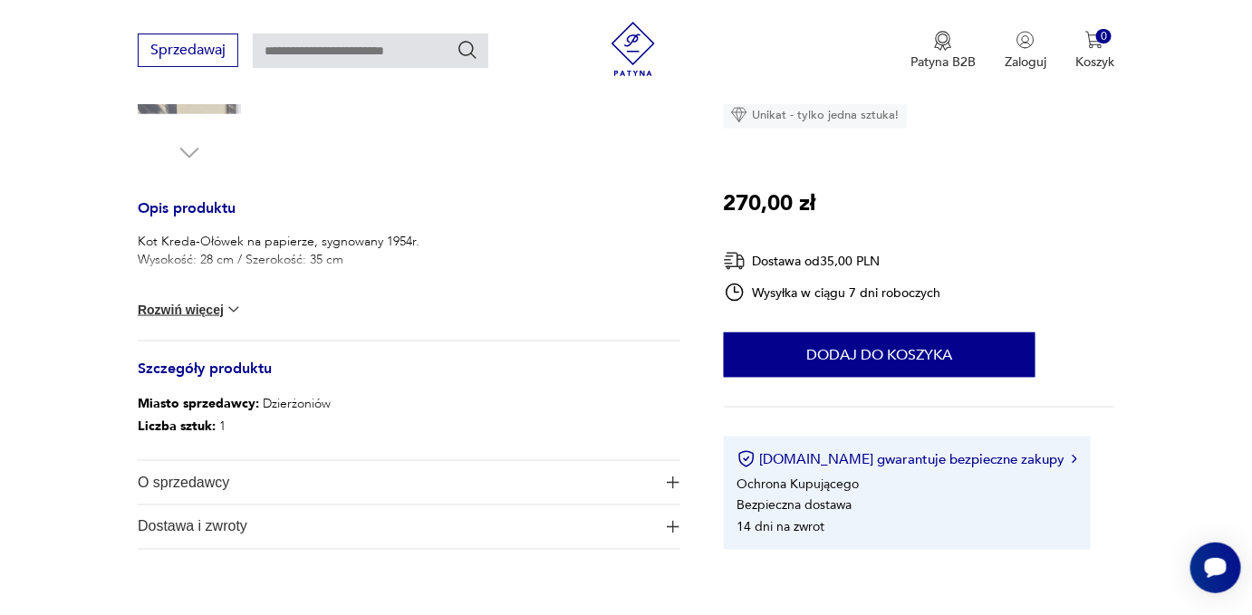
scroll to position [659, 0]
click at [237, 304] on img at bounding box center [234, 309] width 18 height 18
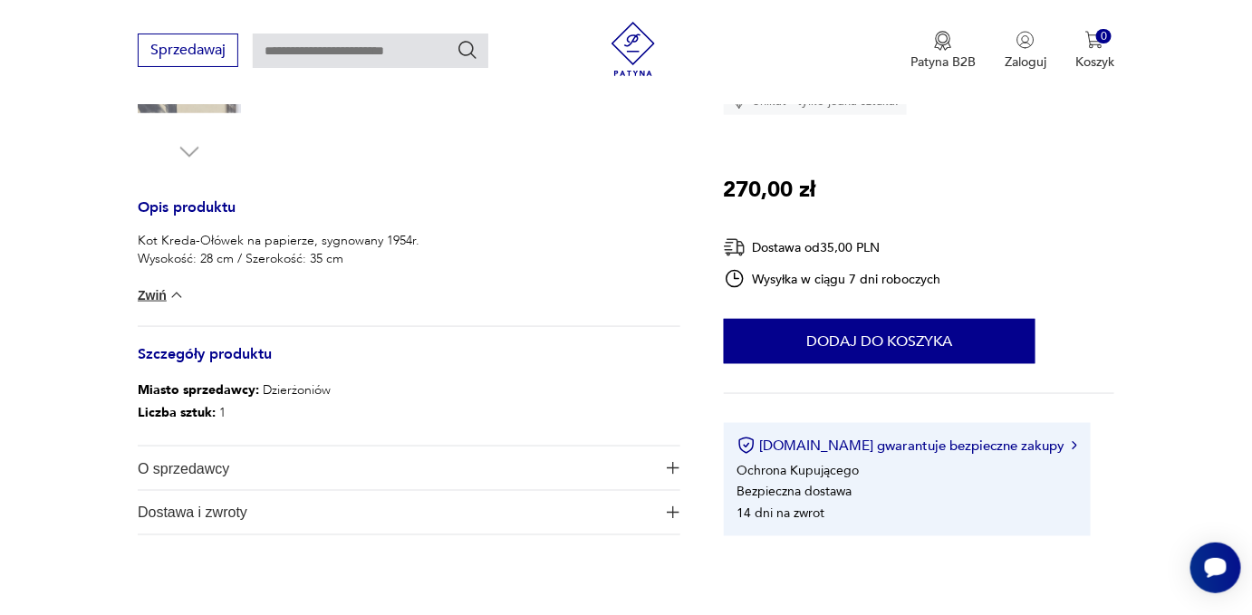
click at [169, 295] on img at bounding box center [177, 295] width 18 height 18
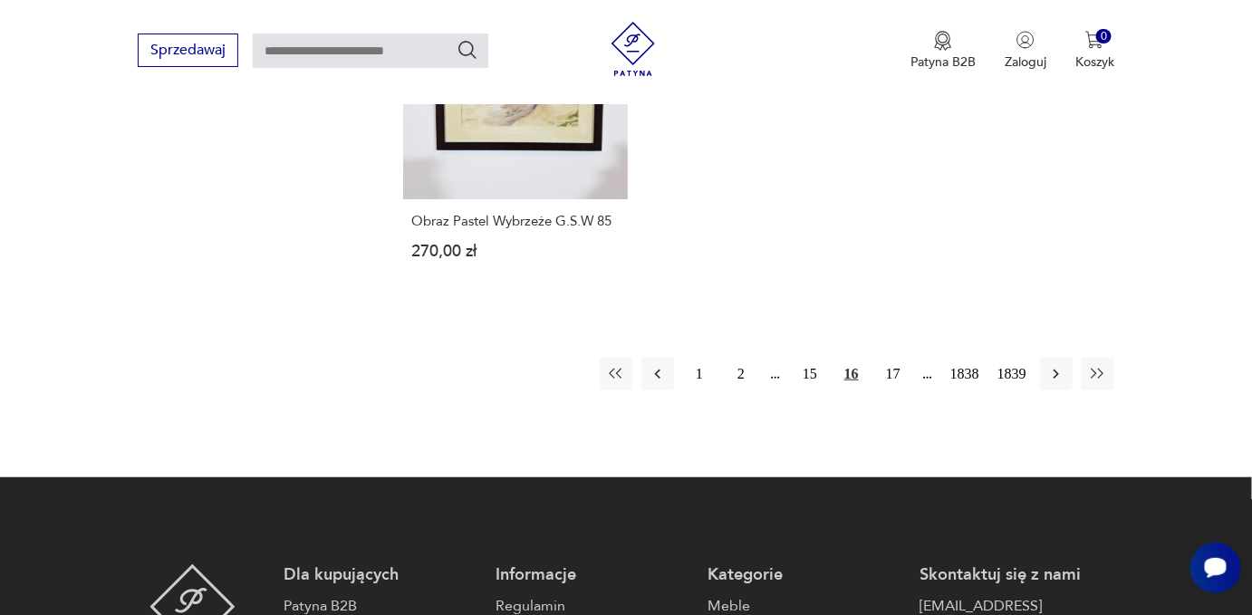
scroll to position [2539, 0]
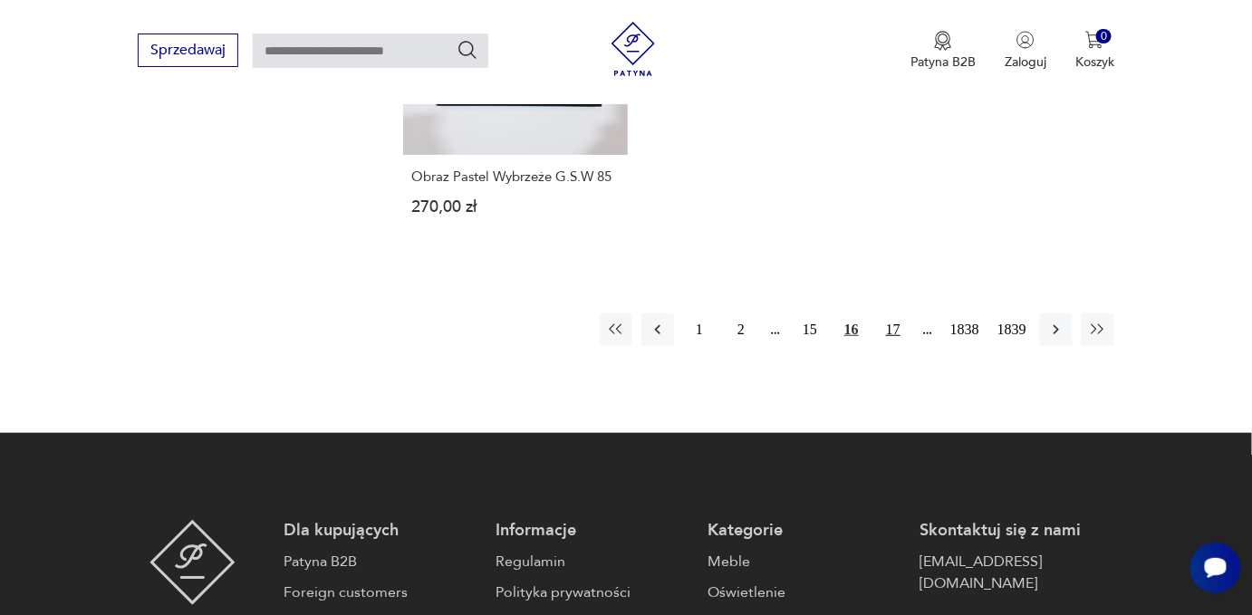
click at [891, 315] on button "17" at bounding box center [893, 330] width 33 height 33
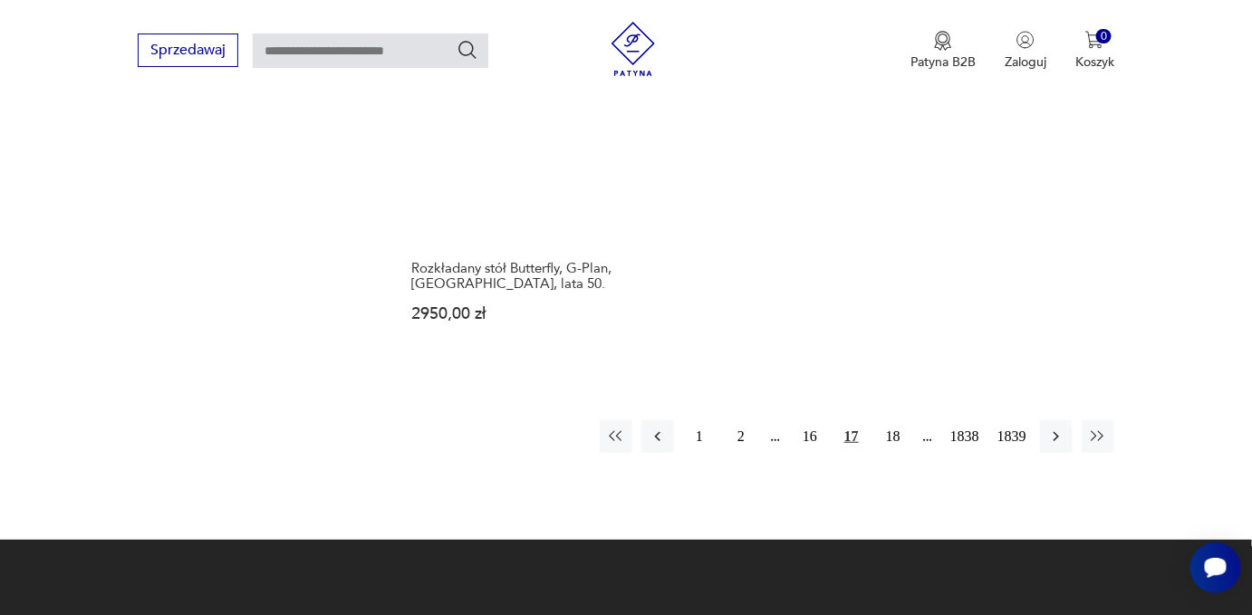
scroll to position [2457, 0]
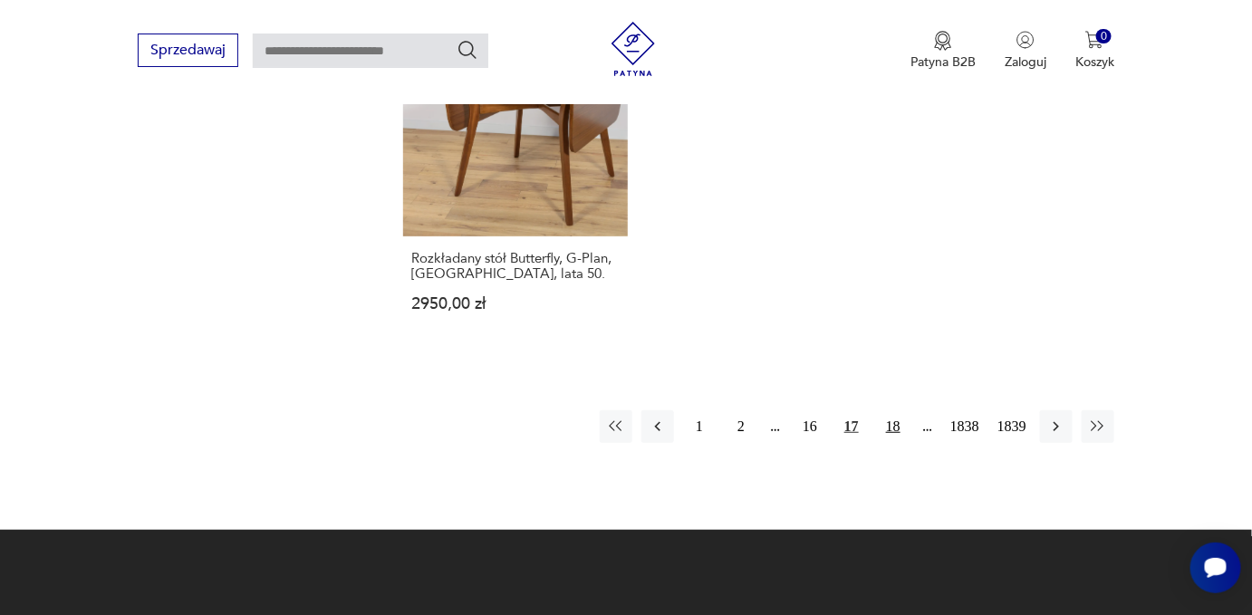
click at [893, 410] on button "18" at bounding box center [893, 426] width 33 height 33
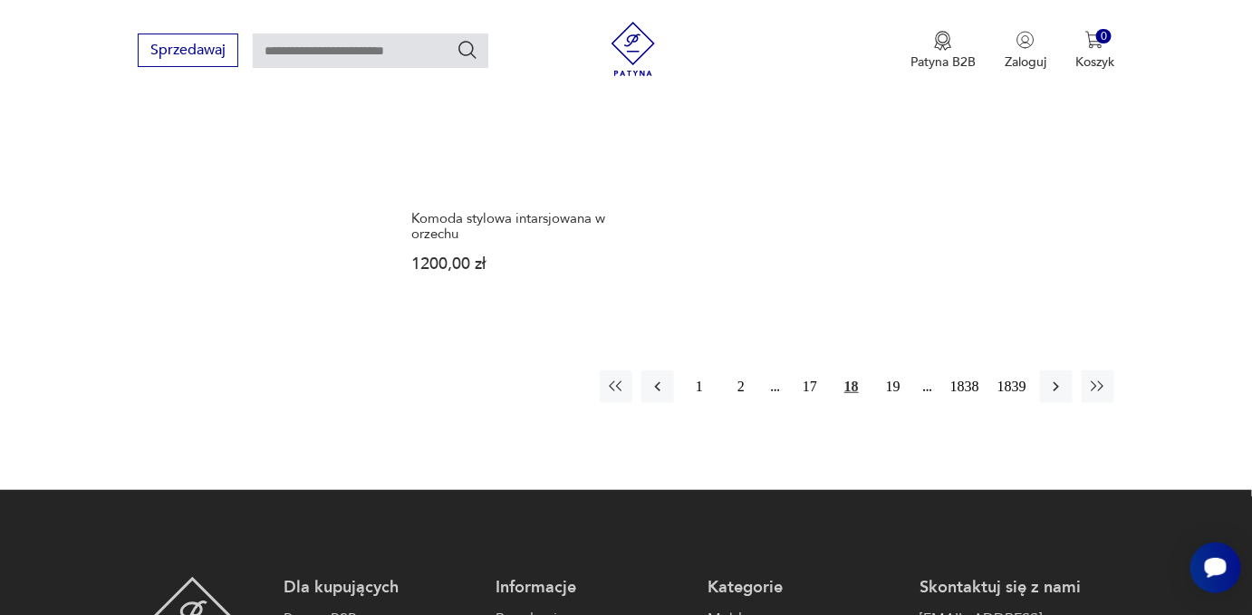
scroll to position [2539, 0]
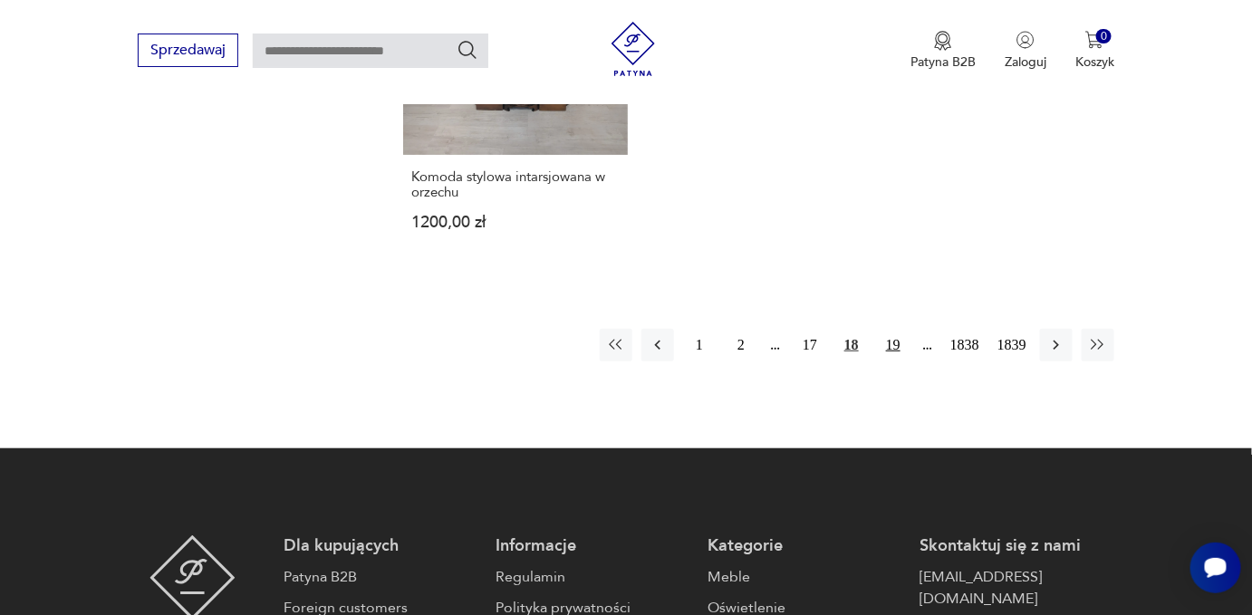
click at [892, 329] on button "19" at bounding box center [893, 345] width 33 height 33
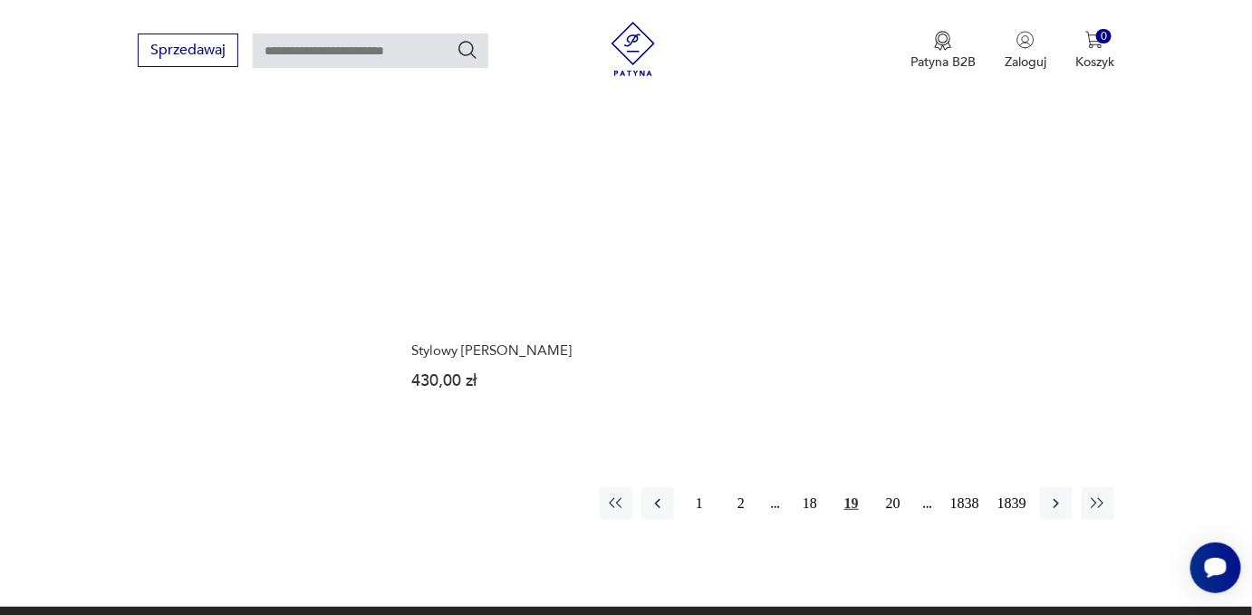
scroll to position [2375, 0]
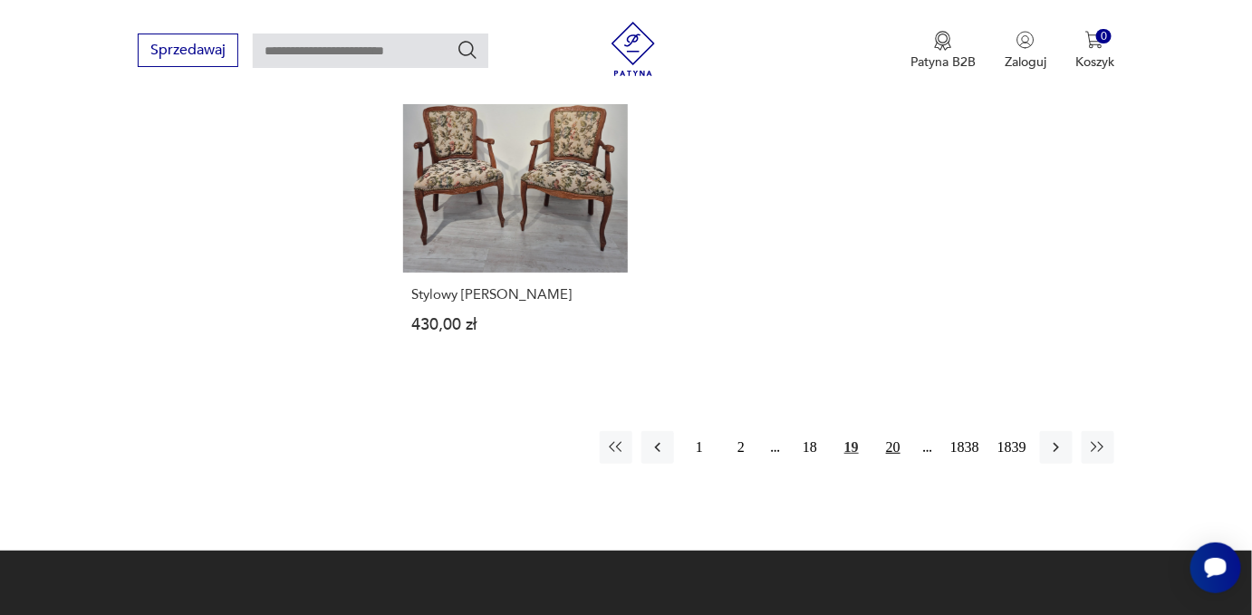
click at [899, 448] on button "20" at bounding box center [893, 447] width 33 height 33
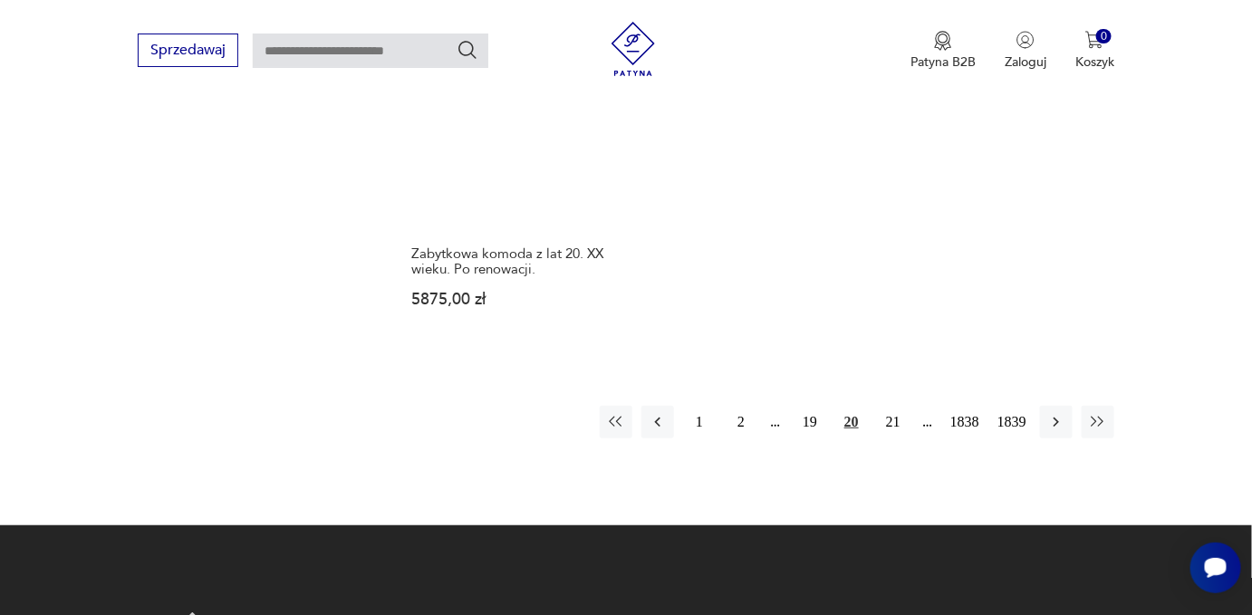
scroll to position [2457, 0]
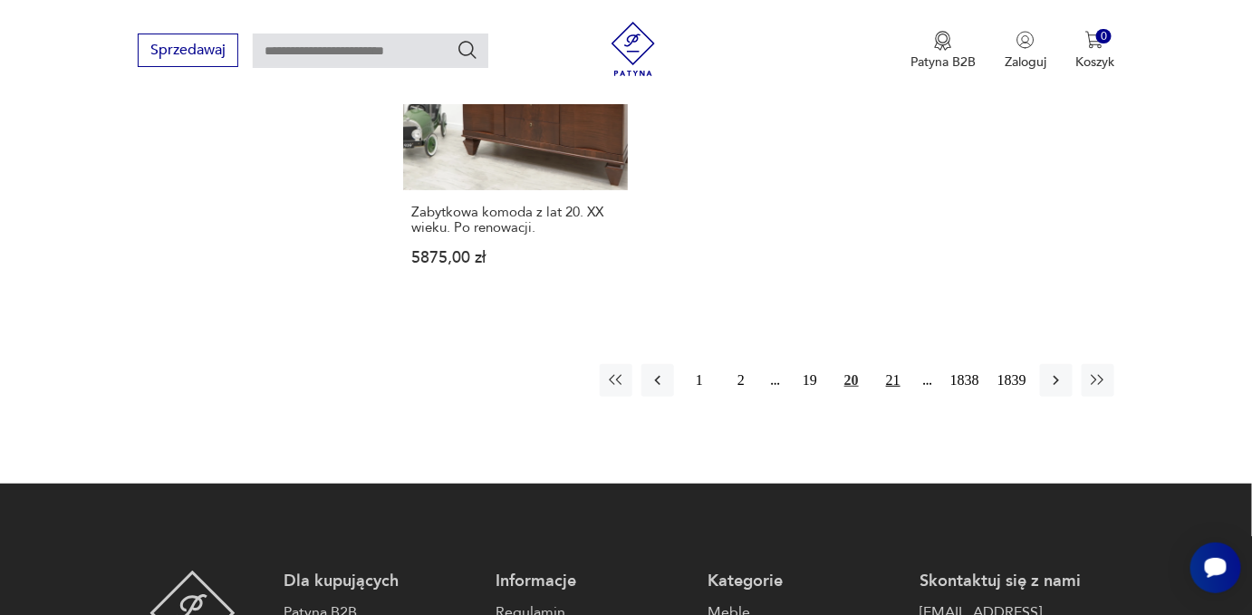
click at [900, 368] on button "21" at bounding box center [893, 380] width 33 height 33
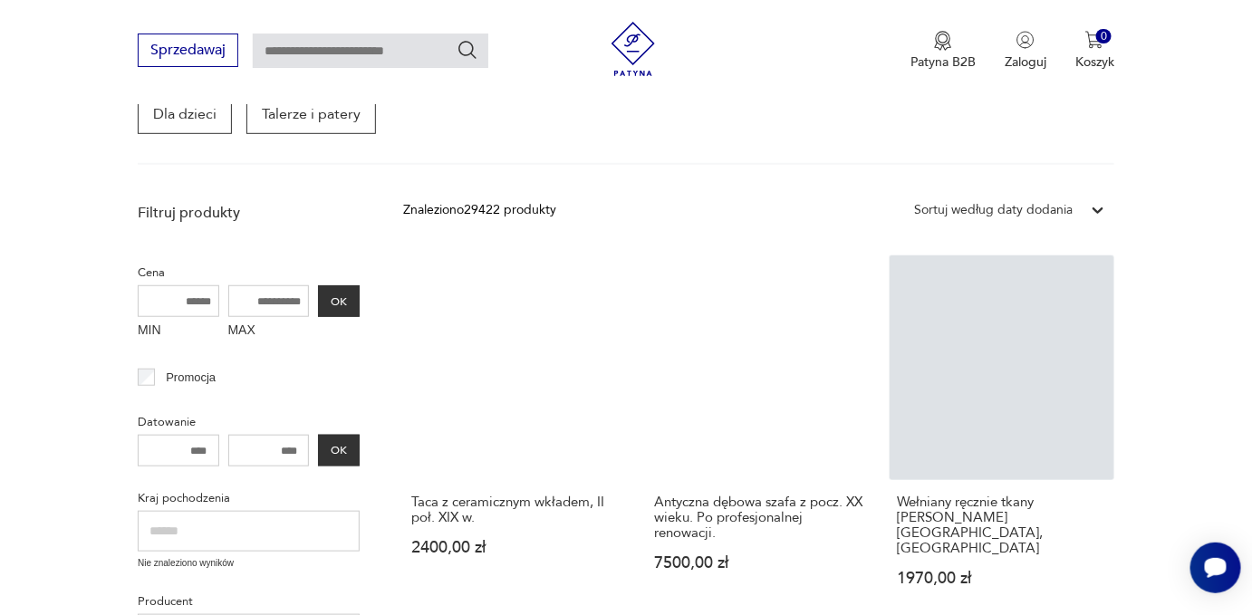
scroll to position [398, 0]
